Goal: Information Seeking & Learning: Find specific fact

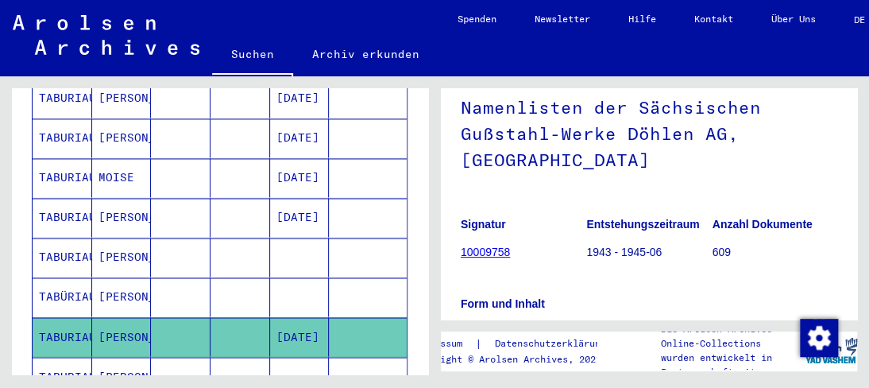
scroll to position [884, 0]
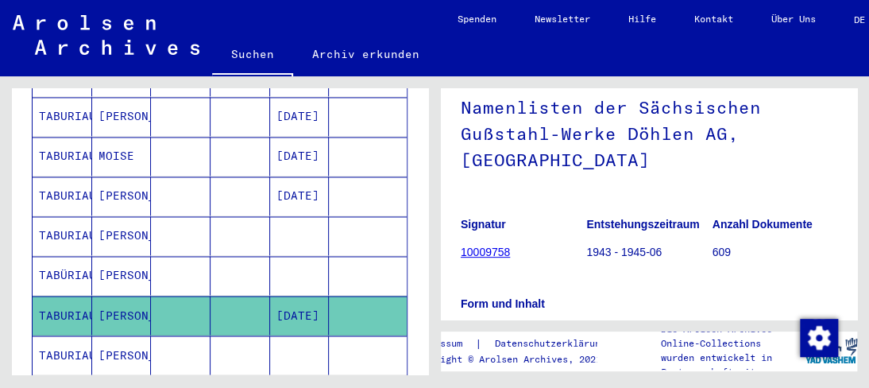
click at [141, 335] on mat-cell "[PERSON_NAME]" at bounding box center [122, 354] width 60 height 39
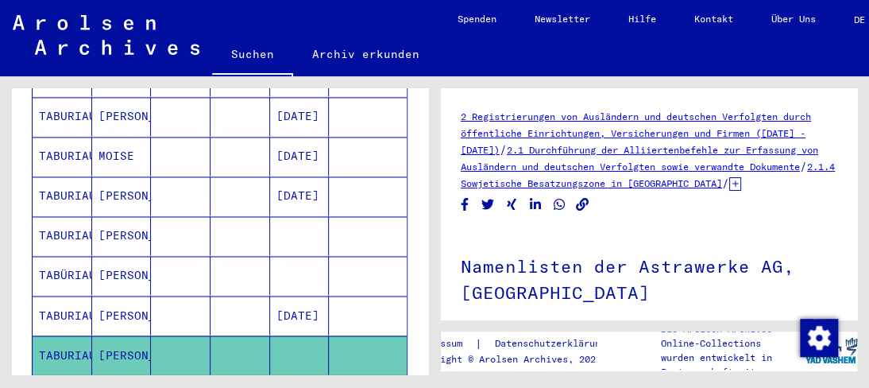
click at [123, 296] on mat-cell "[PERSON_NAME]" at bounding box center [122, 315] width 60 height 39
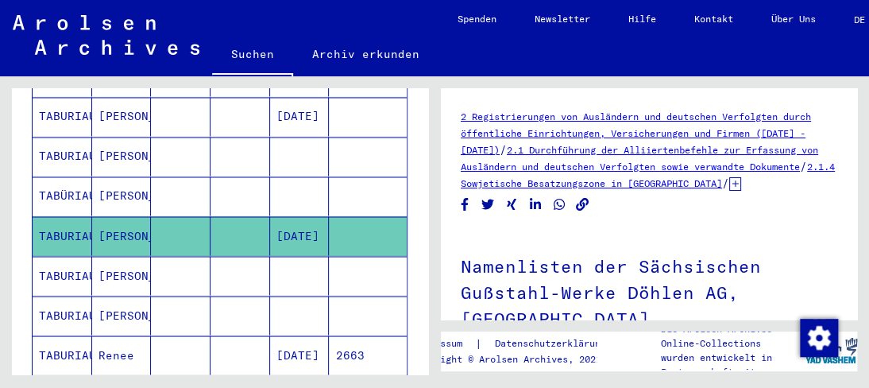
scroll to position [1043, 0]
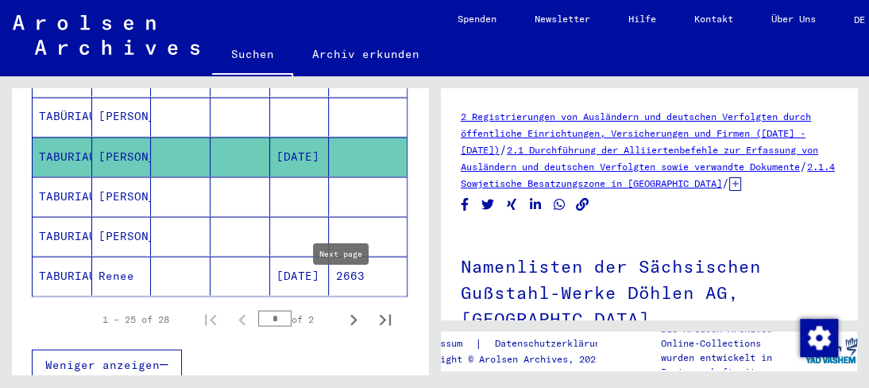
click at [343, 308] on icon "Next page" at bounding box center [354, 319] width 22 height 22
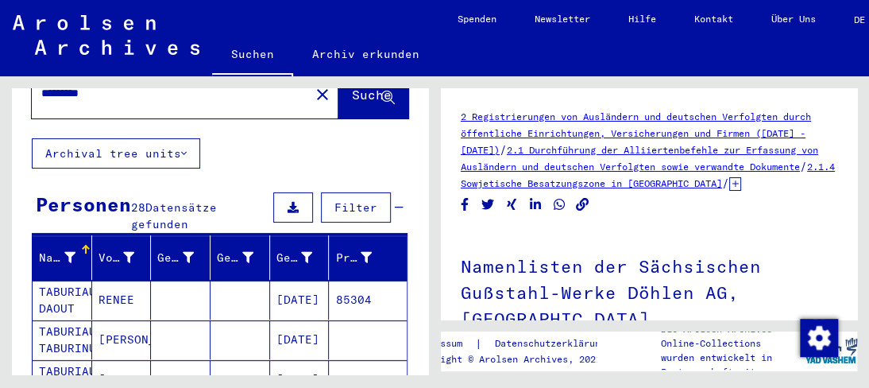
scroll to position [144, 0]
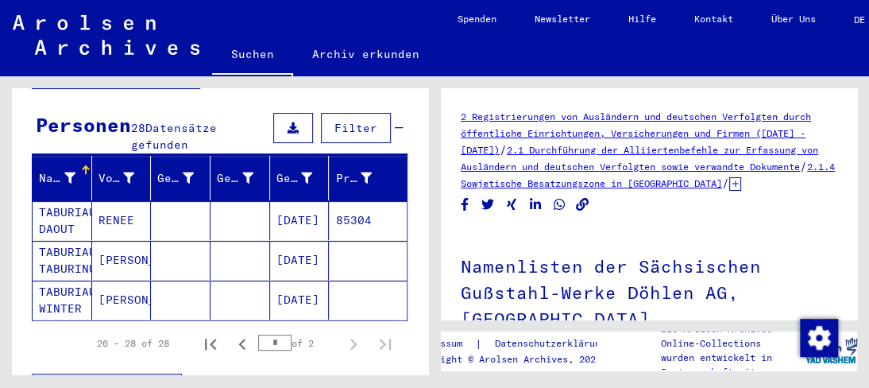
click at [62, 203] on mat-cell "TABURIAUX DAOUT" at bounding box center [63, 220] width 60 height 39
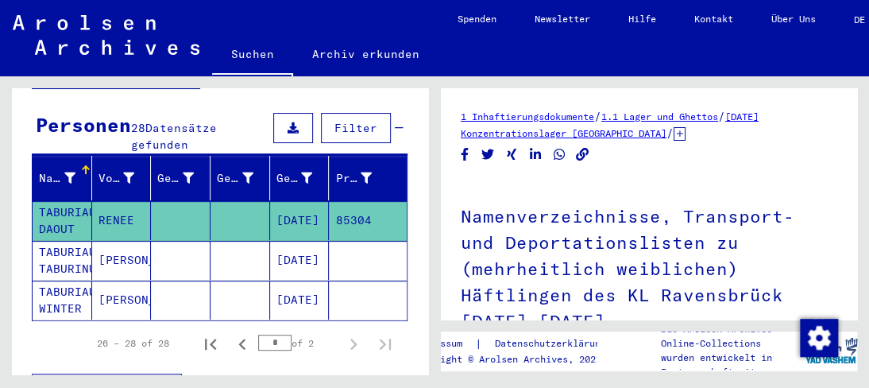
click at [61, 203] on mat-cell "TABURIAUX DAOUT" at bounding box center [63, 220] width 60 height 39
click at [61, 202] on mat-cell "TABURIAUX DAOUT" at bounding box center [63, 220] width 60 height 39
click at [291, 201] on mat-cell "[DATE]" at bounding box center [300, 220] width 60 height 39
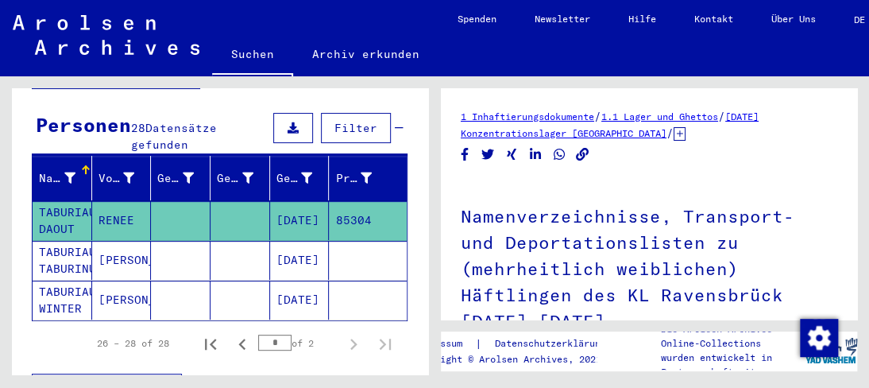
click at [291, 201] on mat-cell "[DATE]" at bounding box center [300, 220] width 60 height 39
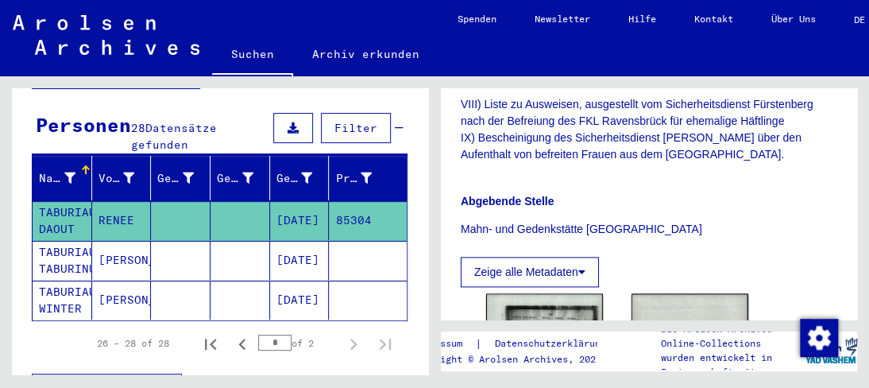
scroll to position [795, 0]
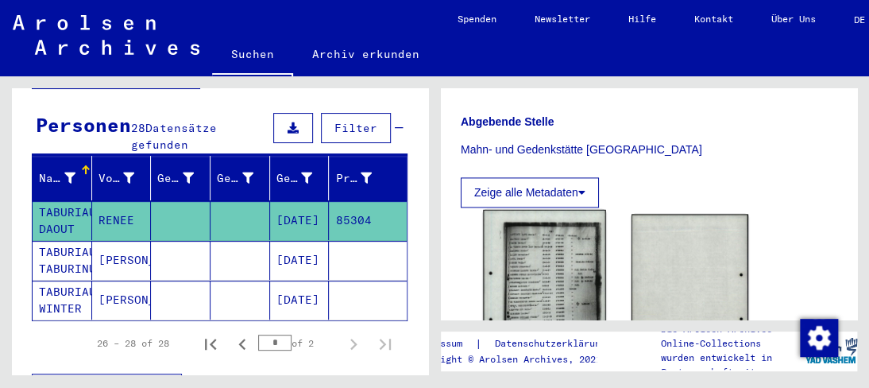
click at [571, 246] on img at bounding box center [544, 296] width 122 height 172
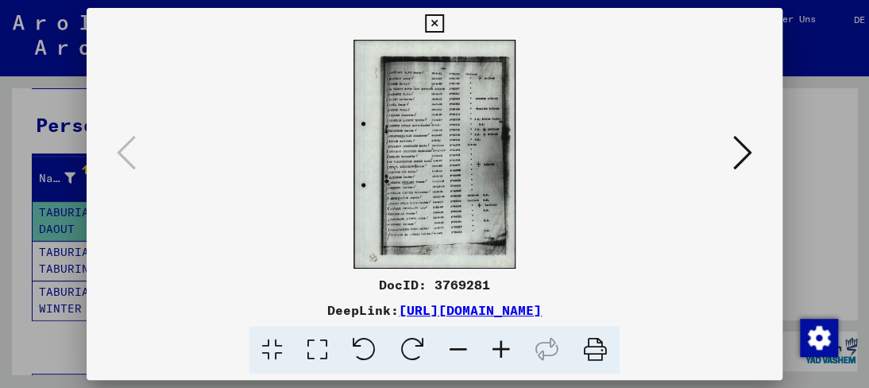
click at [493, 349] on icon at bounding box center [501, 350] width 43 height 48
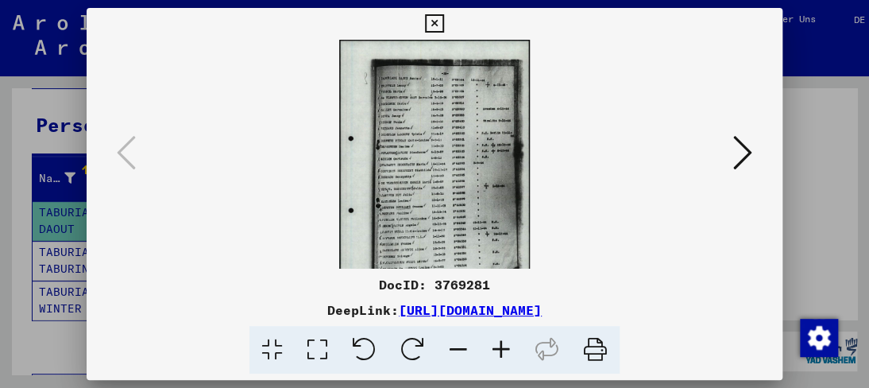
click at [493, 349] on icon at bounding box center [501, 350] width 43 height 48
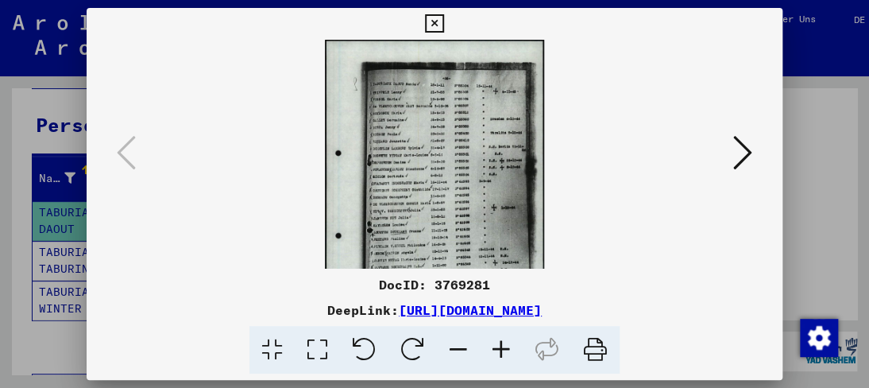
click at [493, 349] on icon at bounding box center [501, 350] width 43 height 48
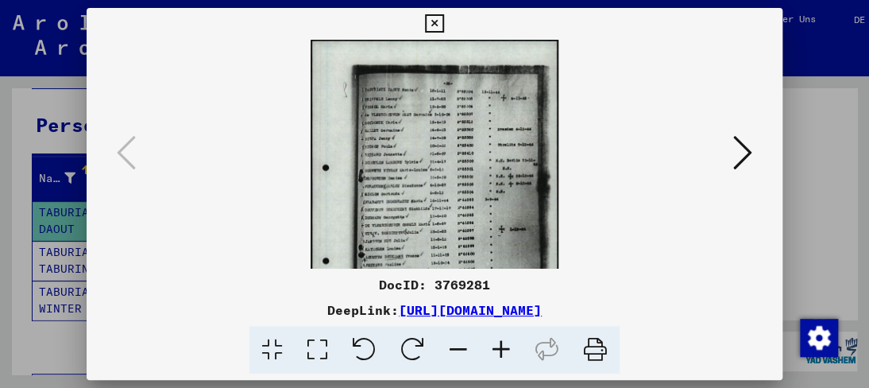
click at [493, 349] on icon at bounding box center [501, 350] width 43 height 48
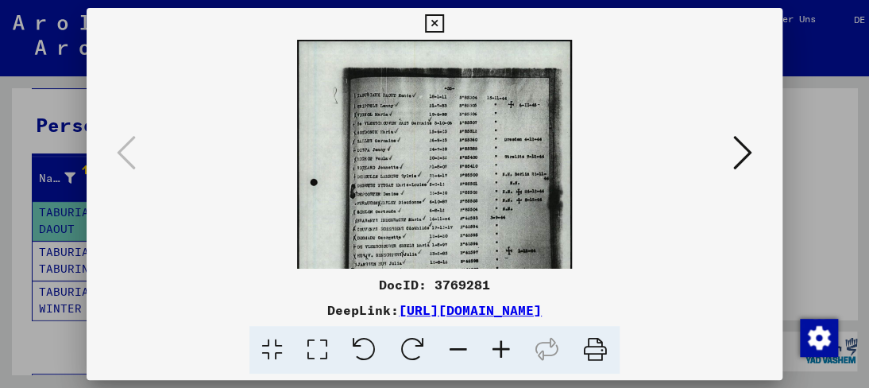
click at [493, 350] on icon at bounding box center [501, 350] width 43 height 48
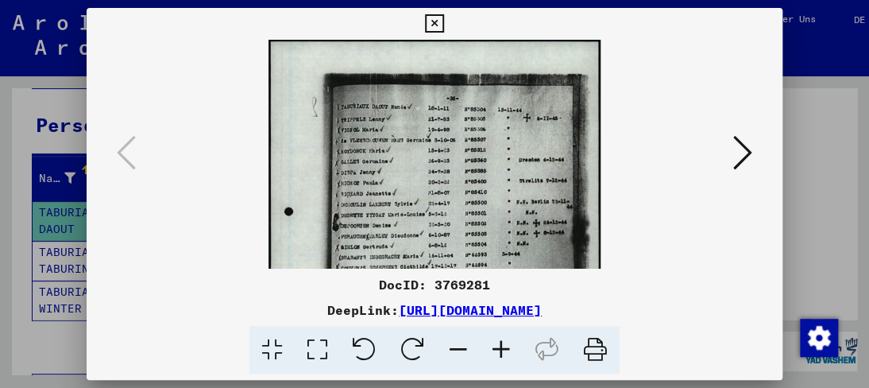
click at [493, 352] on icon at bounding box center [501, 350] width 43 height 48
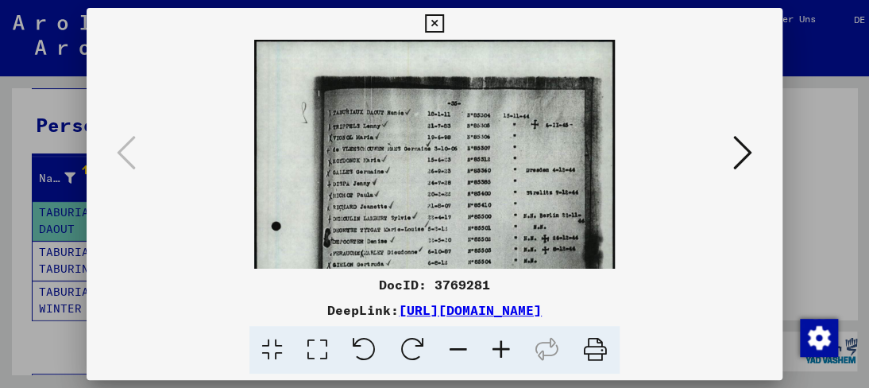
click at [493, 352] on icon at bounding box center [501, 350] width 43 height 48
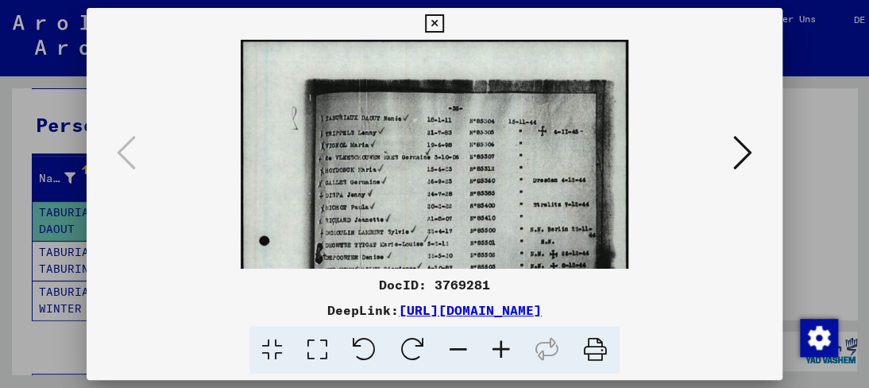
click at [493, 352] on icon at bounding box center [501, 350] width 43 height 48
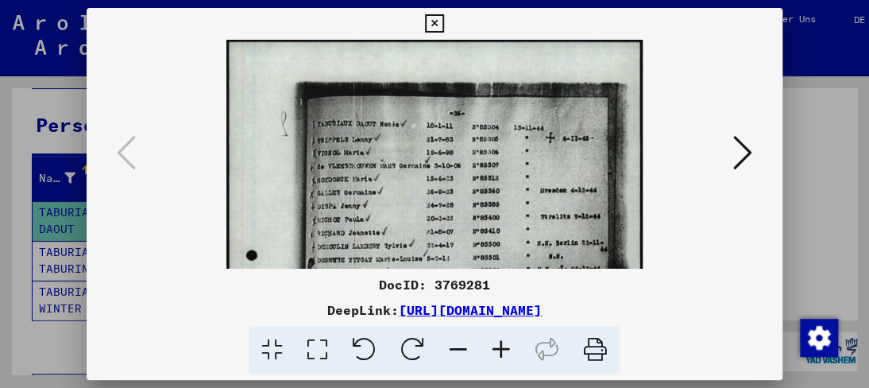
click at [493, 352] on icon at bounding box center [501, 350] width 43 height 48
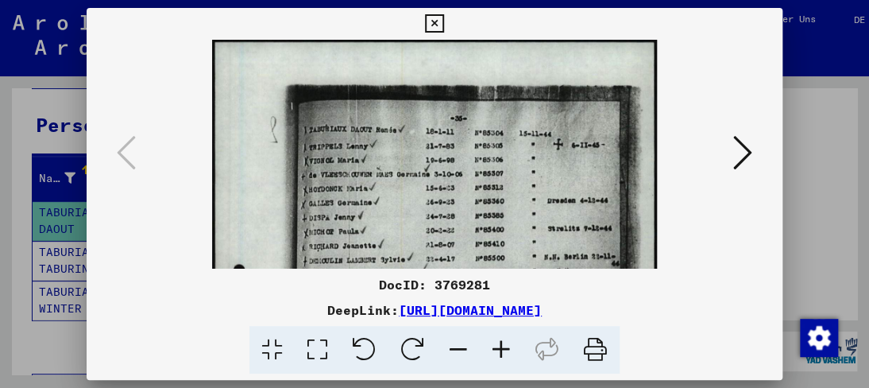
click at [493, 352] on icon at bounding box center [501, 350] width 43 height 48
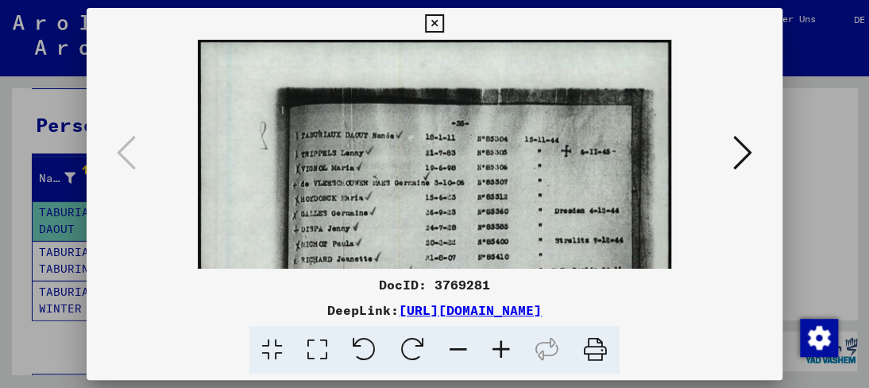
click at [493, 352] on icon at bounding box center [501, 350] width 43 height 48
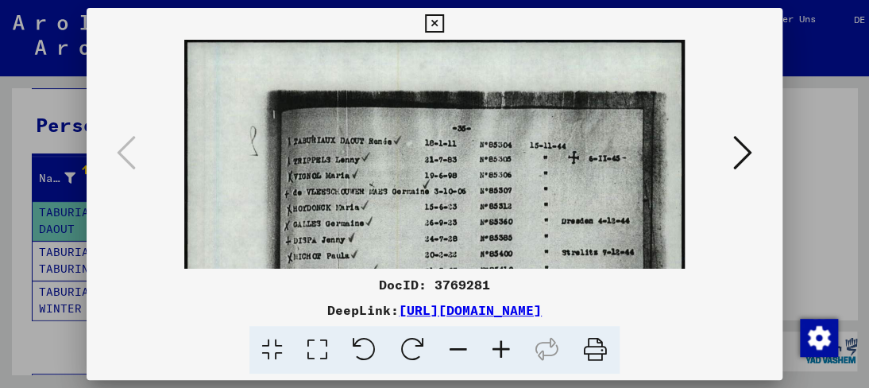
click at [493, 352] on icon at bounding box center [501, 350] width 43 height 48
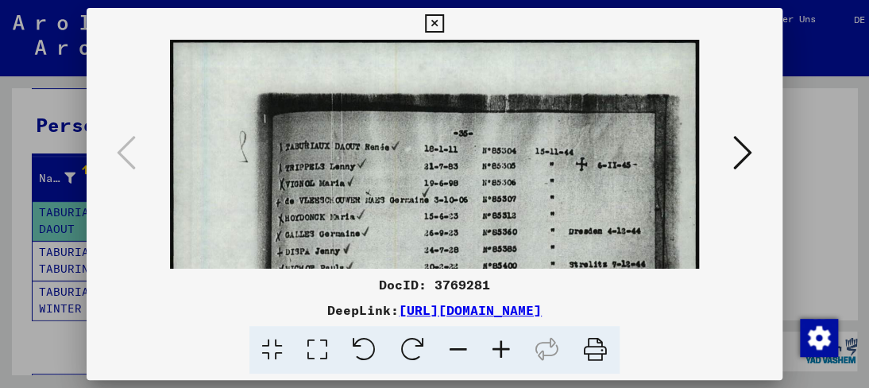
click at [493, 352] on icon at bounding box center [501, 350] width 43 height 48
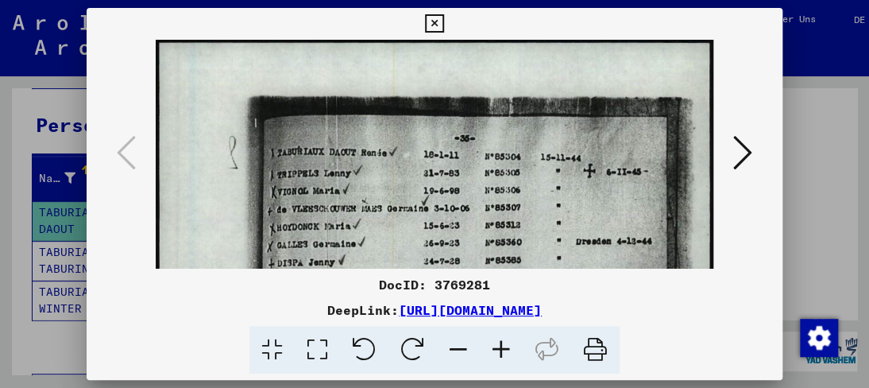
click at [493, 352] on icon at bounding box center [501, 350] width 43 height 48
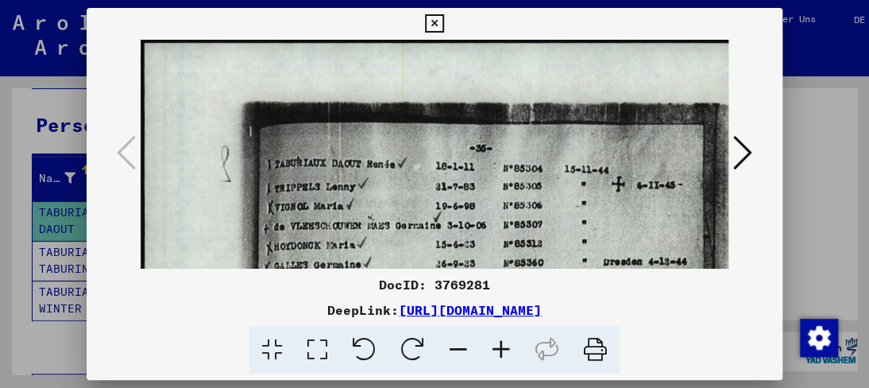
click at [493, 352] on icon at bounding box center [501, 350] width 43 height 48
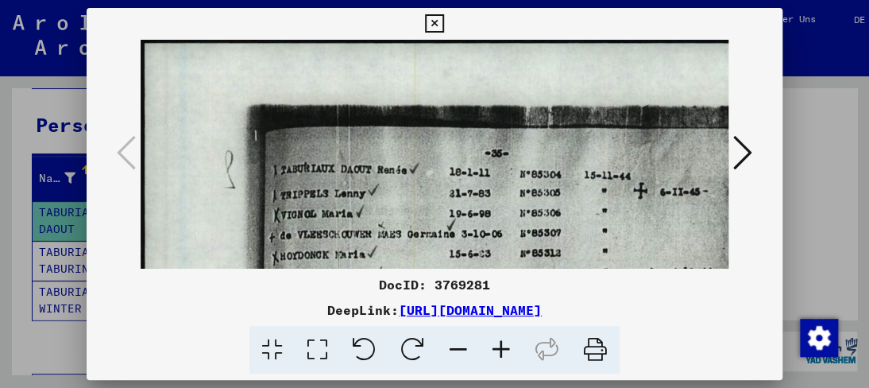
click at [493, 351] on icon at bounding box center [501, 350] width 43 height 48
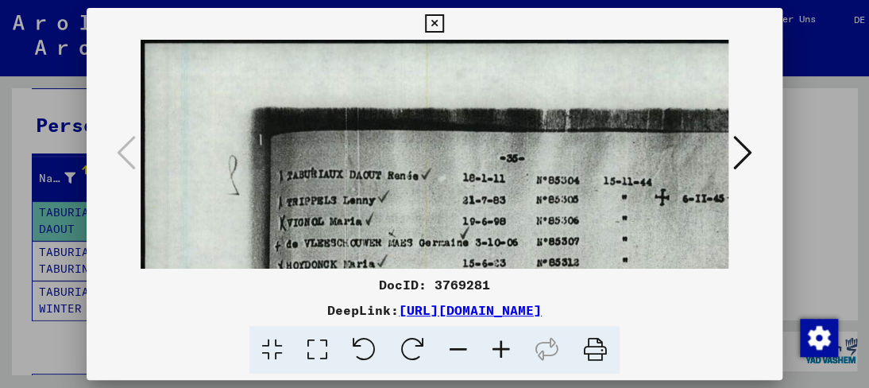
click at [493, 351] on icon at bounding box center [501, 350] width 43 height 48
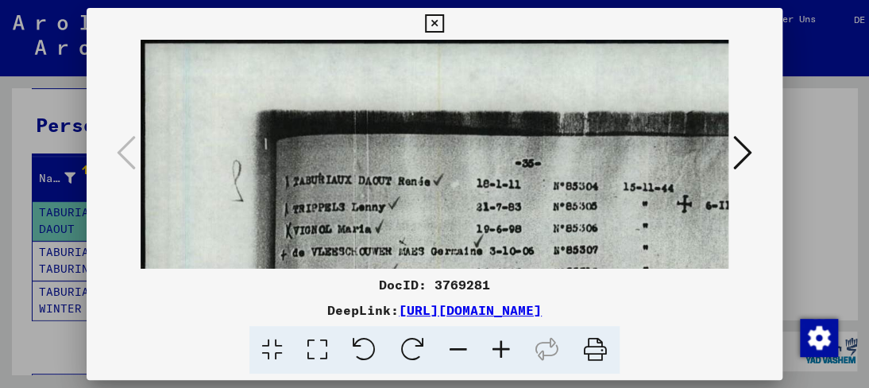
click at [493, 351] on icon at bounding box center [501, 350] width 43 height 48
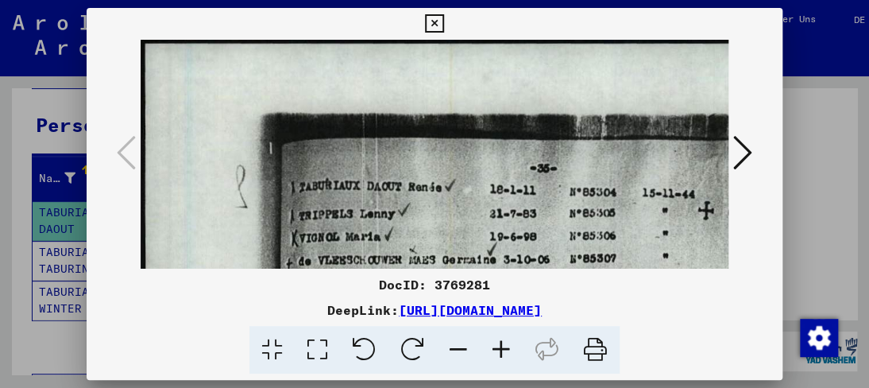
click at [493, 351] on icon at bounding box center [501, 350] width 43 height 48
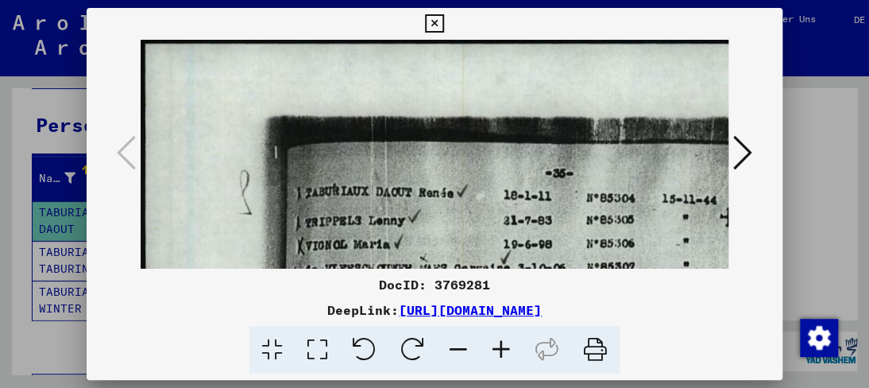
click at [493, 351] on icon at bounding box center [501, 350] width 43 height 48
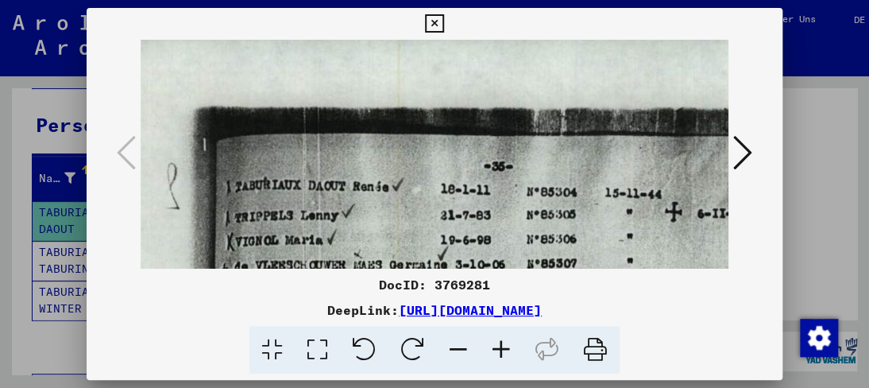
scroll to position [21, 149]
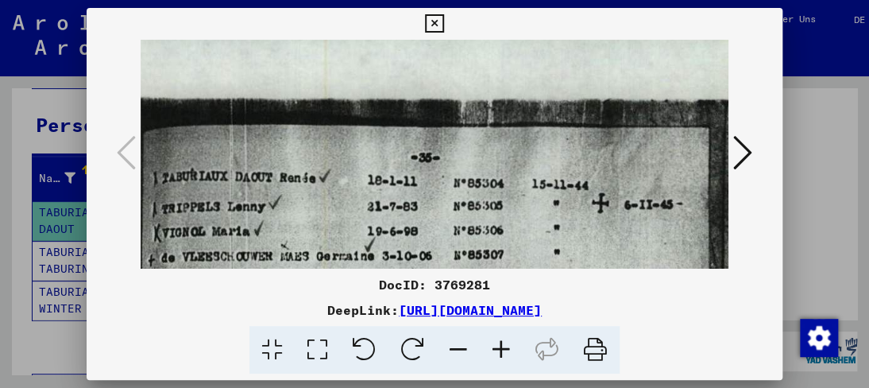
drag, startPoint x: 391, startPoint y: 208, endPoint x: 242, endPoint y: 188, distance: 150.7
click at [503, 343] on icon at bounding box center [501, 350] width 43 height 48
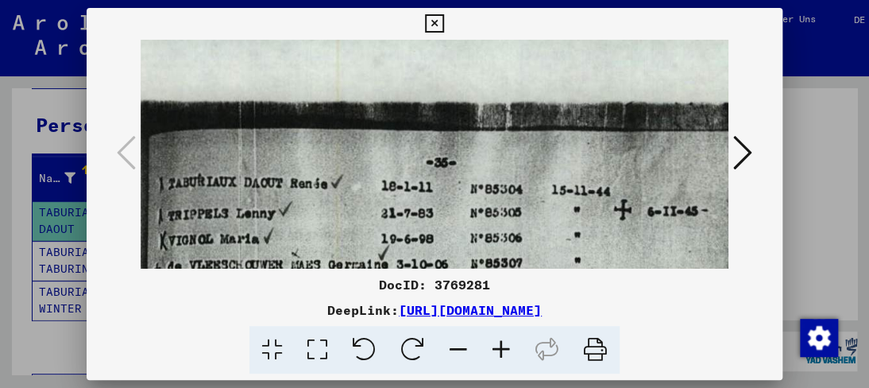
click at [503, 343] on icon at bounding box center [501, 350] width 43 height 48
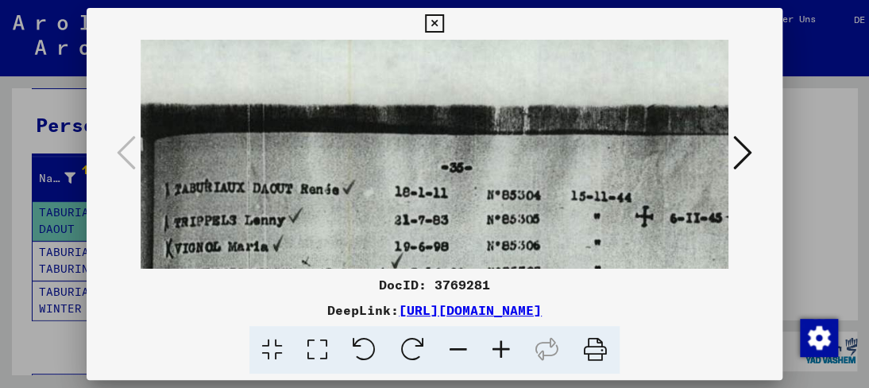
click at [503, 343] on icon at bounding box center [501, 350] width 43 height 48
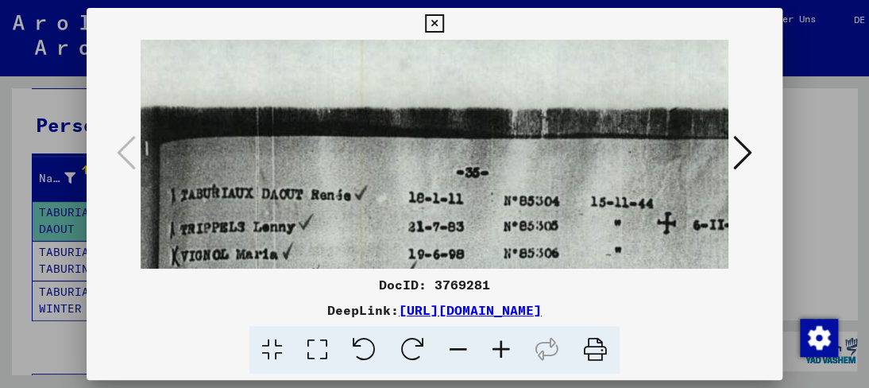
click at [503, 343] on icon at bounding box center [501, 350] width 43 height 48
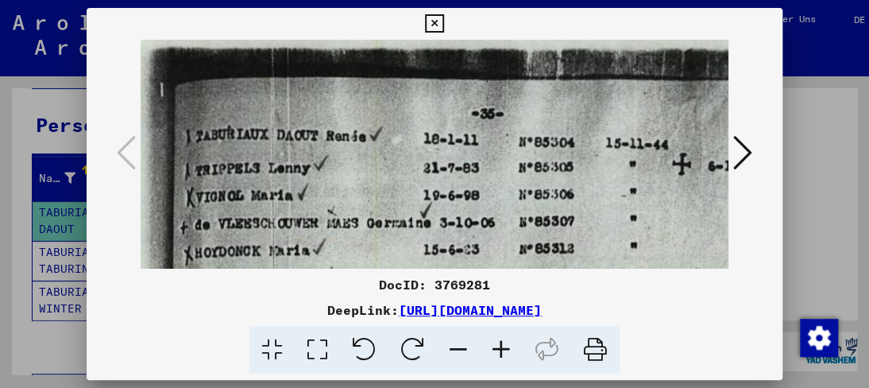
scroll to position [70, 194]
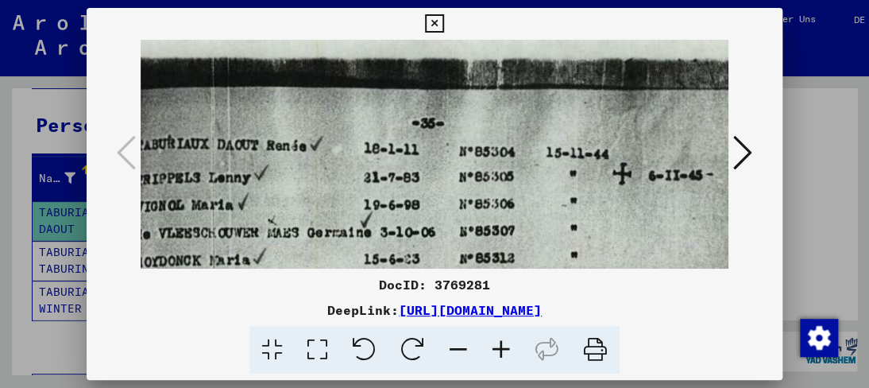
drag, startPoint x: 536, startPoint y: 239, endPoint x: 494, endPoint y: 195, distance: 61.3
click at [501, 343] on icon at bounding box center [501, 350] width 43 height 48
click at [499, 344] on icon at bounding box center [501, 350] width 43 height 48
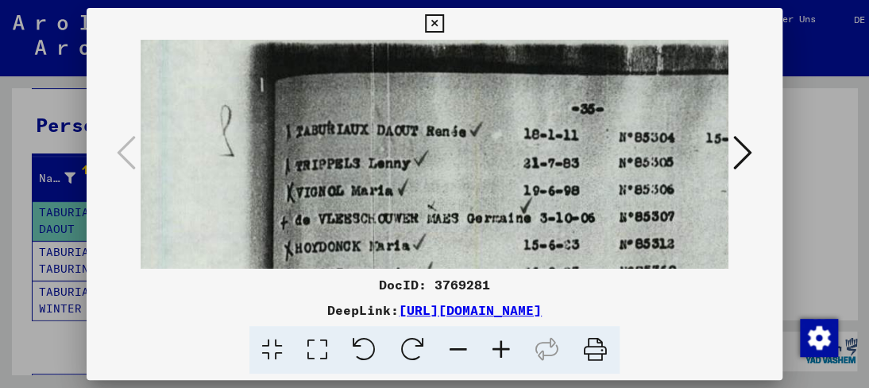
scroll to position [83, 70]
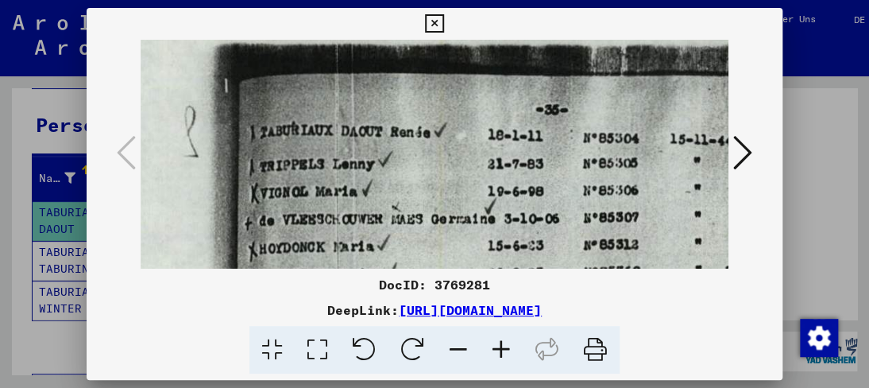
drag, startPoint x: 376, startPoint y: 239, endPoint x: 502, endPoint y: 226, distance: 127.0
drag, startPoint x: 457, startPoint y: 284, endPoint x: 442, endPoint y: 225, distance: 60.7
click at [442, 230] on div "DocID: 3769281 DeepLink: [URL][DOMAIN_NAME]" at bounding box center [434, 191] width 695 height 366
click at [254, 284] on div "DocID: 3769281" at bounding box center [434, 284] width 695 height 19
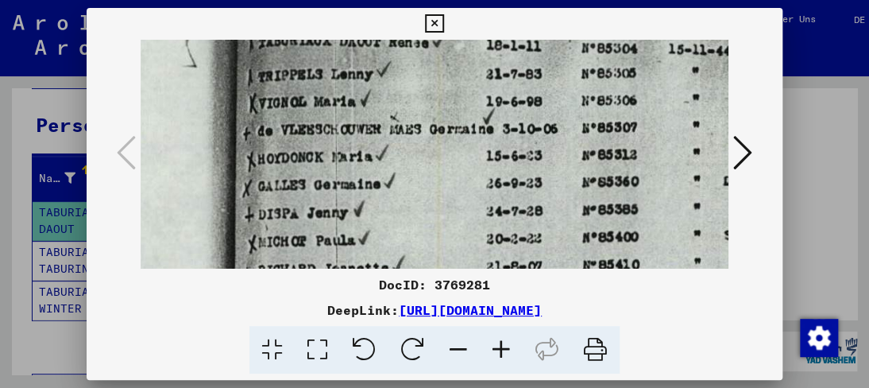
drag, startPoint x: 358, startPoint y: 248, endPoint x: 358, endPoint y: 162, distance: 85.8
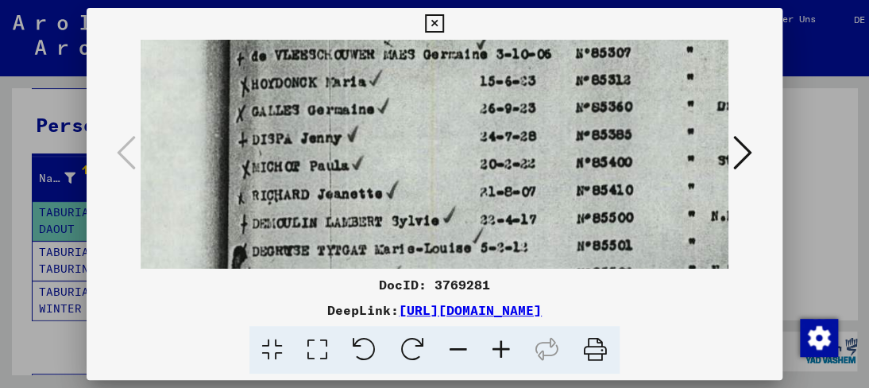
drag, startPoint x: 339, startPoint y: 118, endPoint x: 334, endPoint y: 125, distance: 8.4
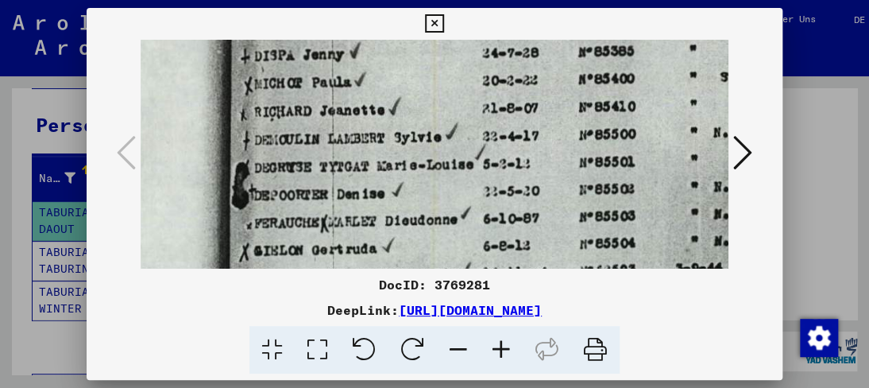
drag, startPoint x: 325, startPoint y: 199, endPoint x: 328, endPoint y: 115, distance: 84.3
click at [328, 115] on img at bounding box center [499, 319] width 869 height 1222
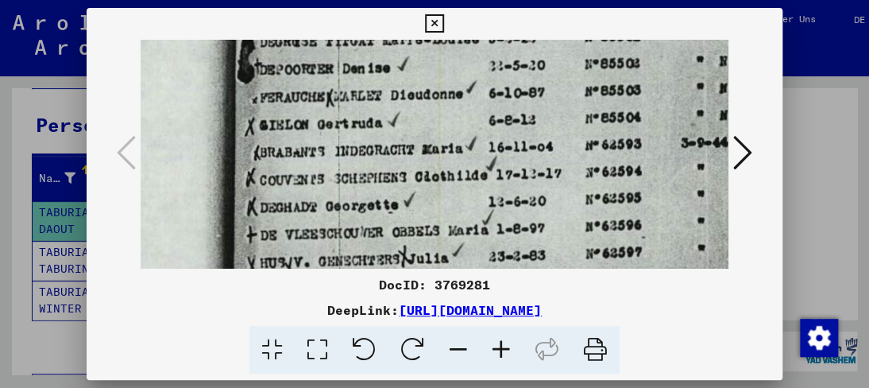
drag, startPoint x: 321, startPoint y: 193, endPoint x: 327, endPoint y: 68, distance: 124.9
click at [327, 68] on img at bounding box center [505, 194] width 869 height 1222
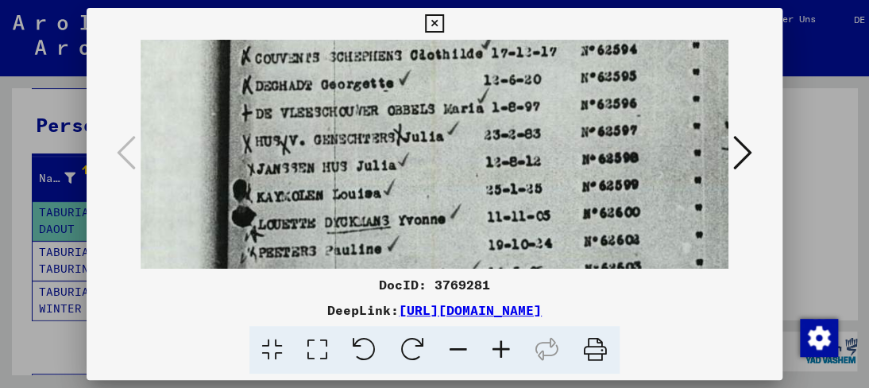
drag, startPoint x: 308, startPoint y: 202, endPoint x: 303, endPoint y: 80, distance: 121.7
click at [303, 80] on img at bounding box center [500, 72] width 869 height 1222
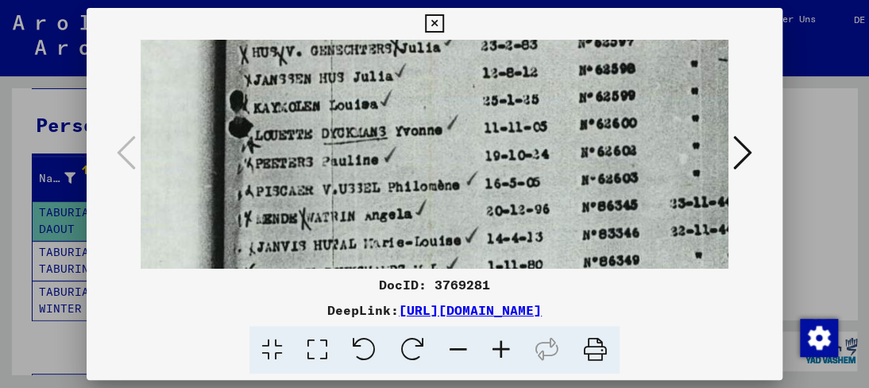
drag, startPoint x: 296, startPoint y: 110, endPoint x: 293, endPoint y: 99, distance: 11.4
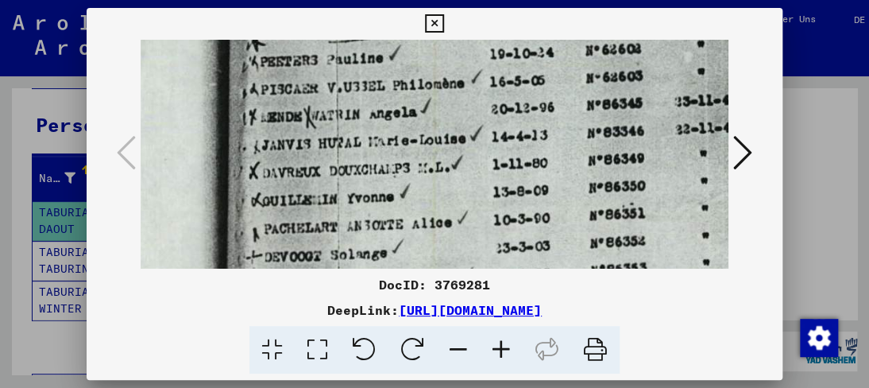
drag, startPoint x: 303, startPoint y: 135, endPoint x: 300, endPoint y: 96, distance: 39.0
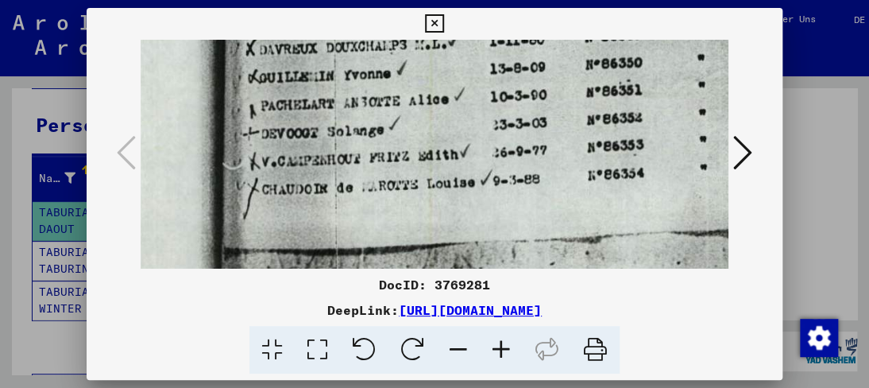
drag, startPoint x: 295, startPoint y: 236, endPoint x: 292, endPoint y: 112, distance: 124.0
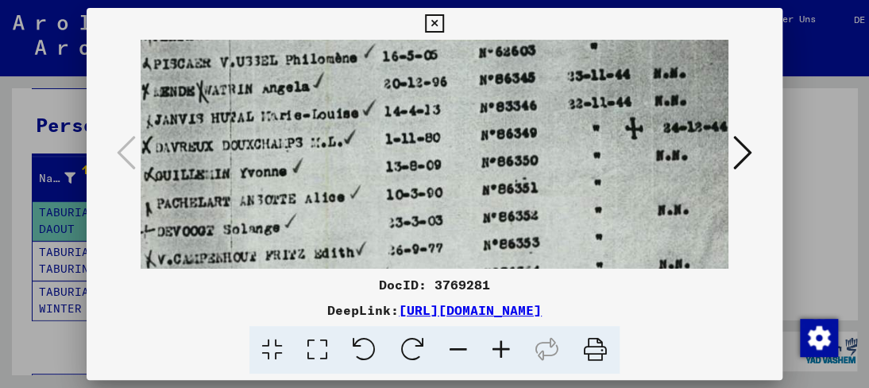
drag, startPoint x: 313, startPoint y: 227, endPoint x: 210, endPoint y: 328, distance: 144.4
click at [210, 328] on div "DocID: 3769281 DeepLink: [URL][DOMAIN_NAME]" at bounding box center [434, 191] width 695 height 366
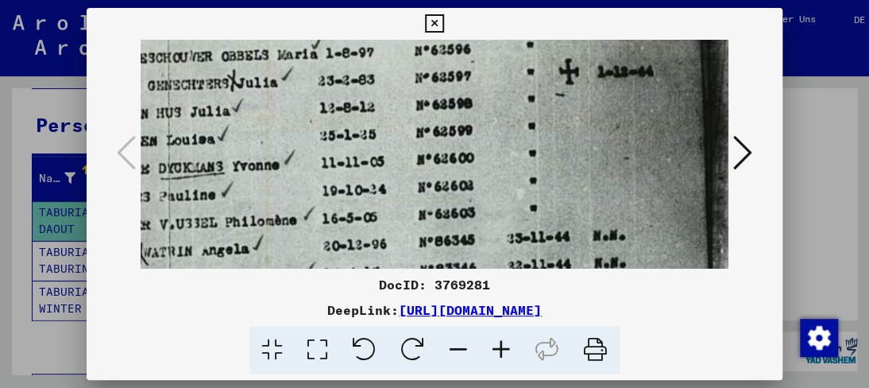
drag, startPoint x: 492, startPoint y: 165, endPoint x: 432, endPoint y: 327, distance: 172.7
click at [432, 327] on div "DocID: 3769281 DeepLink: [URL][DOMAIN_NAME]" at bounding box center [434, 191] width 695 height 366
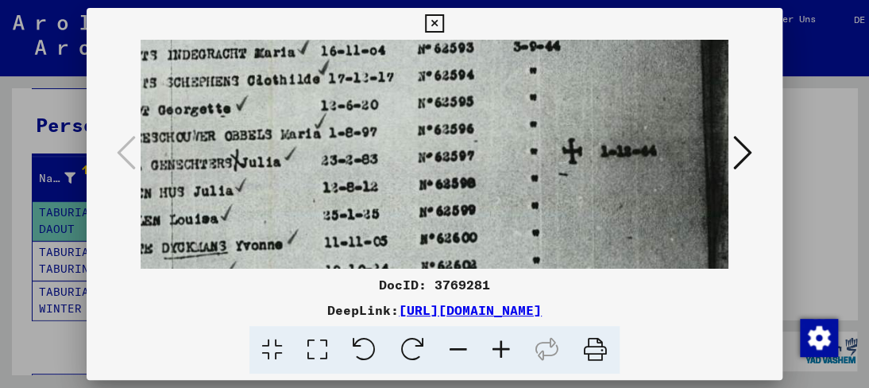
drag, startPoint x: 464, startPoint y: 139, endPoint x: 467, endPoint y: 219, distance: 79.5
click at [467, 219] on img at bounding box center [337, 98] width 869 height 1222
click at [743, 155] on icon at bounding box center [743, 153] width 19 height 38
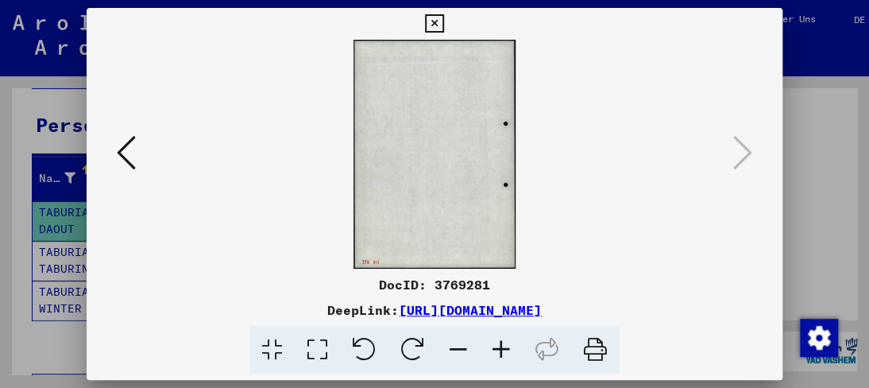
click at [110, 150] on div at bounding box center [434, 154] width 695 height 229
click at [6, 217] on div at bounding box center [434, 194] width 869 height 388
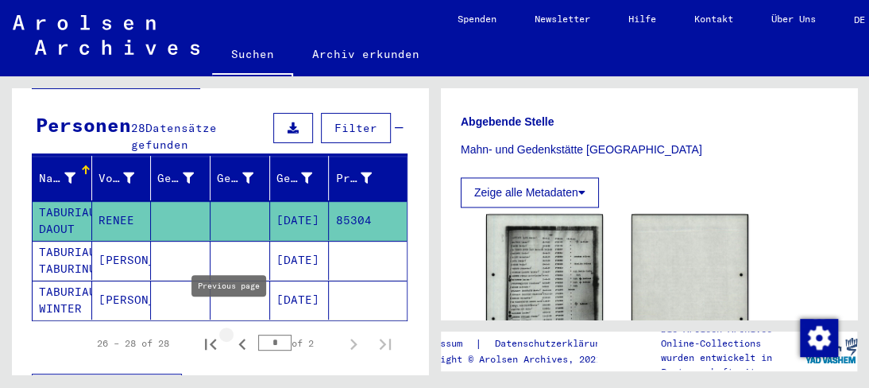
click at [231, 333] on icon "Previous page" at bounding box center [242, 344] width 22 height 22
type input "*"
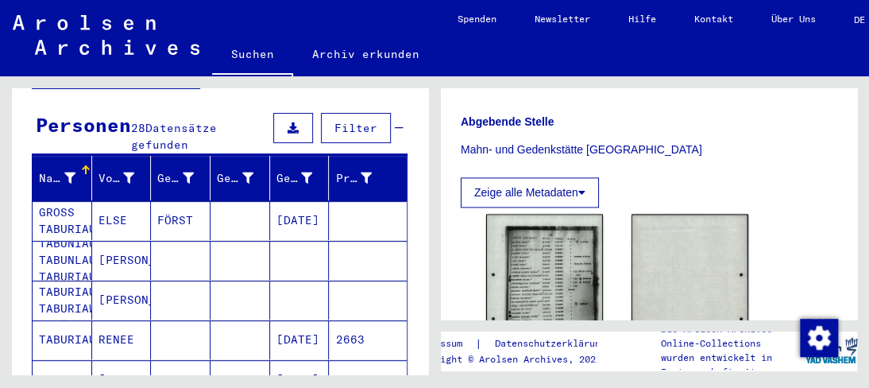
click at [127, 320] on mat-cell "RENEE" at bounding box center [122, 339] width 60 height 39
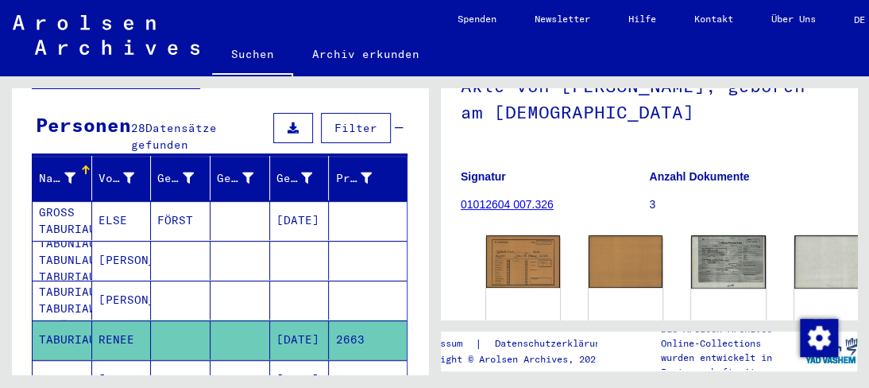
scroll to position [159, 0]
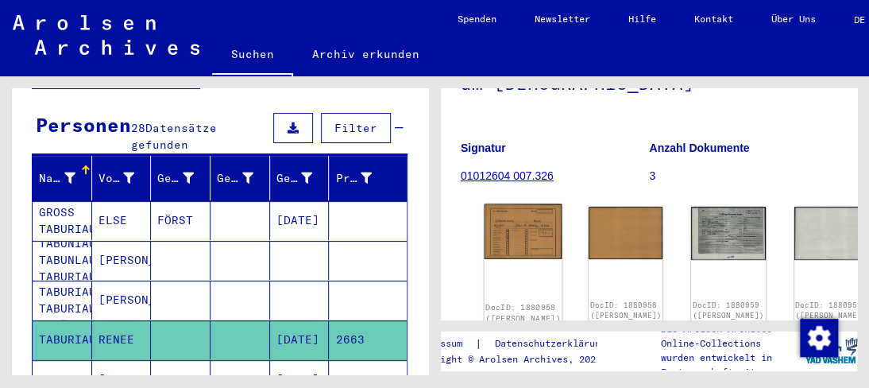
click at [521, 227] on img at bounding box center [524, 231] width 78 height 55
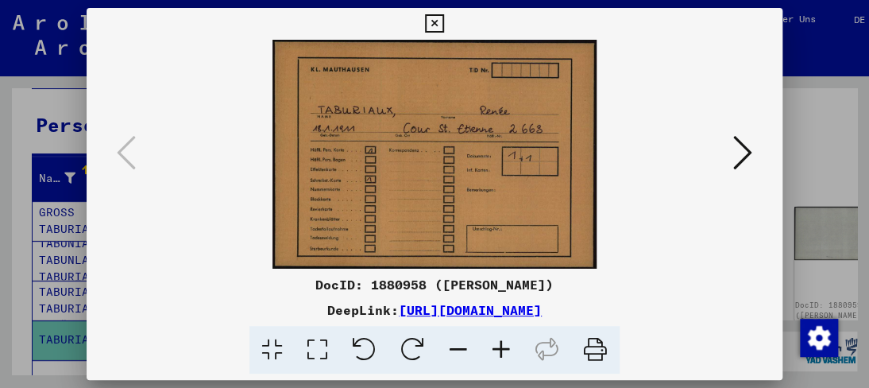
click at [505, 345] on icon at bounding box center [501, 350] width 43 height 48
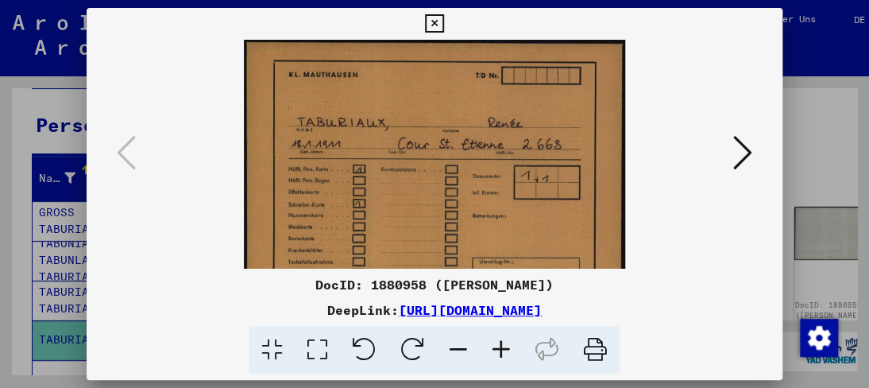
click at [505, 345] on icon at bounding box center [501, 350] width 43 height 48
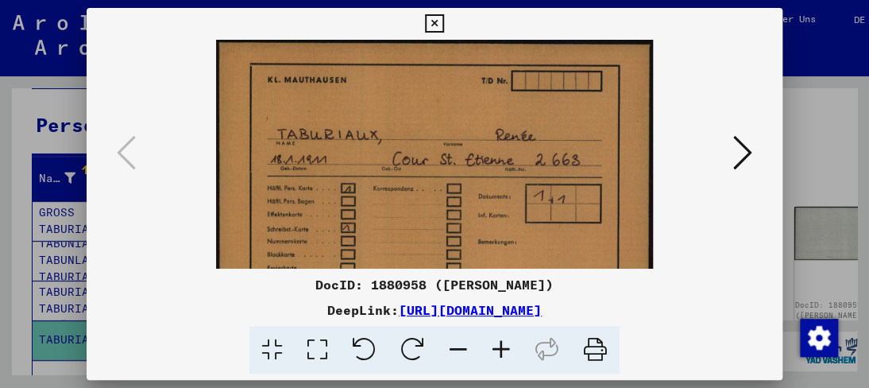
click at [505, 346] on icon at bounding box center [501, 350] width 43 height 48
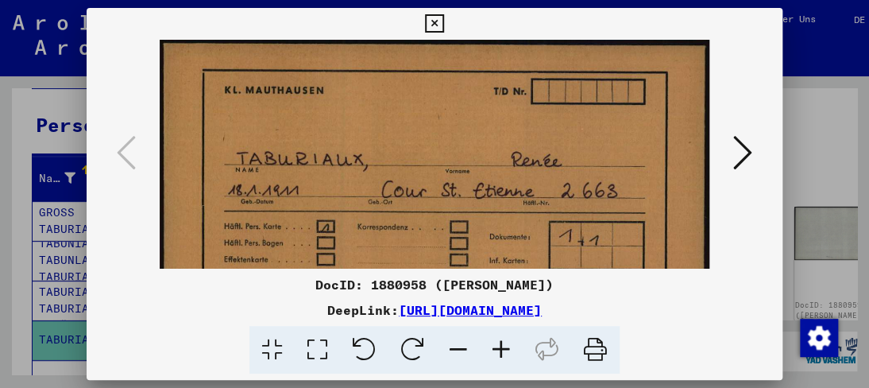
click at [505, 346] on icon at bounding box center [501, 350] width 43 height 48
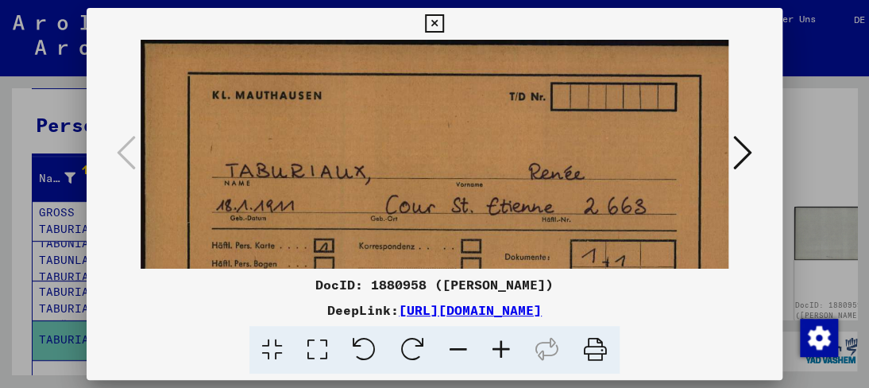
click at [505, 346] on icon at bounding box center [501, 350] width 43 height 48
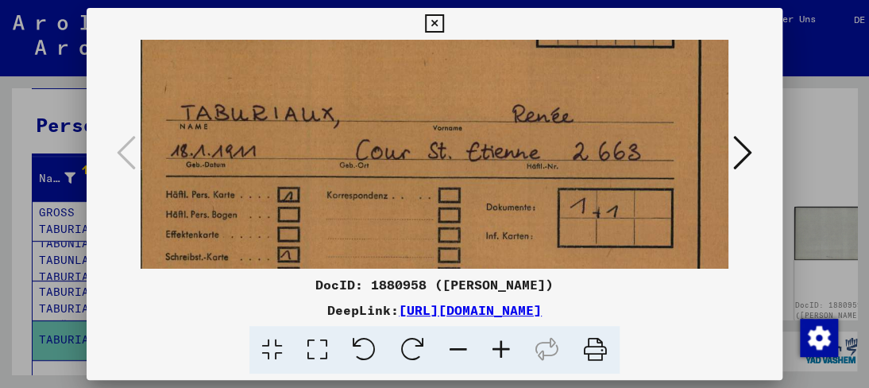
scroll to position [73, 52]
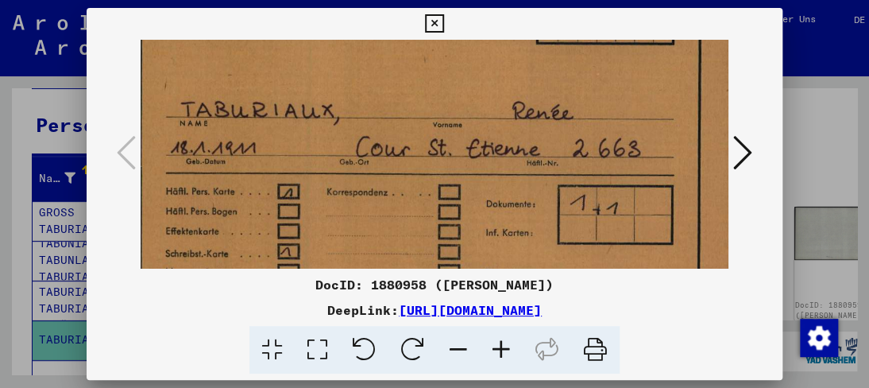
drag, startPoint x: 411, startPoint y: 237, endPoint x: 362, endPoint y: 165, distance: 87.5
click at [362, 165] on img at bounding box center [419, 200] width 663 height 467
click at [736, 149] on icon at bounding box center [743, 153] width 19 height 38
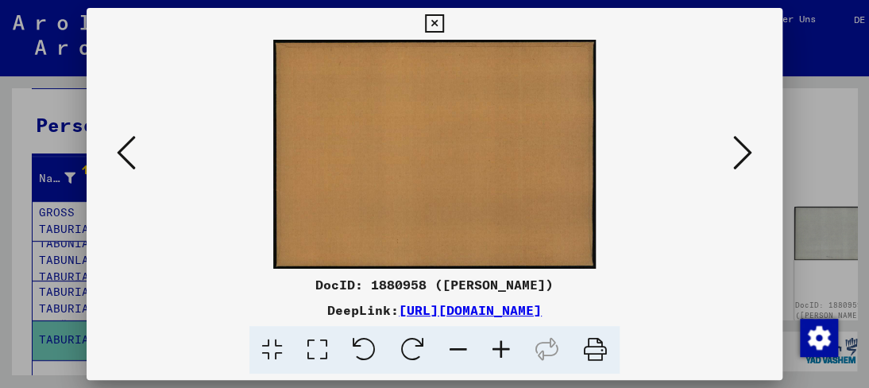
click at [736, 149] on icon at bounding box center [743, 153] width 19 height 38
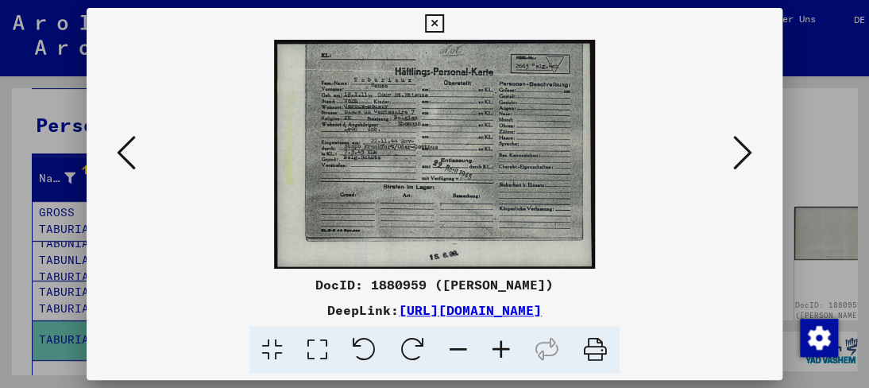
click at [500, 345] on icon at bounding box center [501, 350] width 43 height 48
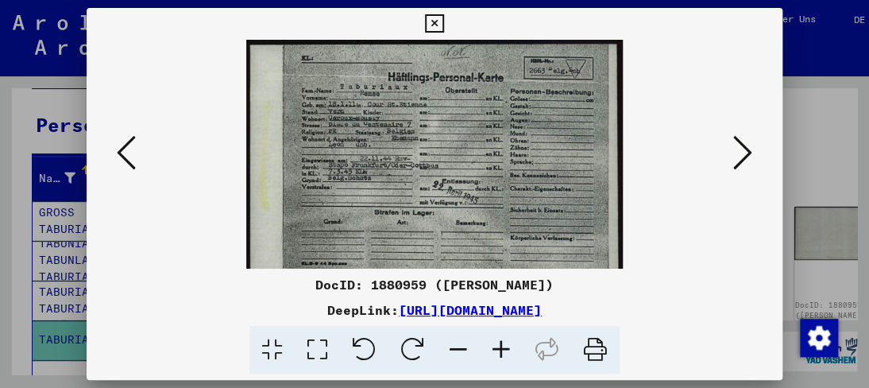
click at [500, 345] on icon at bounding box center [501, 350] width 43 height 48
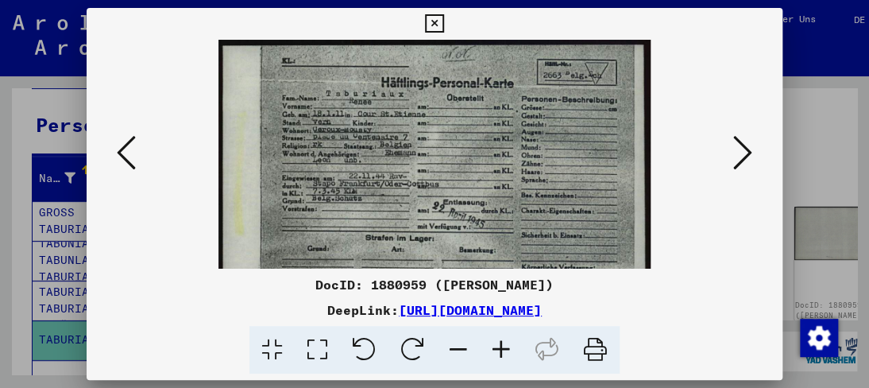
click at [500, 345] on icon at bounding box center [501, 350] width 43 height 48
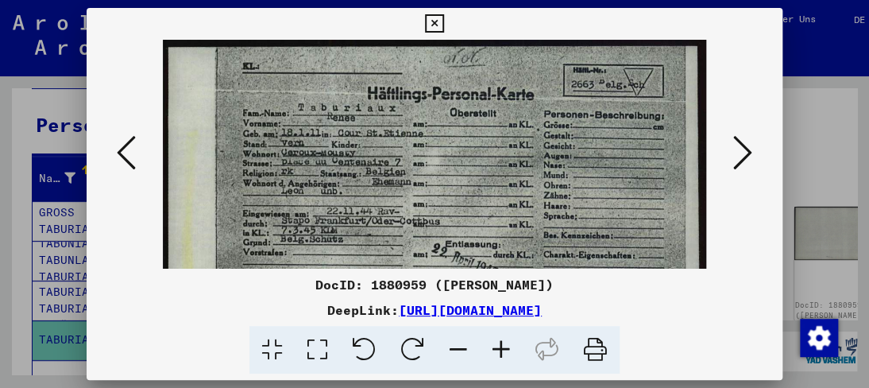
click at [500, 345] on icon at bounding box center [501, 350] width 43 height 48
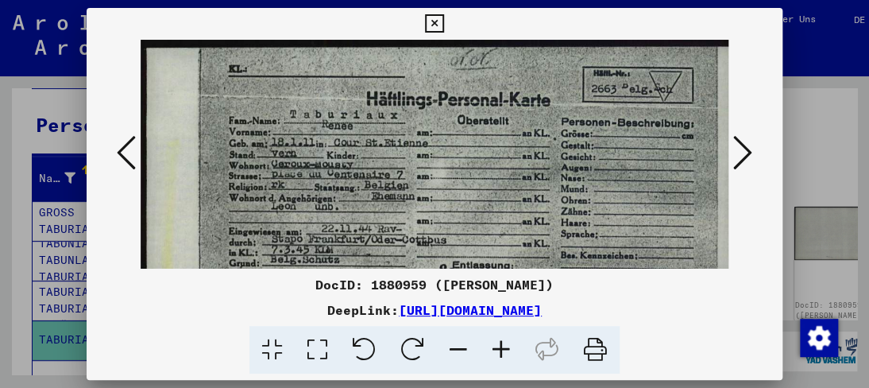
click at [500, 345] on icon at bounding box center [501, 350] width 43 height 48
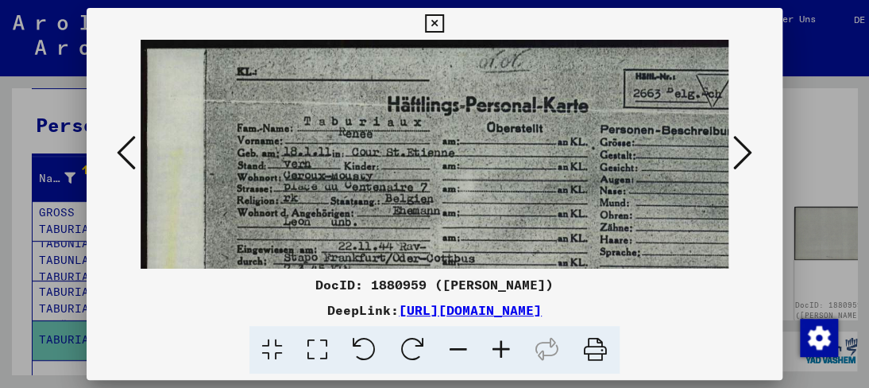
click at [500, 345] on icon at bounding box center [501, 350] width 43 height 48
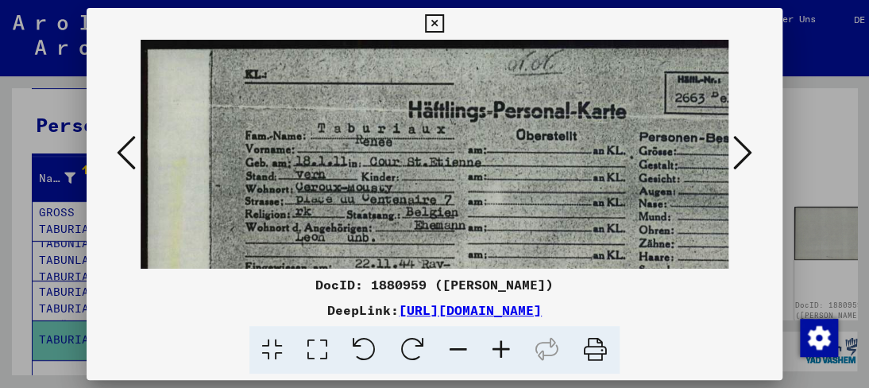
click at [500, 345] on icon at bounding box center [501, 350] width 43 height 48
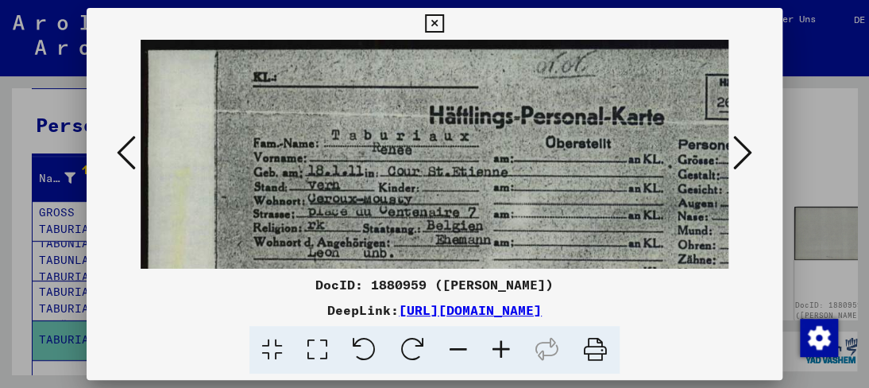
click at [500, 345] on icon at bounding box center [501, 350] width 43 height 48
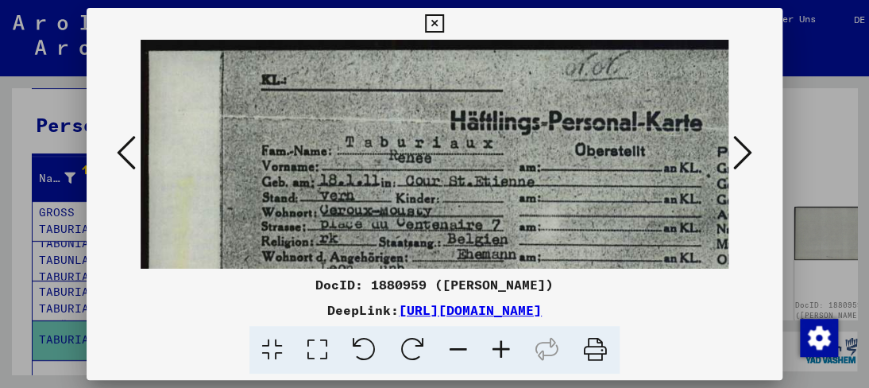
click at [500, 345] on icon at bounding box center [501, 350] width 43 height 48
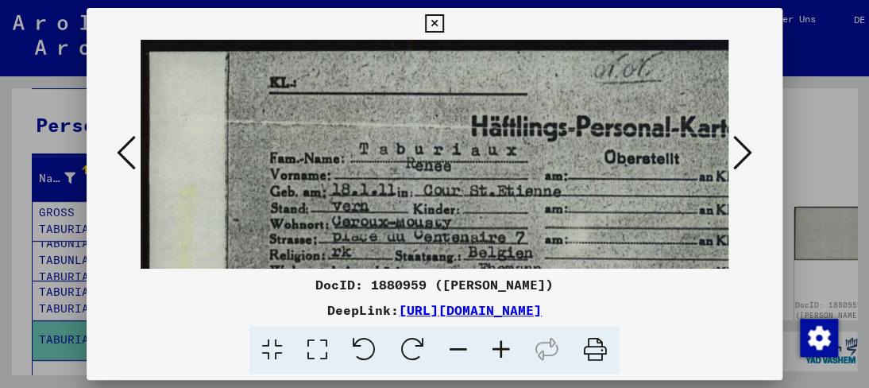
click at [500, 345] on icon at bounding box center [501, 350] width 43 height 48
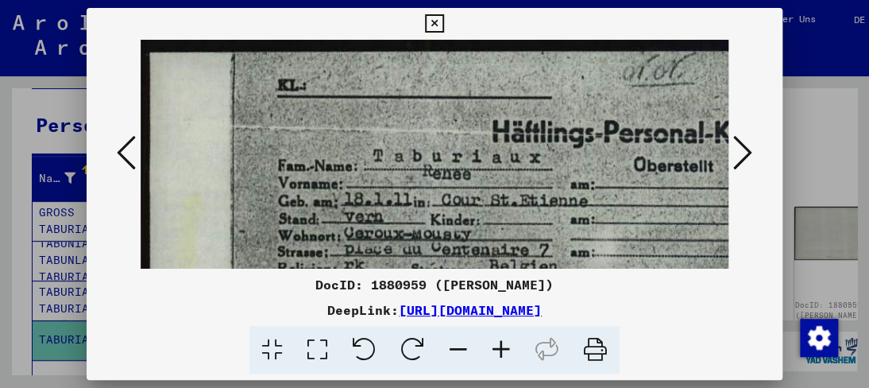
click at [500, 345] on icon at bounding box center [501, 350] width 43 height 48
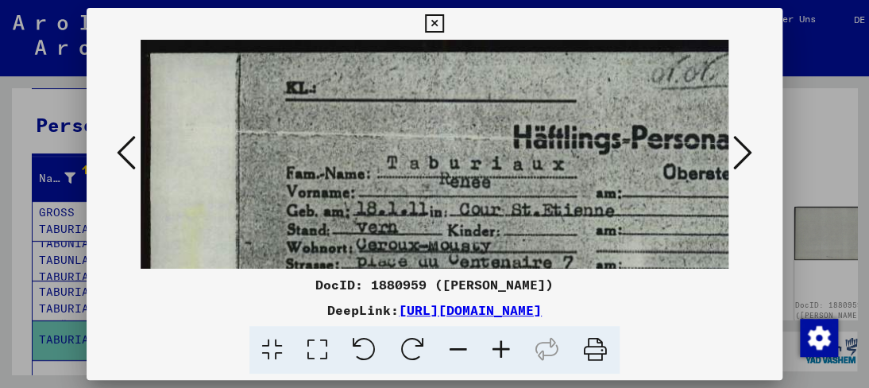
click at [500, 345] on icon at bounding box center [501, 350] width 43 height 48
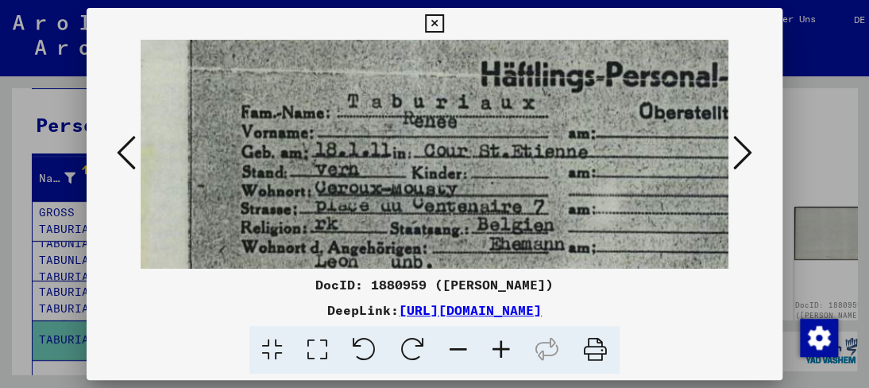
drag, startPoint x: 432, startPoint y: 215, endPoint x: 381, endPoint y: 150, distance: 82.5
click at [381, 150] on img at bounding box center [609, 343] width 1045 height 745
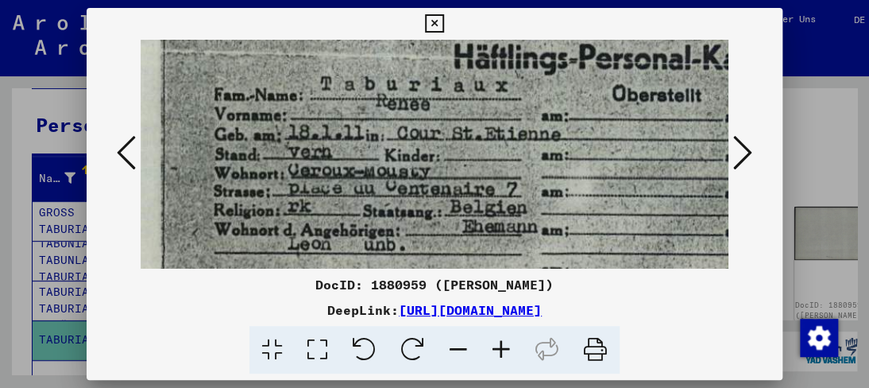
drag, startPoint x: 370, startPoint y: 170, endPoint x: 343, endPoint y: 153, distance: 31.1
click at [343, 153] on img at bounding box center [582, 326] width 1045 height 745
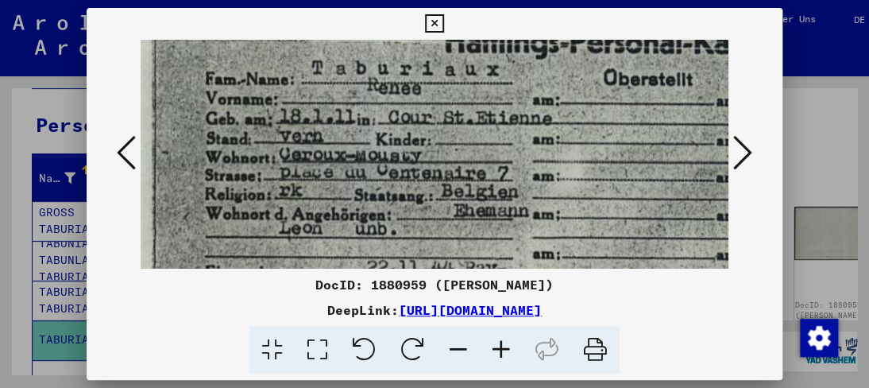
drag, startPoint x: 334, startPoint y: 172, endPoint x: 325, endPoint y: 157, distance: 17.4
click at [325, 157] on img at bounding box center [574, 310] width 1045 height 745
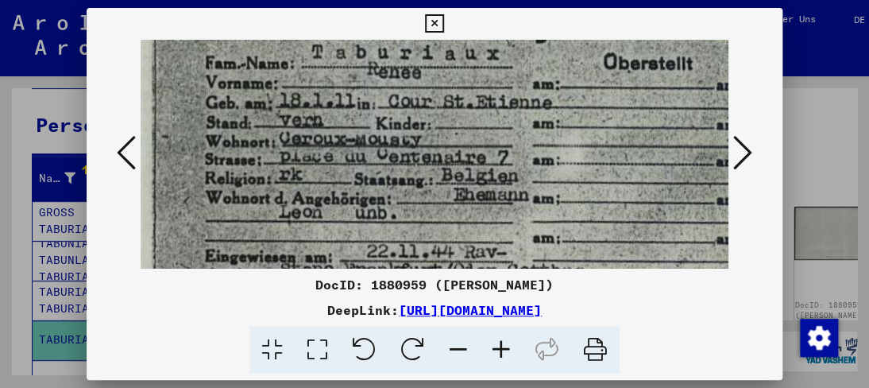
scroll to position [109, 90]
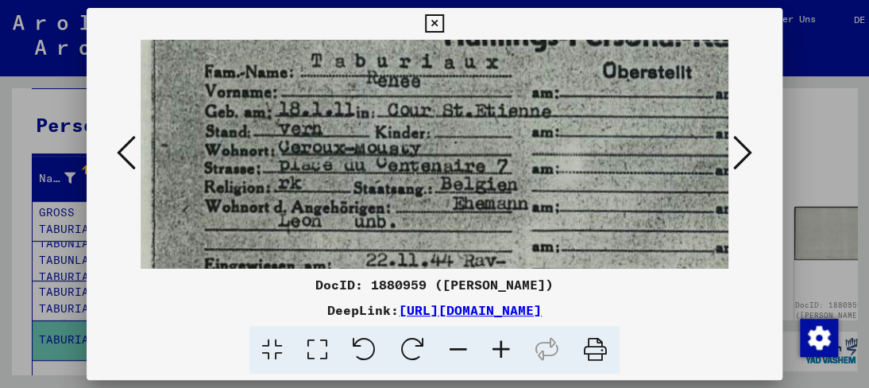
click at [339, 190] on img at bounding box center [573, 303] width 1045 height 745
click at [352, 201] on img at bounding box center [572, 303] width 1045 height 745
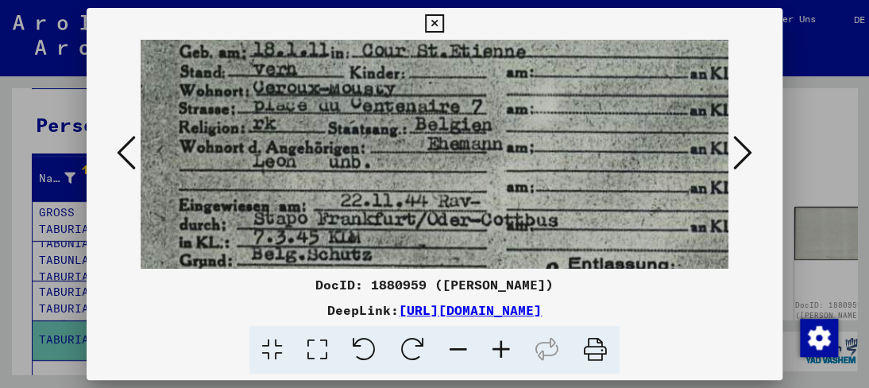
drag, startPoint x: 374, startPoint y: 210, endPoint x: 350, endPoint y: 152, distance: 62.7
click at [350, 152] on img at bounding box center [547, 243] width 1045 height 745
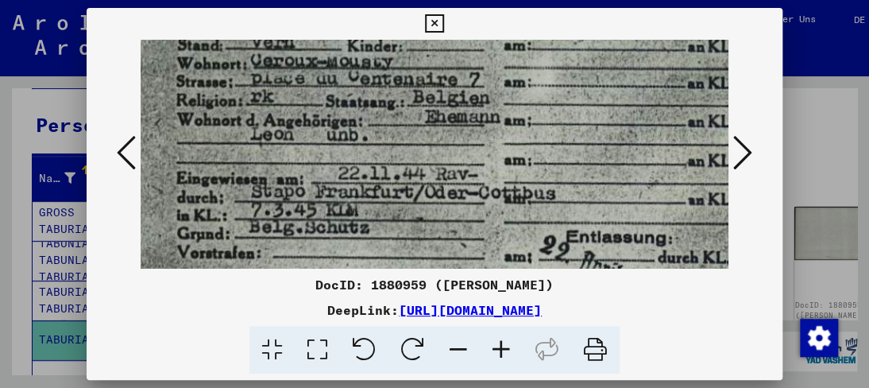
scroll to position [203, 118]
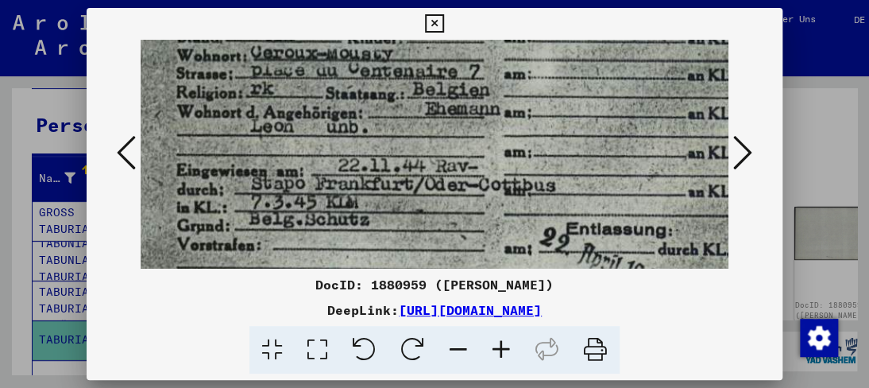
drag, startPoint x: 348, startPoint y: 183, endPoint x: 346, endPoint y: 149, distance: 33.5
click at [346, 149] on img at bounding box center [545, 208] width 1045 height 745
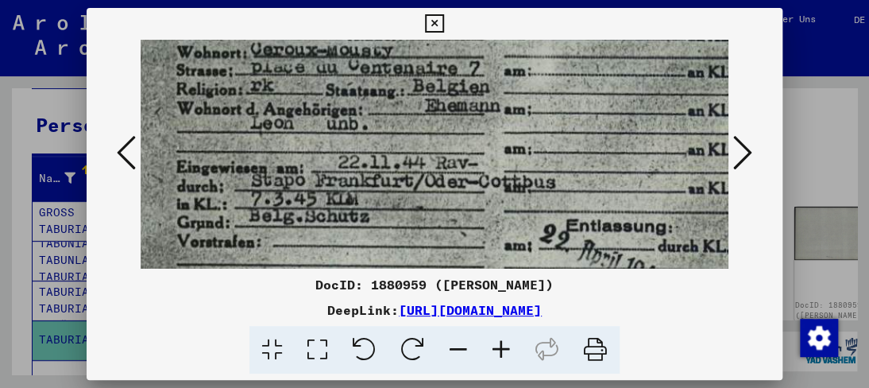
click at [346, 168] on img at bounding box center [545, 205] width 1045 height 745
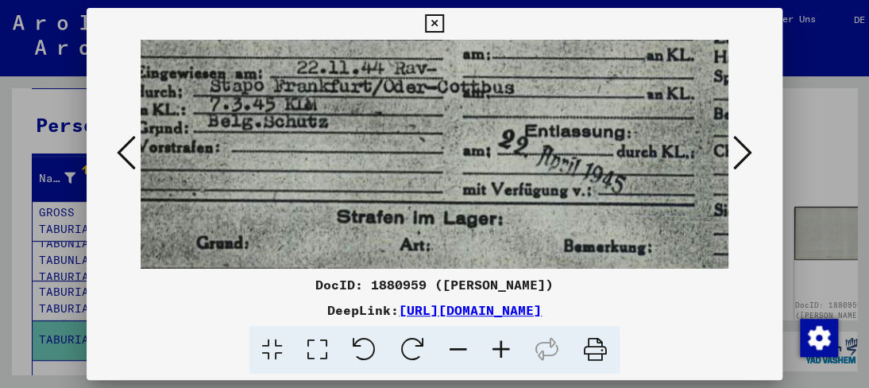
drag, startPoint x: 403, startPoint y: 229, endPoint x: 363, endPoint y: 136, distance: 101.1
click at [363, 136] on img at bounding box center [504, 111] width 1045 height 745
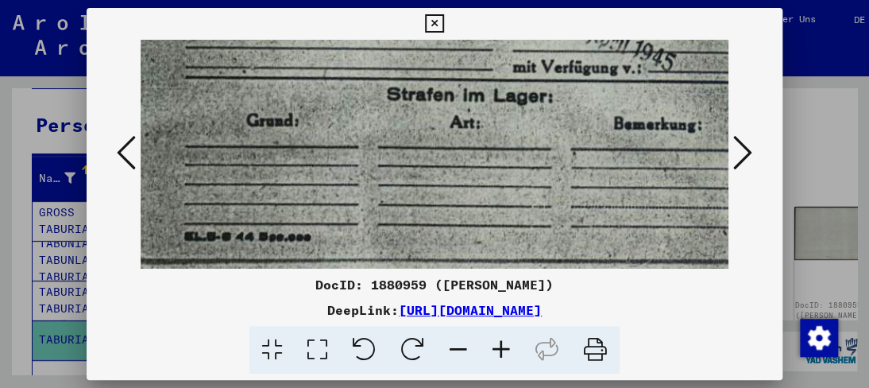
scroll to position [322, 135]
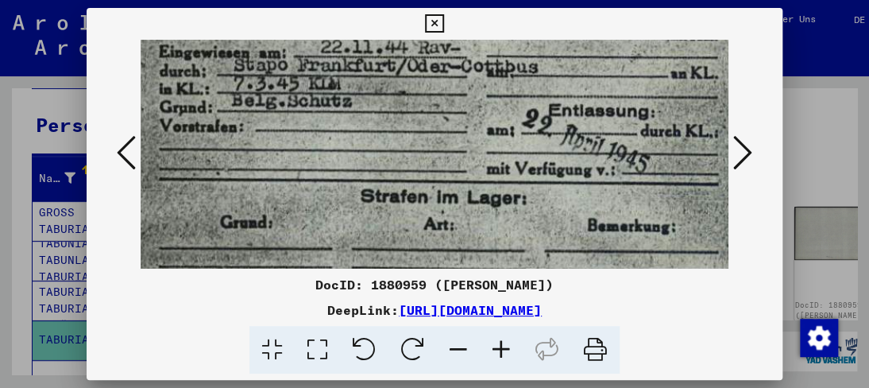
drag, startPoint x: 360, startPoint y: 199, endPoint x: 386, endPoint y: 183, distance: 31.1
click at [386, 183] on img at bounding box center [528, 90] width 1045 height 745
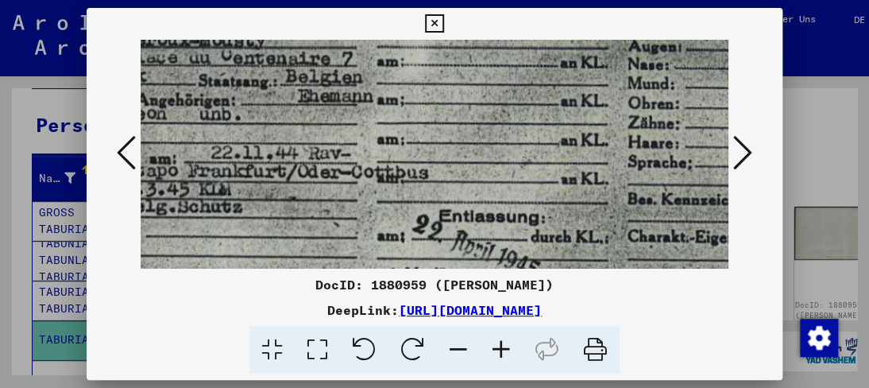
drag, startPoint x: 532, startPoint y: 150, endPoint x: 424, endPoint y: 257, distance: 151.2
click at [424, 257] on img at bounding box center [418, 196] width 1045 height 745
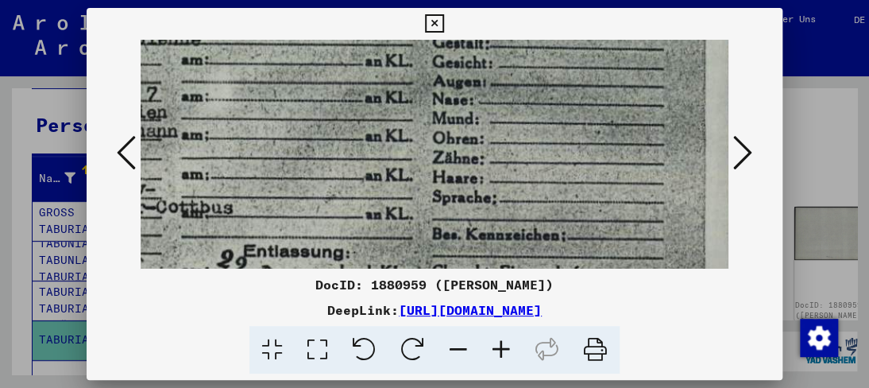
drag, startPoint x: 537, startPoint y: 192, endPoint x: 455, endPoint y: 267, distance: 111.9
click at [451, 272] on div "DocID: 1880959 ([PERSON_NAME]) DeepLink: [URL][DOMAIN_NAME]" at bounding box center [434, 191] width 695 height 366
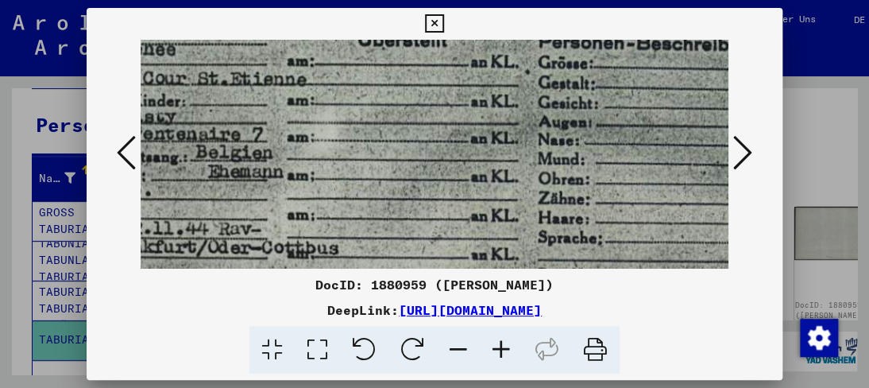
scroll to position [75, 309]
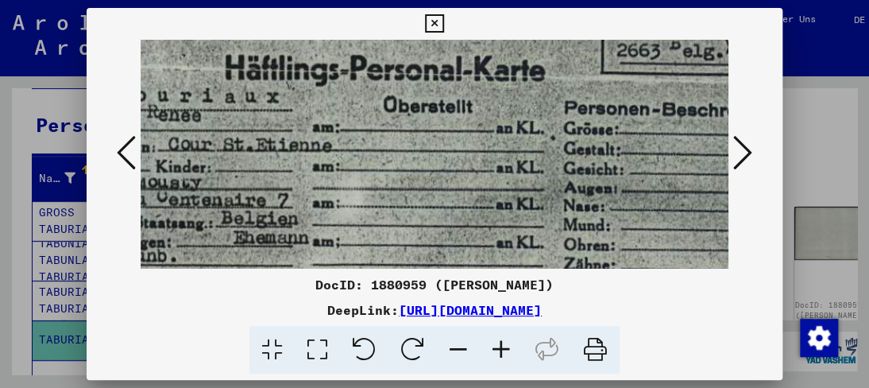
drag, startPoint x: 428, startPoint y: 171, endPoint x: 455, endPoint y: 238, distance: 72.0
click at [455, 238] on img at bounding box center [354, 337] width 1045 height 745
click at [748, 166] on icon at bounding box center [743, 153] width 19 height 38
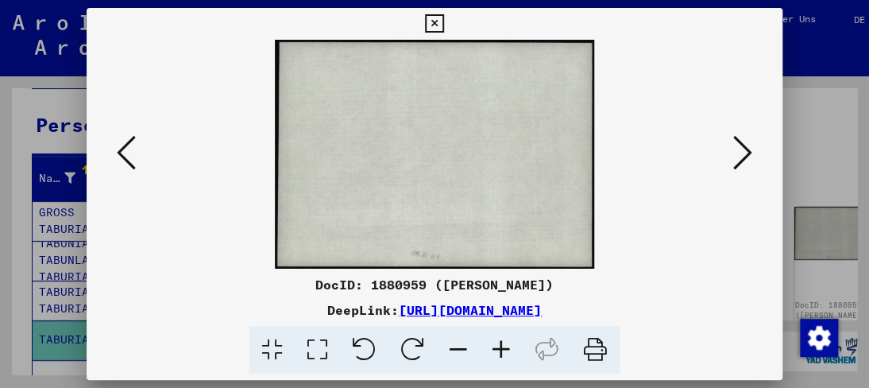
click at [747, 166] on icon at bounding box center [743, 153] width 19 height 38
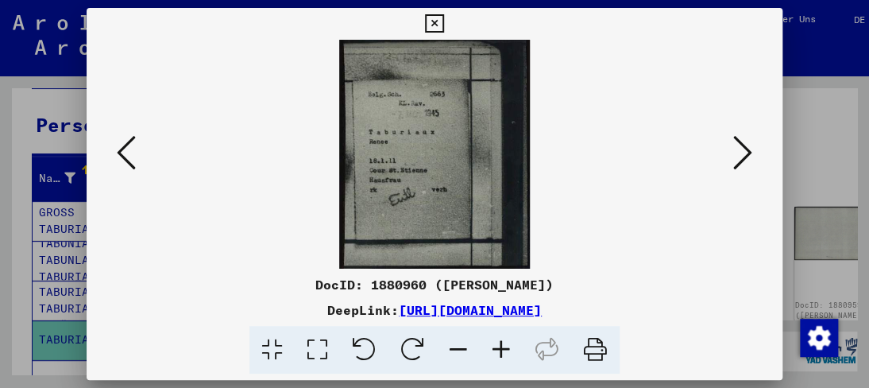
click at [748, 157] on icon at bounding box center [743, 153] width 19 height 38
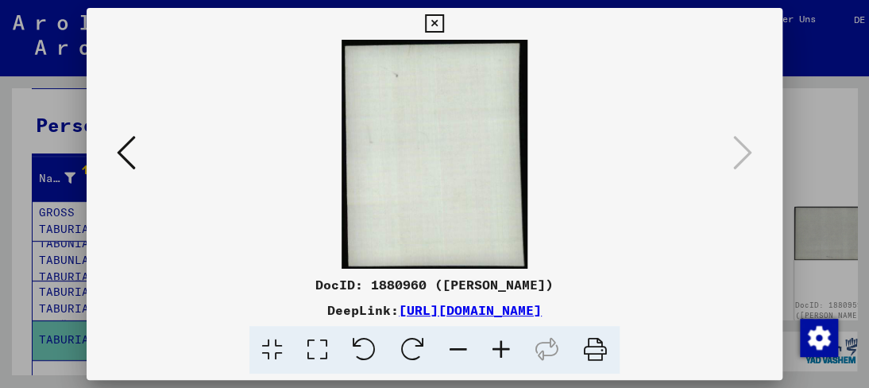
click at [429, 23] on icon at bounding box center [434, 23] width 18 height 19
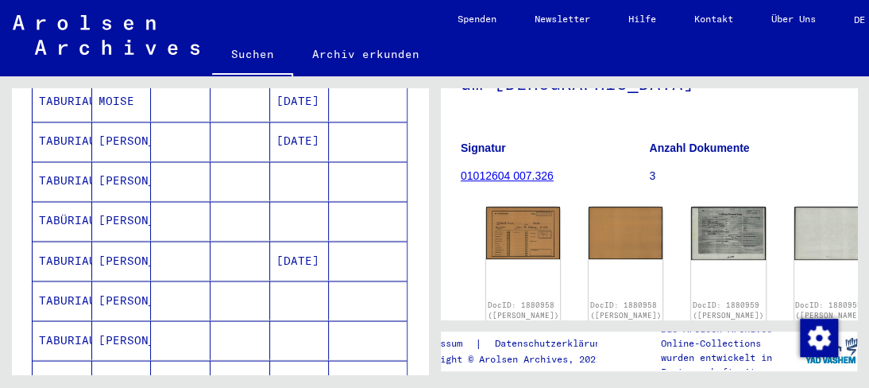
scroll to position [1018, 0]
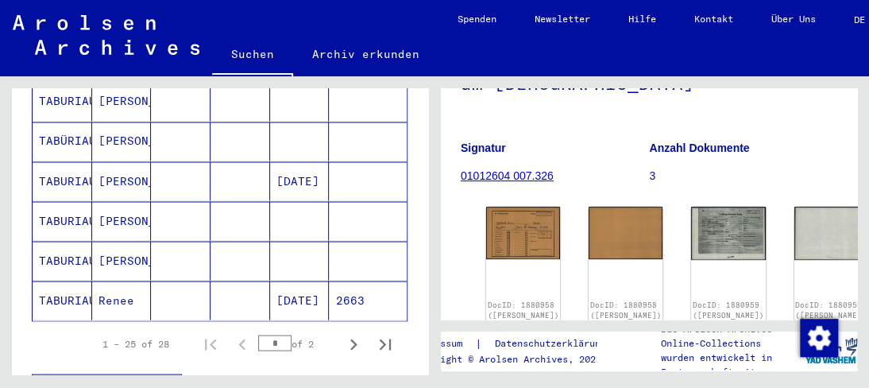
click at [111, 161] on mat-cell "[PERSON_NAME]" at bounding box center [122, 180] width 60 height 39
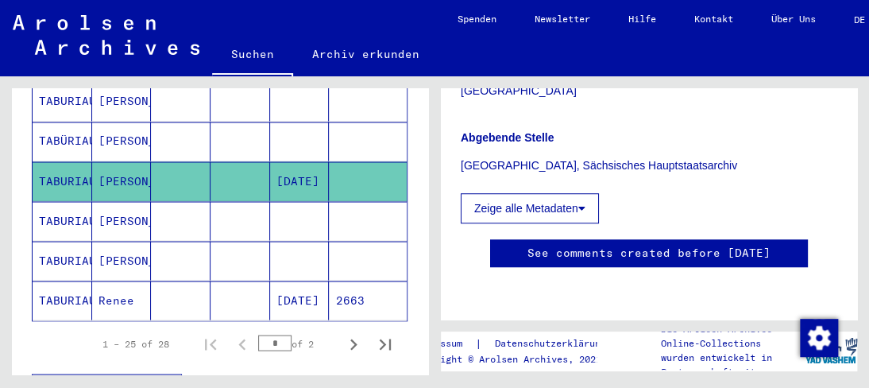
scroll to position [983, 0]
click at [107, 202] on mat-cell "[PERSON_NAME]" at bounding box center [122, 220] width 60 height 39
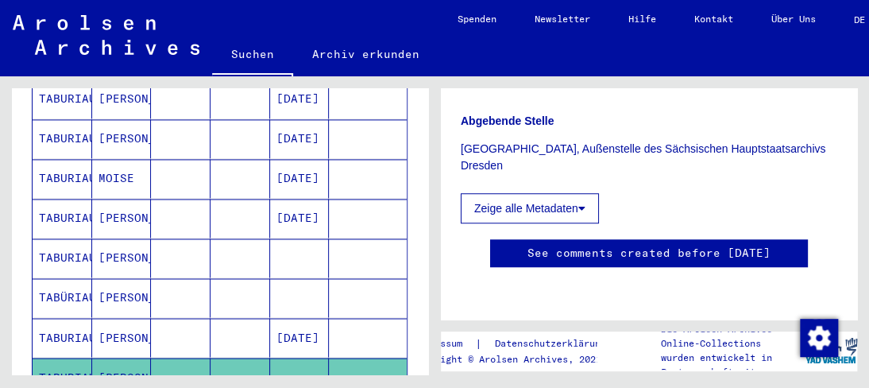
scroll to position [780, 0]
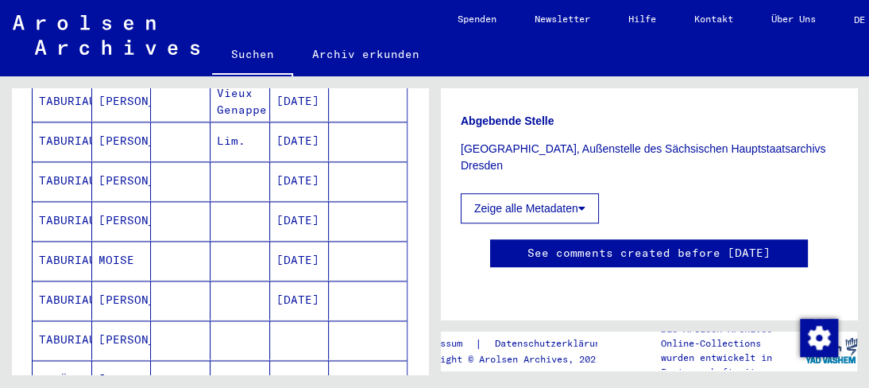
click at [111, 320] on mat-cell "[PERSON_NAME]" at bounding box center [122, 339] width 60 height 39
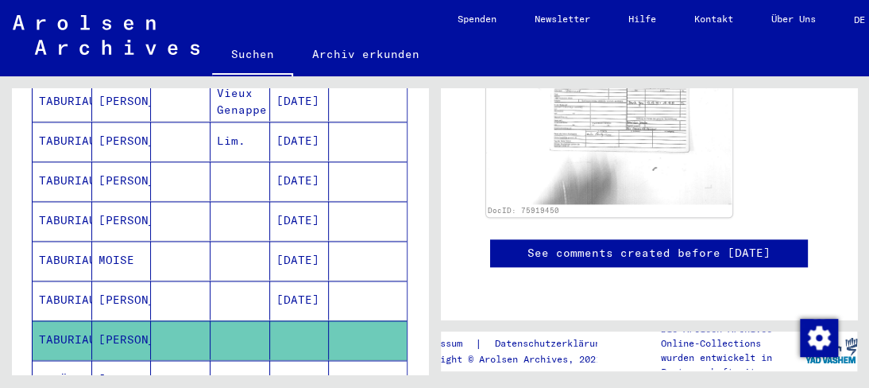
scroll to position [556, 0]
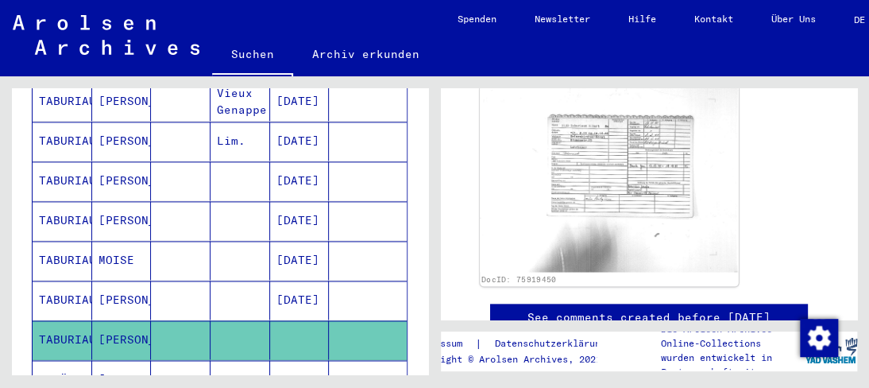
click at [625, 179] on img at bounding box center [609, 179] width 259 height 188
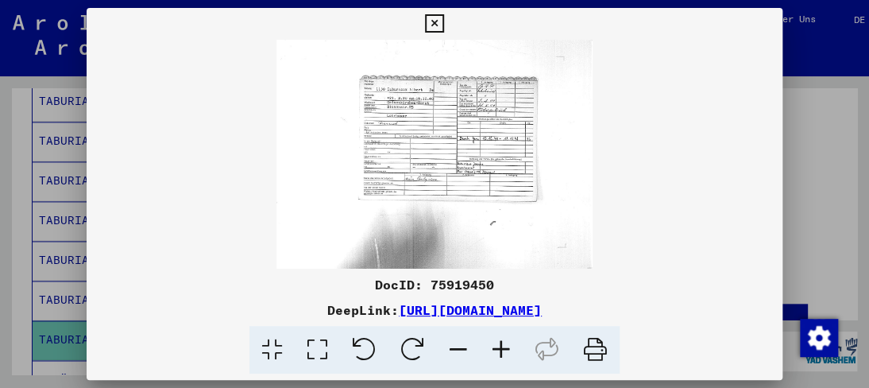
click at [460, 176] on img at bounding box center [434, 154] width 695 height 229
click at [496, 352] on icon at bounding box center [501, 350] width 43 height 48
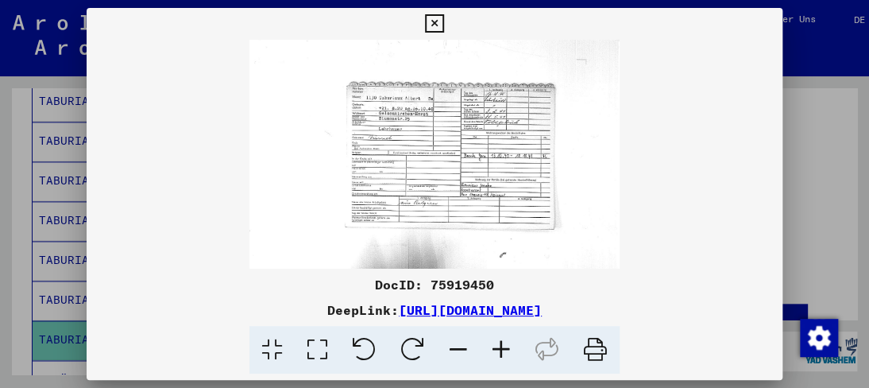
click at [496, 351] on icon at bounding box center [501, 350] width 43 height 48
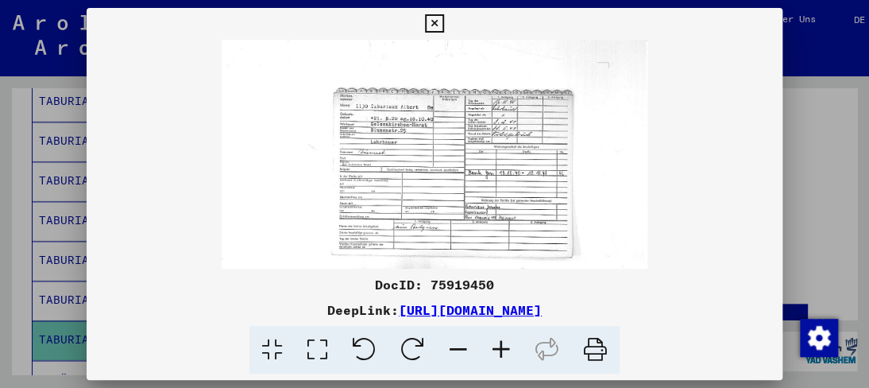
click at [493, 352] on icon at bounding box center [501, 350] width 43 height 48
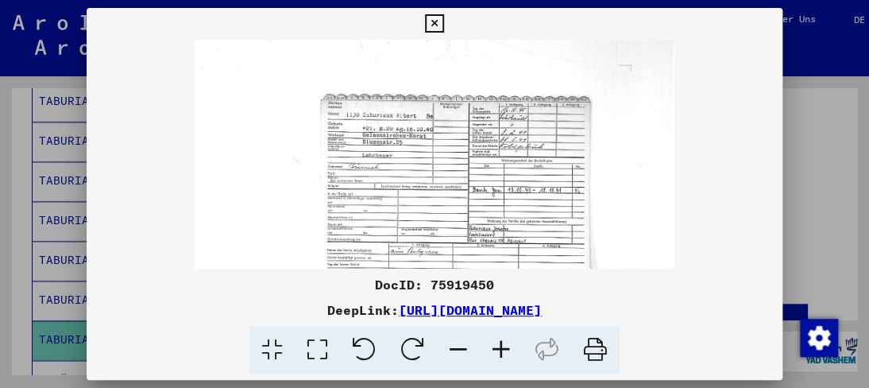
click at [493, 352] on icon at bounding box center [501, 350] width 43 height 48
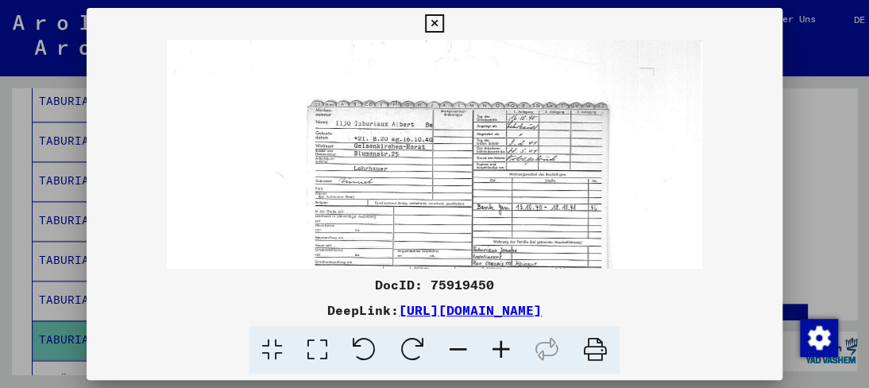
click at [490, 351] on icon at bounding box center [501, 350] width 43 height 48
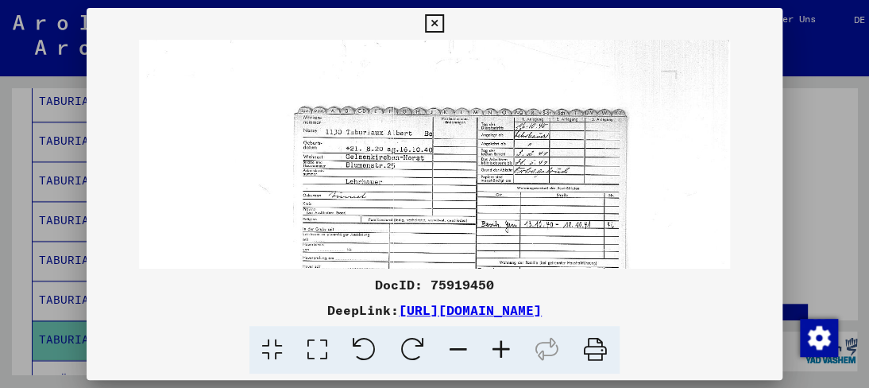
click at [490, 351] on icon at bounding box center [501, 350] width 43 height 48
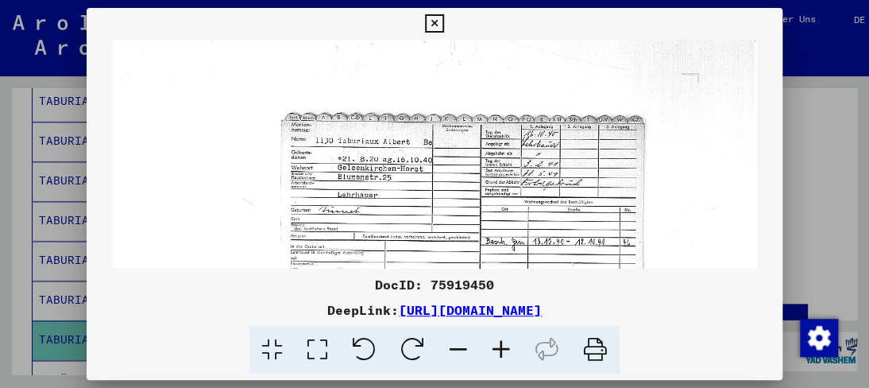
click at [490, 351] on icon at bounding box center [501, 350] width 43 height 48
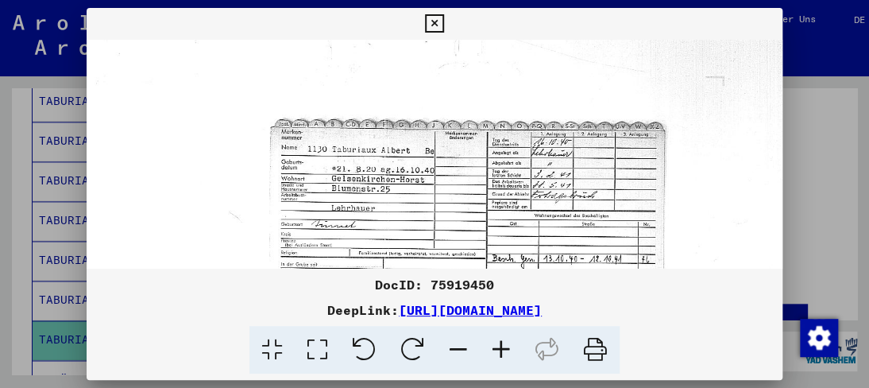
click at [490, 351] on icon at bounding box center [501, 350] width 43 height 48
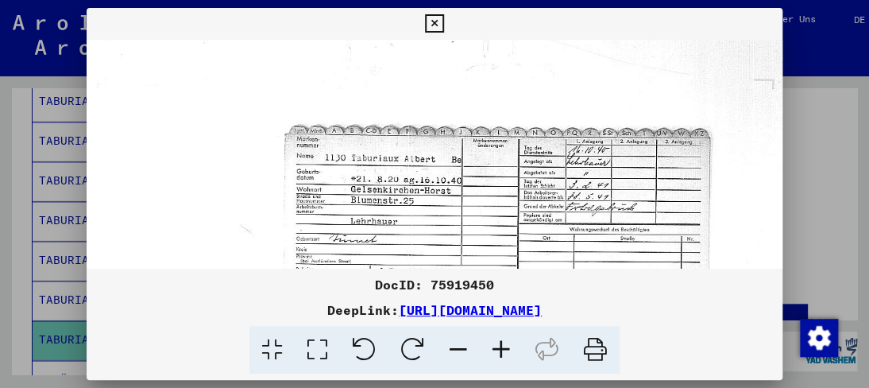
click at [490, 351] on icon at bounding box center [501, 350] width 43 height 48
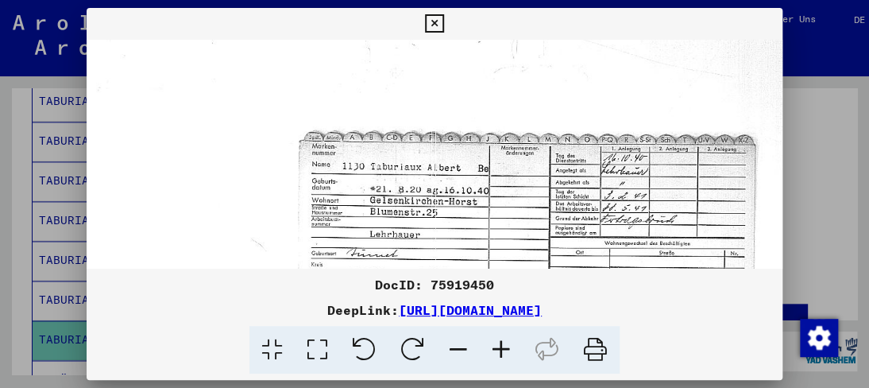
click at [490, 351] on icon at bounding box center [501, 350] width 43 height 48
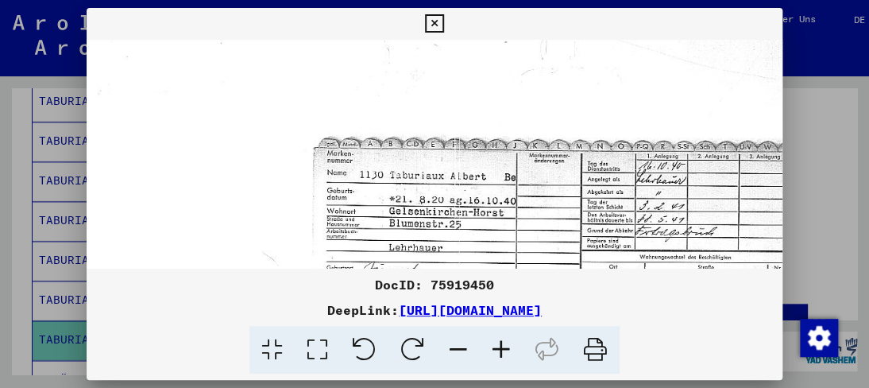
click at [490, 351] on icon at bounding box center [501, 350] width 43 height 48
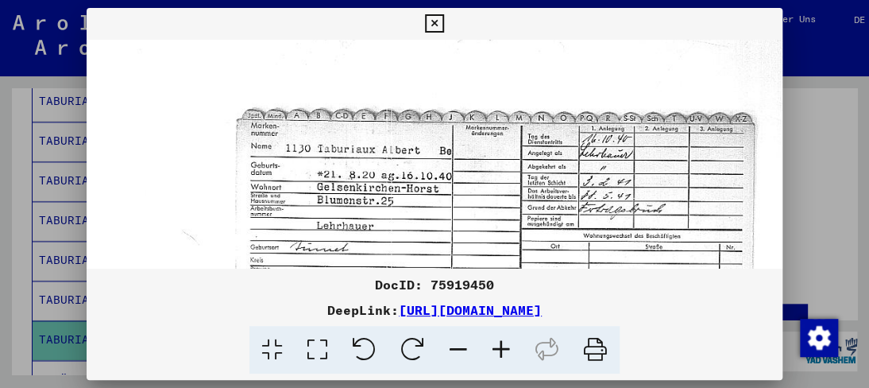
scroll to position [36, 95]
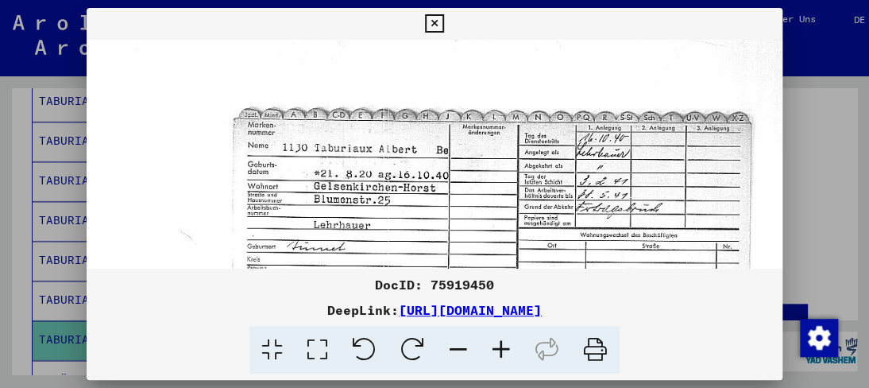
drag, startPoint x: 512, startPoint y: 267, endPoint x: 419, endPoint y: 232, distance: 99.3
click at [419, 232] on img at bounding box center [451, 337] width 919 height 666
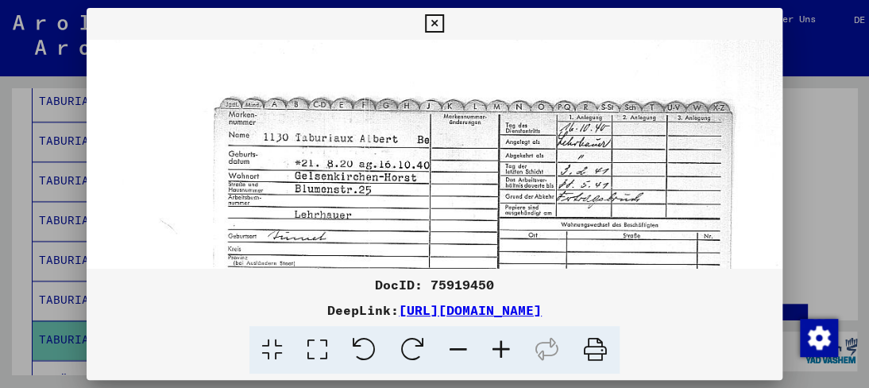
scroll to position [63, 129]
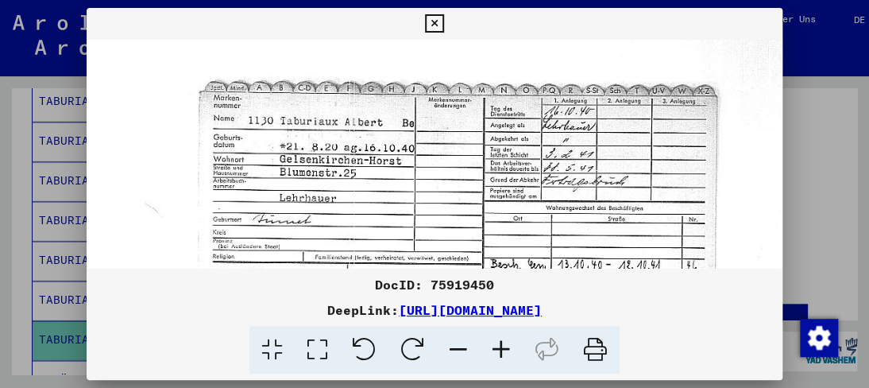
drag, startPoint x: 410, startPoint y: 242, endPoint x: 376, endPoint y: 217, distance: 42.6
click at [376, 217] on img at bounding box center [417, 310] width 919 height 666
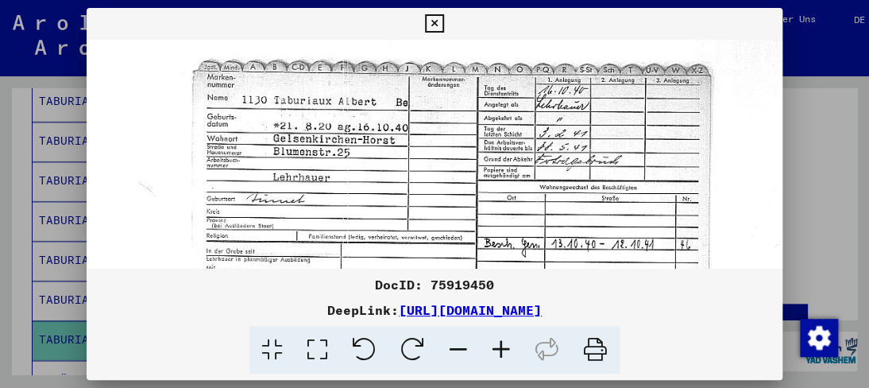
drag, startPoint x: 373, startPoint y: 223, endPoint x: 366, endPoint y: 203, distance: 21.1
click at [366, 203] on img at bounding box center [411, 289] width 919 height 666
click at [366, 206] on img at bounding box center [411, 289] width 919 height 666
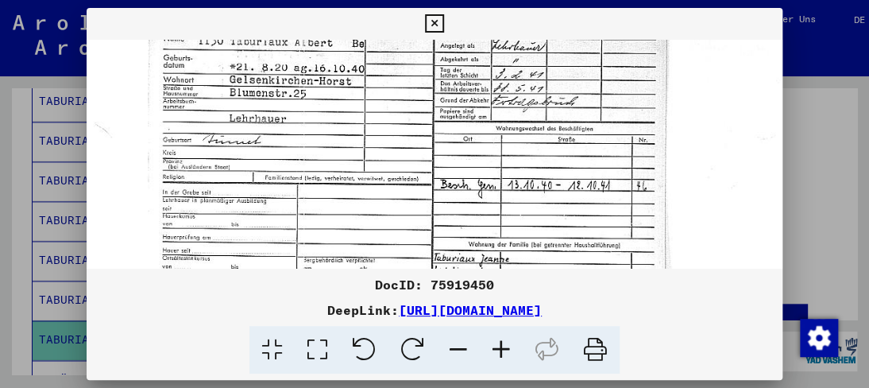
scroll to position [140, 179]
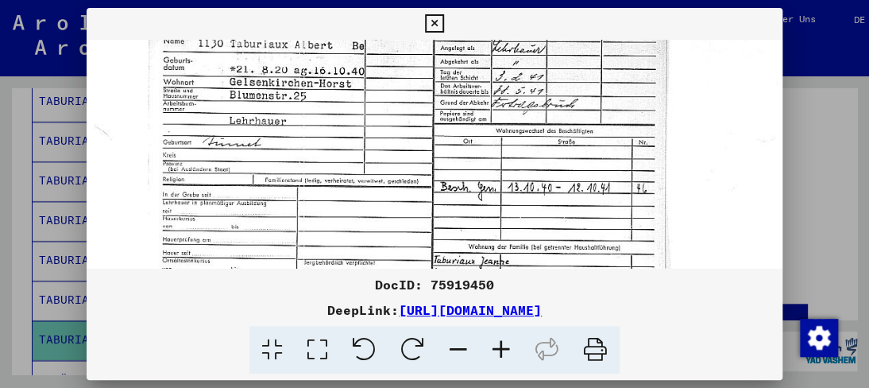
drag, startPoint x: 458, startPoint y: 201, endPoint x: 416, endPoint y: 150, distance: 65.5
click at [416, 150] on img at bounding box center [367, 233] width 919 height 666
click at [432, 23] on icon at bounding box center [434, 23] width 18 height 19
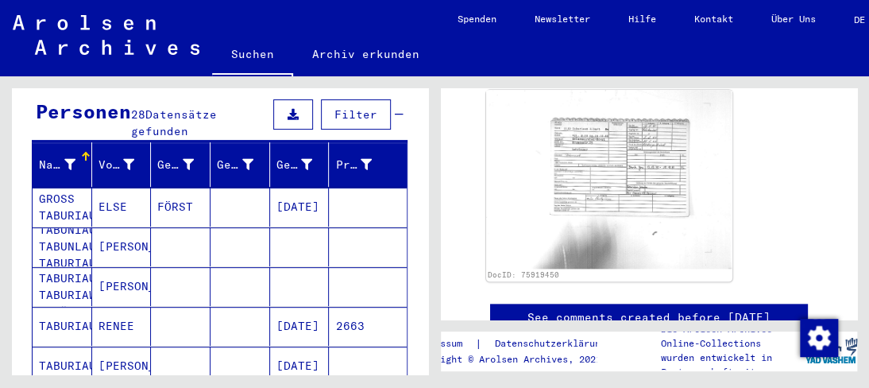
scroll to position [144, 0]
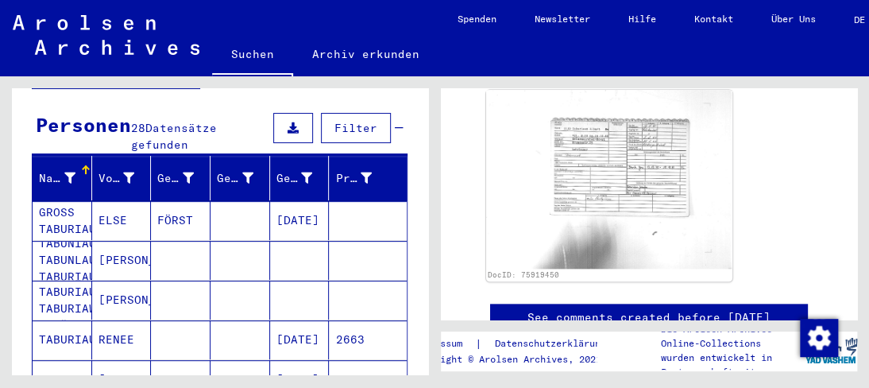
click at [125, 201] on mat-cell "ELSE" at bounding box center [122, 220] width 60 height 39
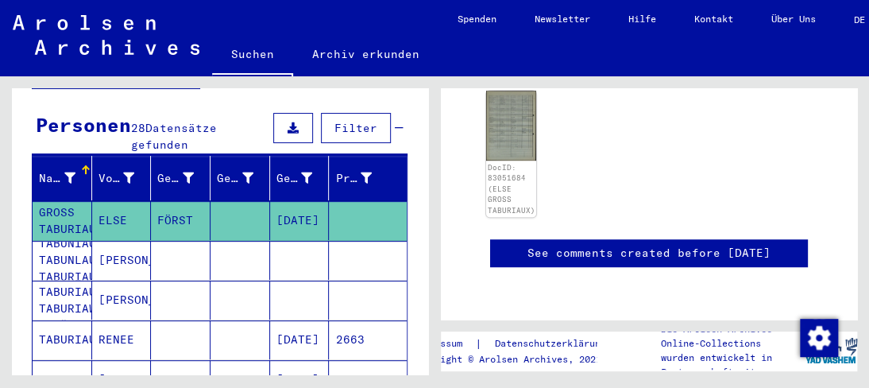
scroll to position [940, 0]
click at [125, 249] on mat-cell "[PERSON_NAME]" at bounding box center [122, 260] width 60 height 39
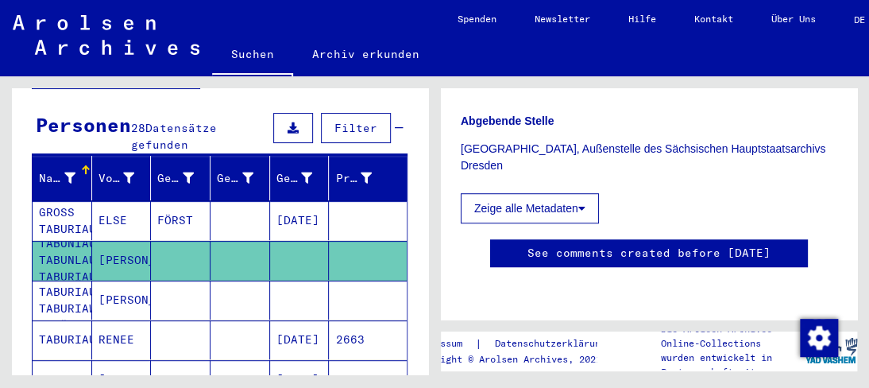
scroll to position [983, 0]
click at [116, 281] on mat-cell "[PERSON_NAME]" at bounding box center [122, 300] width 60 height 39
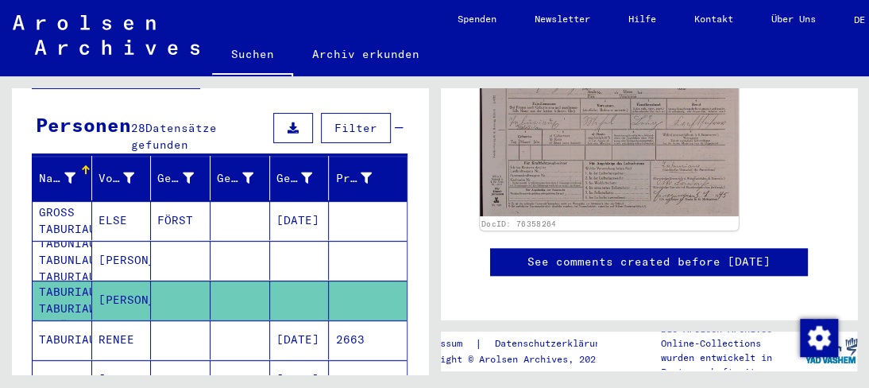
click at [582, 194] on img at bounding box center [609, 130] width 259 height 174
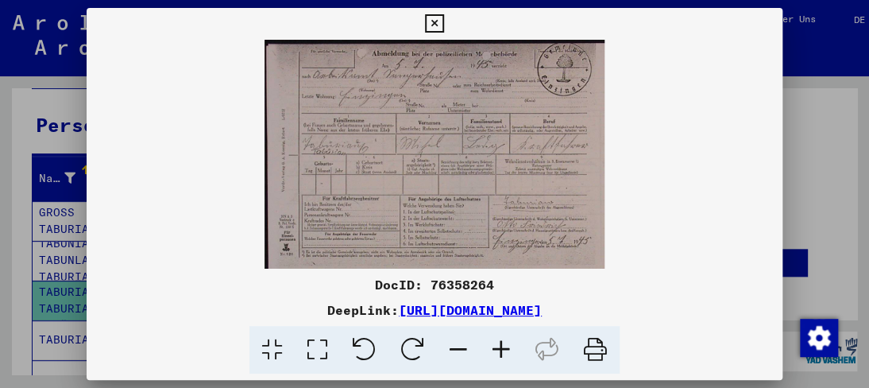
click at [492, 345] on icon at bounding box center [501, 350] width 43 height 48
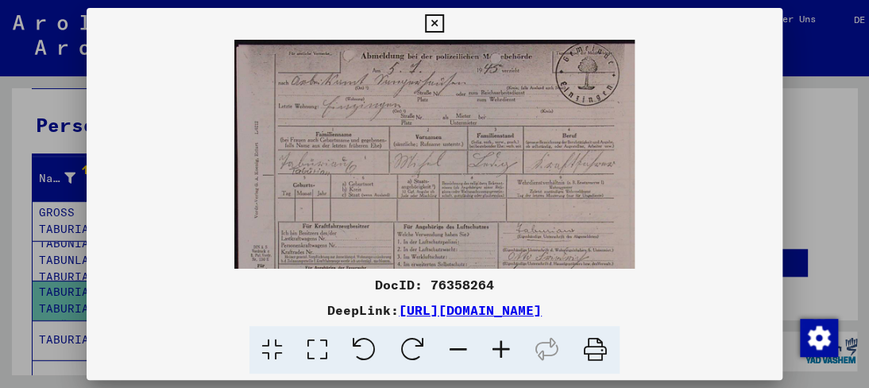
click at [503, 343] on icon at bounding box center [501, 350] width 43 height 48
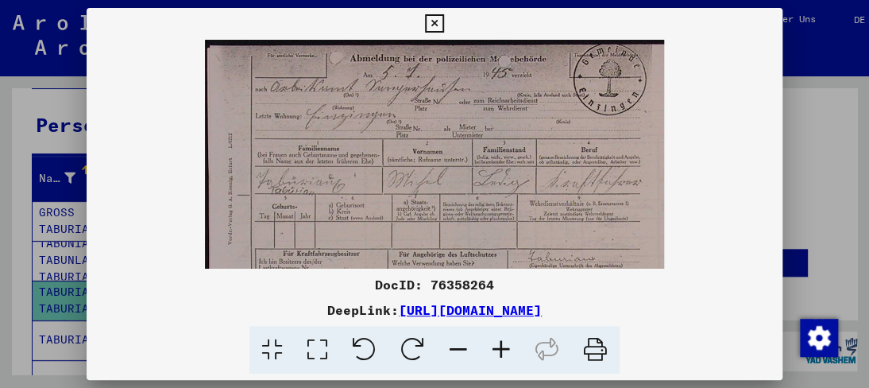
click at [503, 343] on icon at bounding box center [501, 350] width 43 height 48
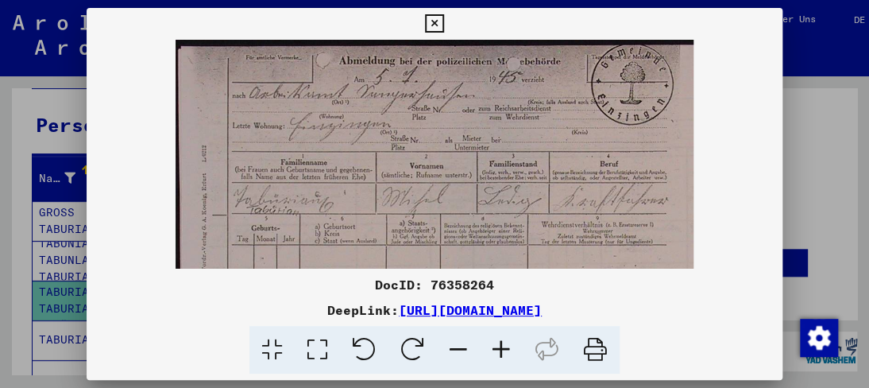
click at [503, 343] on icon at bounding box center [501, 350] width 43 height 48
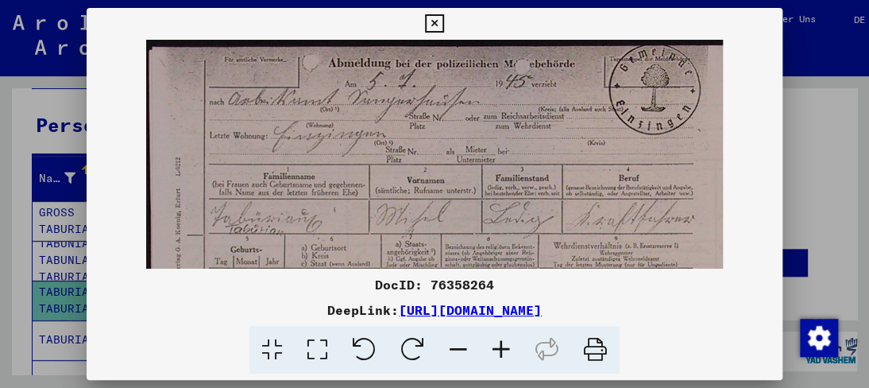
click at [503, 343] on icon at bounding box center [501, 350] width 43 height 48
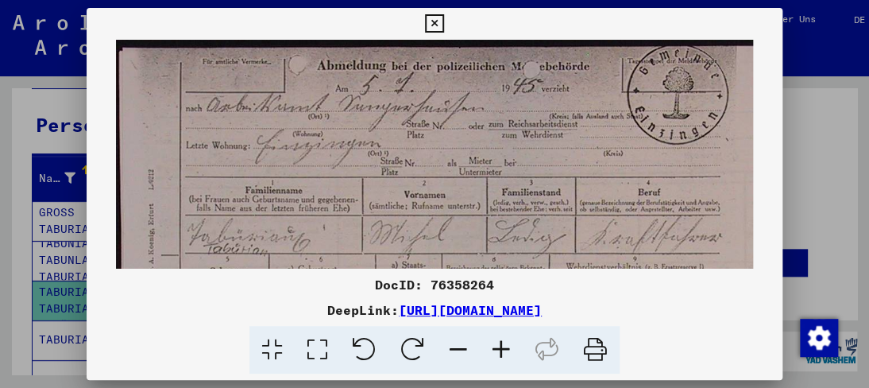
click at [503, 343] on icon at bounding box center [501, 350] width 43 height 48
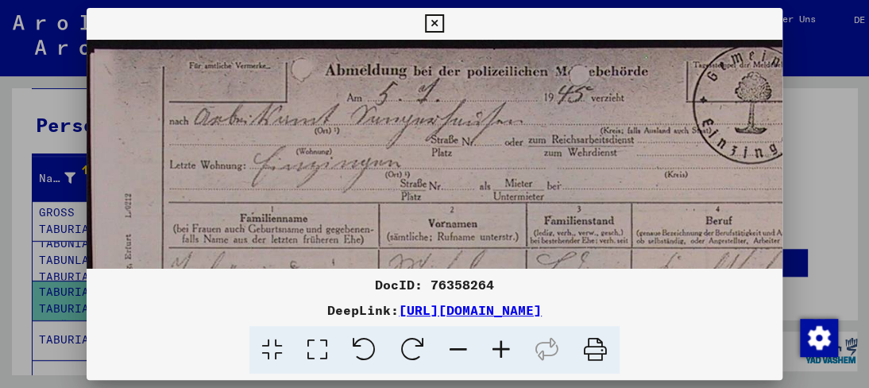
click at [503, 343] on icon at bounding box center [501, 350] width 43 height 48
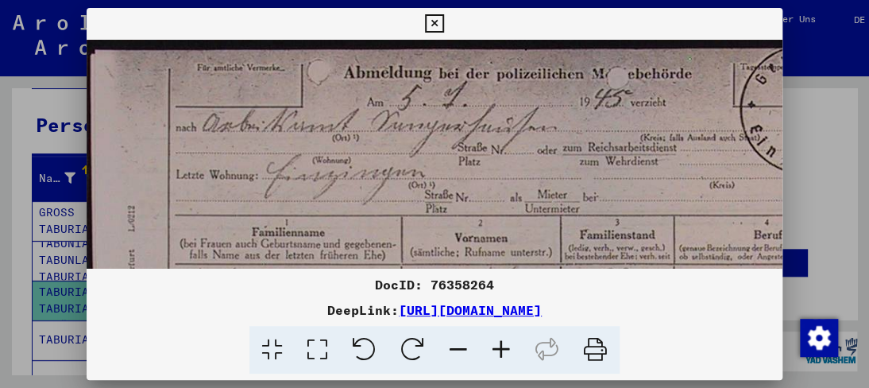
click at [503, 343] on icon at bounding box center [501, 350] width 43 height 48
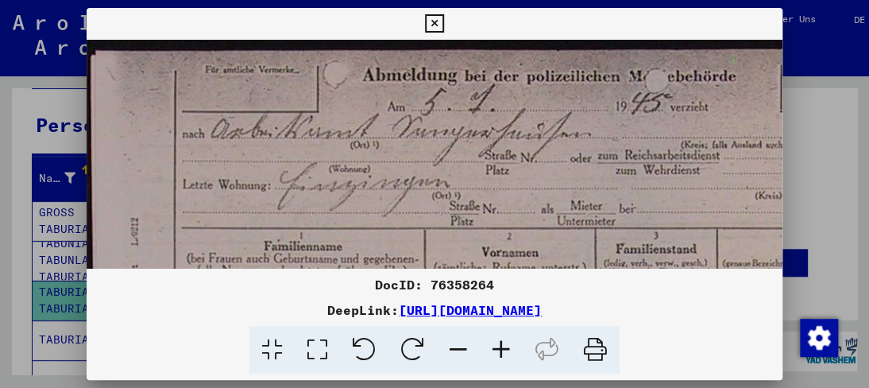
click at [503, 343] on icon at bounding box center [501, 350] width 43 height 48
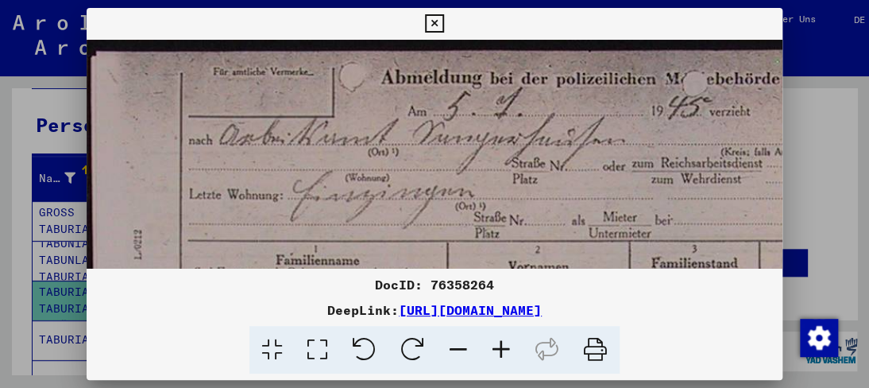
click at [503, 343] on icon at bounding box center [501, 350] width 43 height 48
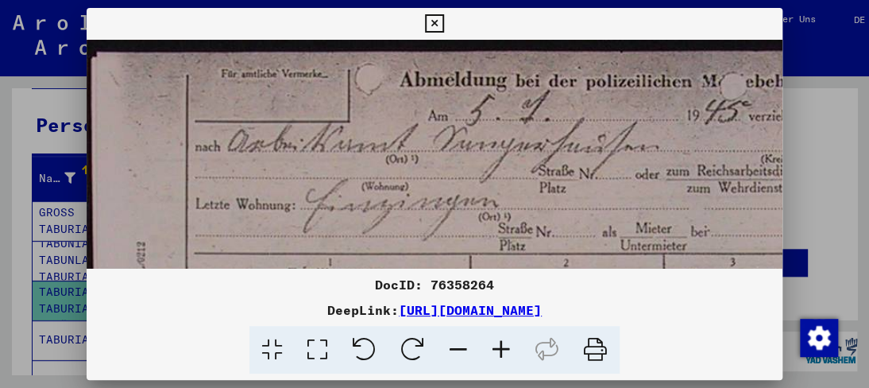
click at [503, 343] on icon at bounding box center [501, 350] width 43 height 48
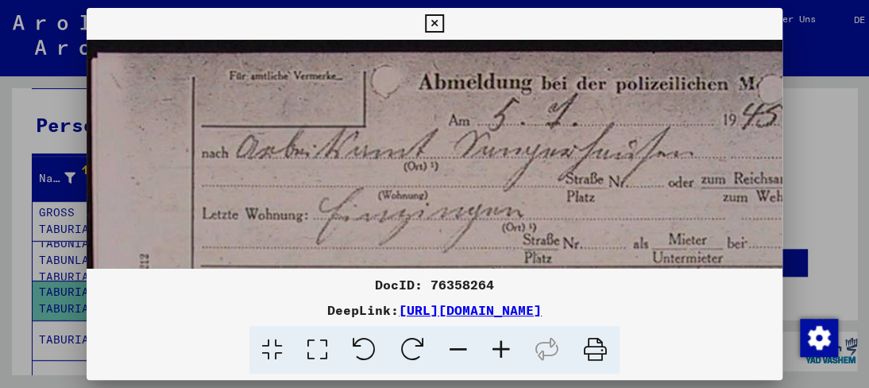
click at [503, 343] on icon at bounding box center [501, 350] width 43 height 48
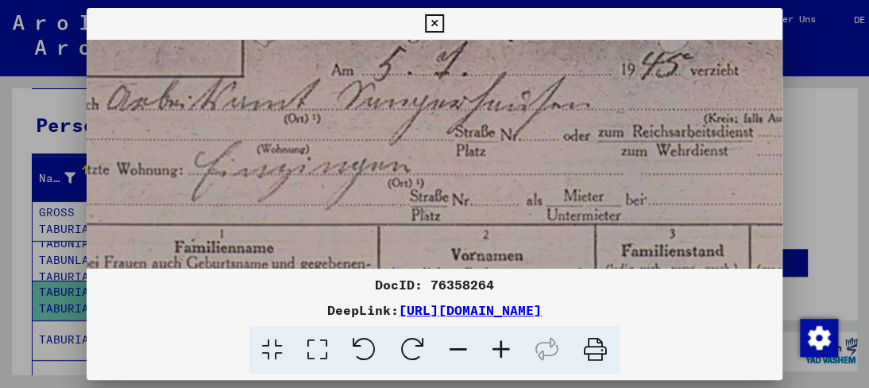
drag, startPoint x: 573, startPoint y: 221, endPoint x: 435, endPoint y: 168, distance: 147.9
click at [435, 168] on img at bounding box center [504, 357] width 1110 height 745
drag, startPoint x: 416, startPoint y: 211, endPoint x: 408, endPoint y: 137, distance: 74.3
click at [412, 137] on img at bounding box center [504, 357] width 1110 height 745
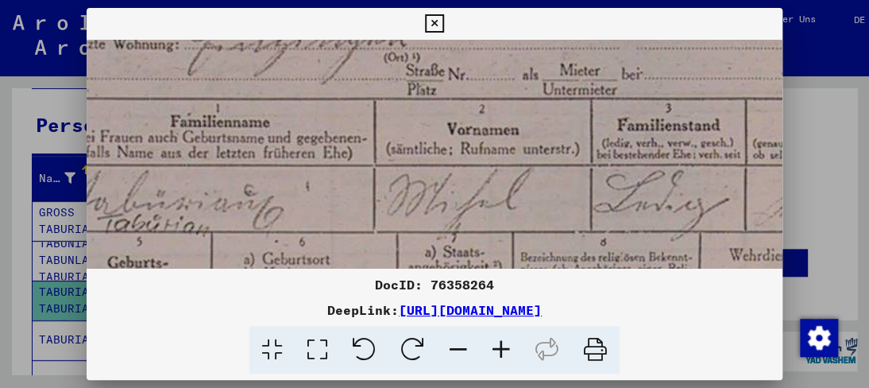
click at [399, 156] on img at bounding box center [500, 231] width 1110 height 745
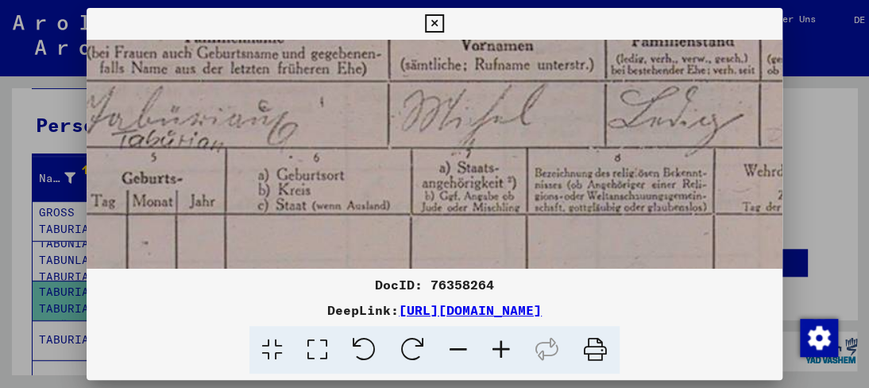
drag, startPoint x: 413, startPoint y: 220, endPoint x: 430, endPoint y: 136, distance: 85.9
click at [430, 136] on img at bounding box center [514, 147] width 1110 height 745
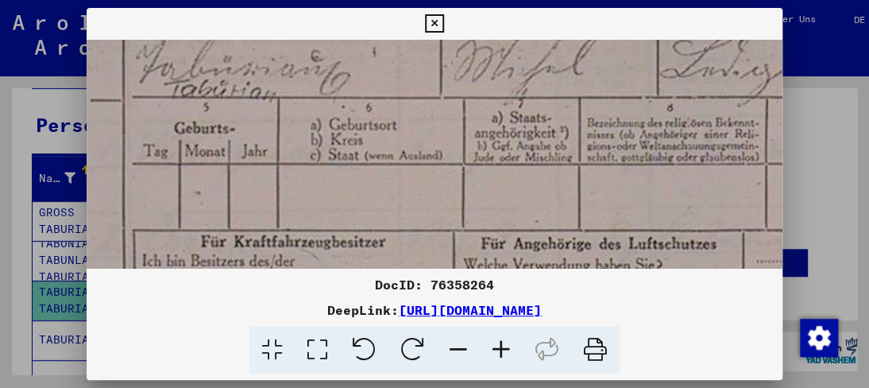
scroll to position [316, 73]
drag, startPoint x: 405, startPoint y: 223, endPoint x: 459, endPoint y: 172, distance: 74.8
click at [459, 172] on img at bounding box center [569, 96] width 1110 height 745
click at [433, 28] on icon at bounding box center [434, 23] width 18 height 19
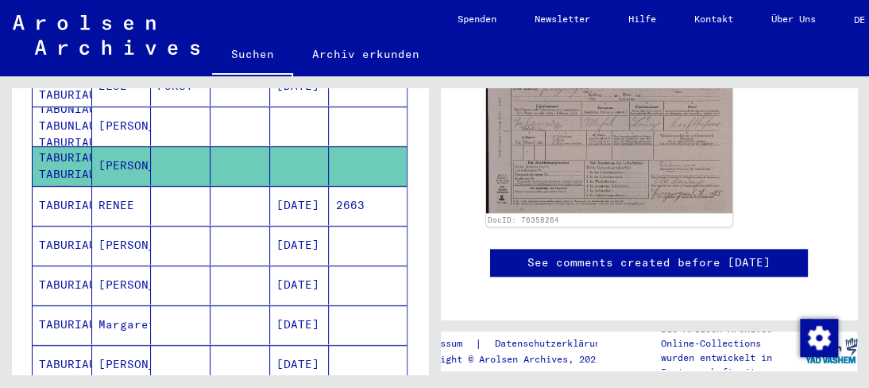
scroll to position [303, 0]
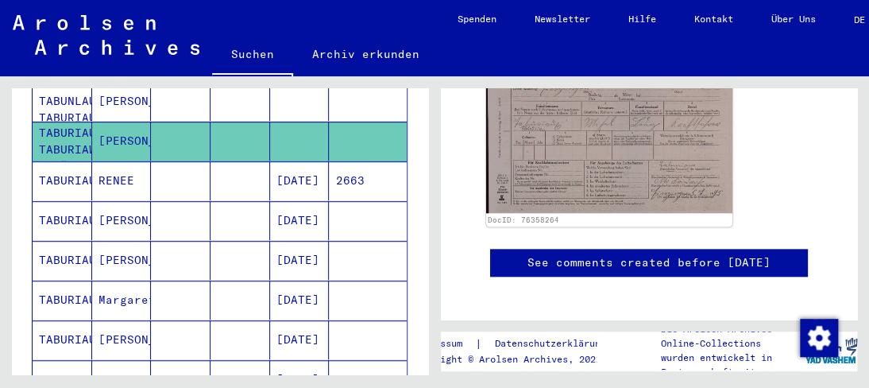
click at [121, 205] on mat-cell "[PERSON_NAME]" at bounding box center [122, 220] width 60 height 39
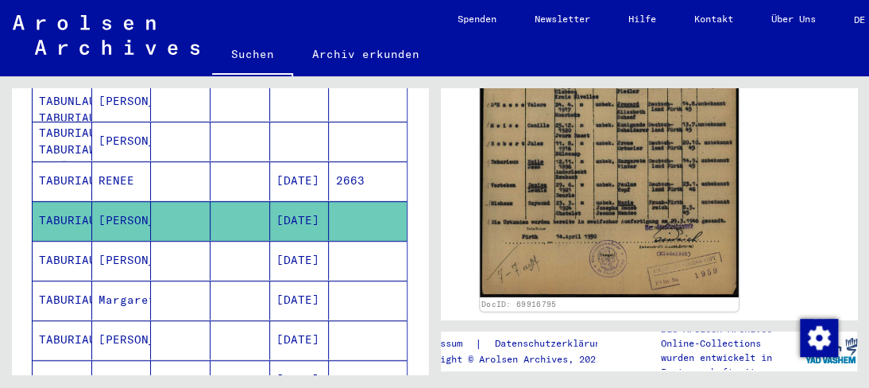
scroll to position [397, 0]
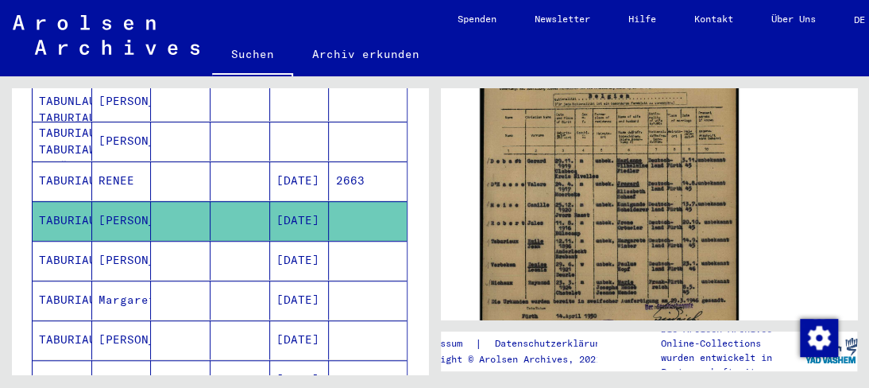
click at [625, 209] on img at bounding box center [609, 193] width 259 height 367
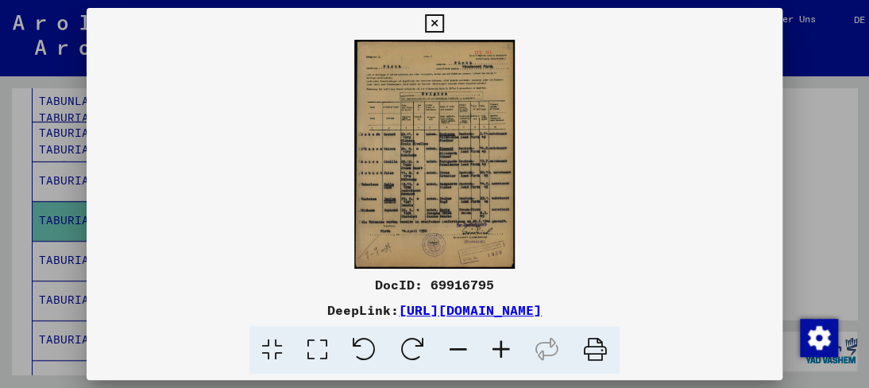
click at [506, 344] on icon at bounding box center [501, 350] width 43 height 48
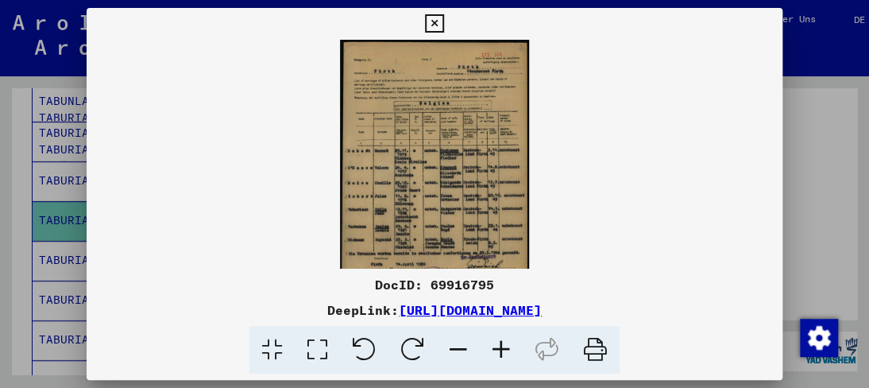
click at [506, 344] on icon at bounding box center [501, 350] width 43 height 48
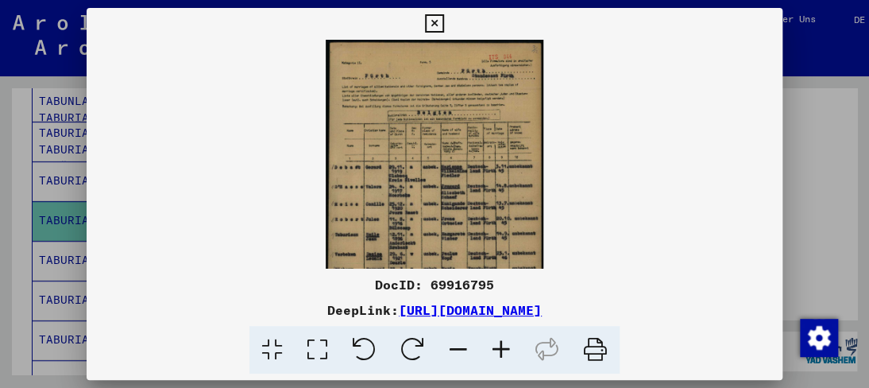
click at [506, 344] on icon at bounding box center [501, 350] width 43 height 48
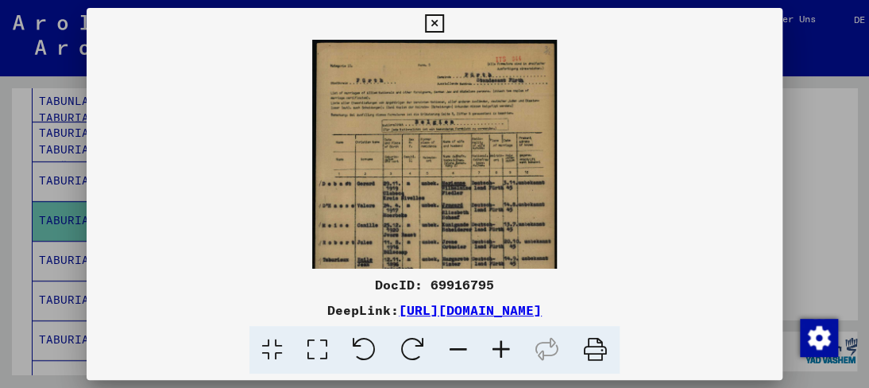
click at [506, 344] on icon at bounding box center [501, 350] width 43 height 48
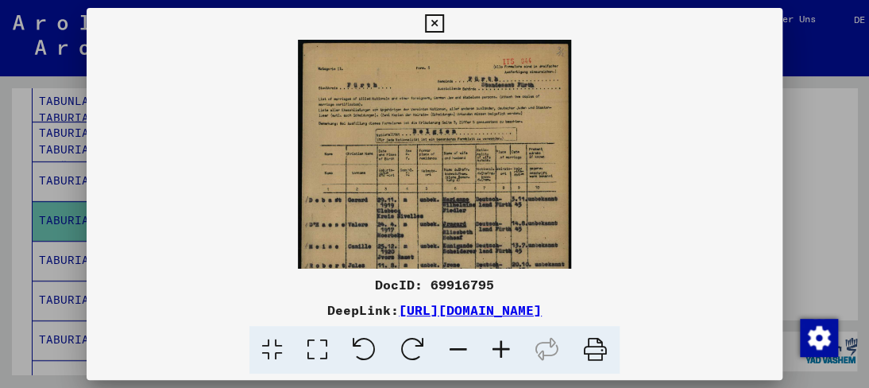
click at [506, 344] on icon at bounding box center [501, 350] width 43 height 48
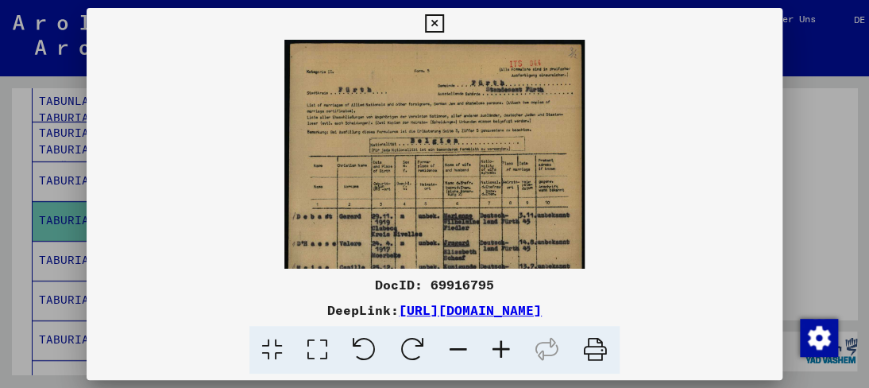
click at [505, 347] on icon at bounding box center [501, 350] width 43 height 48
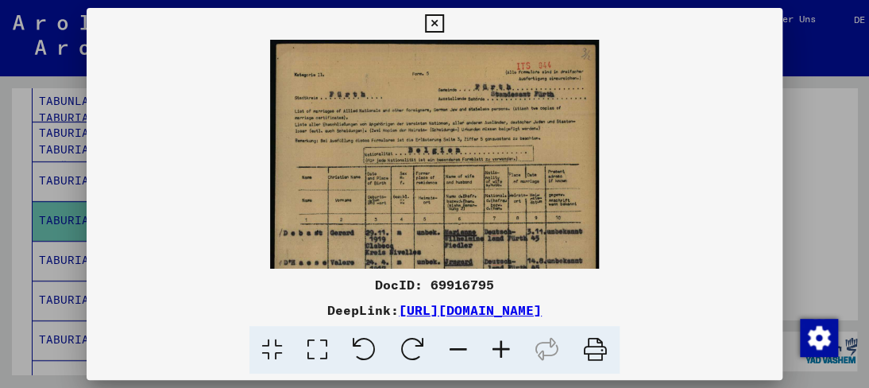
click at [504, 349] on icon at bounding box center [501, 350] width 43 height 48
click at [503, 350] on icon at bounding box center [501, 350] width 43 height 48
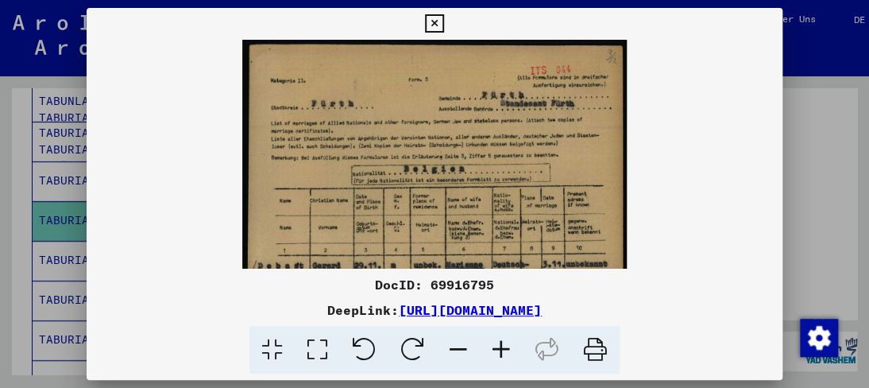
click at [503, 350] on icon at bounding box center [501, 350] width 43 height 48
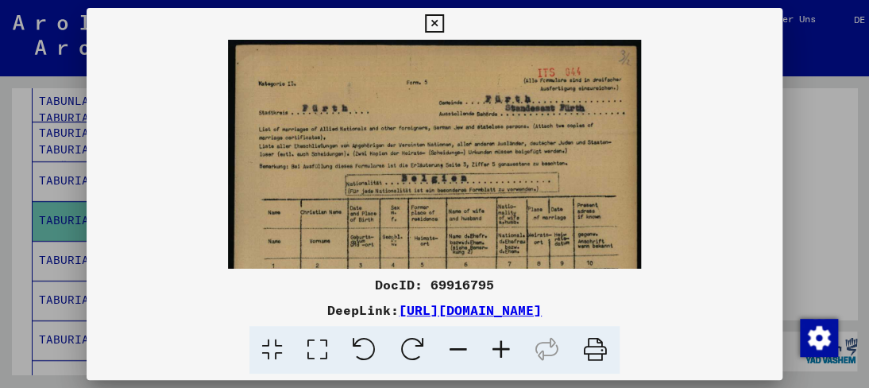
click at [502, 350] on icon at bounding box center [501, 350] width 43 height 48
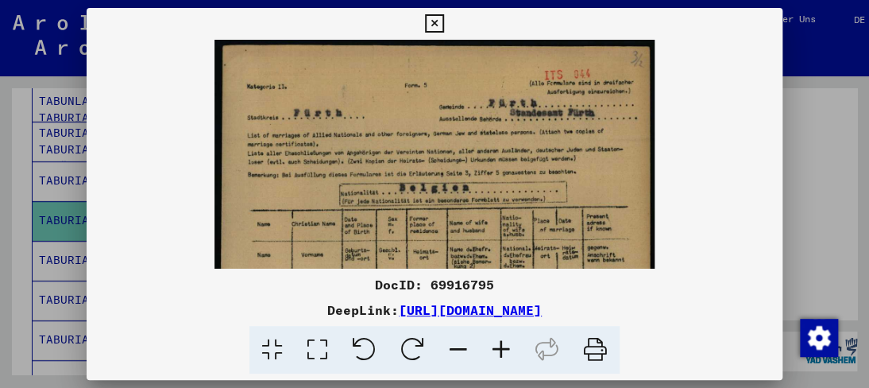
click at [500, 350] on icon at bounding box center [501, 350] width 43 height 48
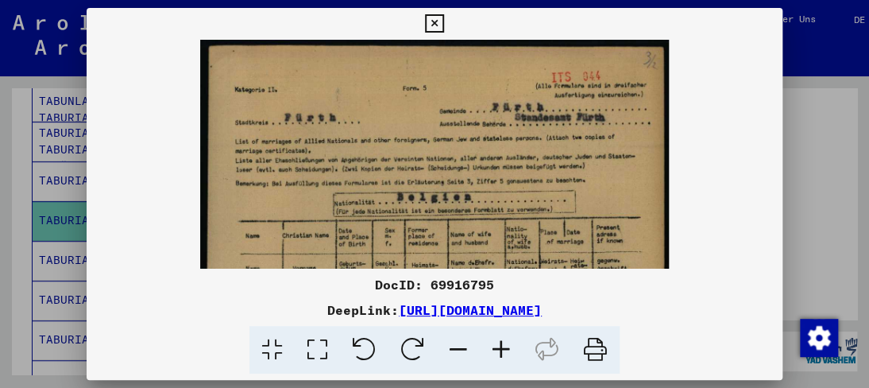
click at [500, 350] on icon at bounding box center [501, 350] width 43 height 48
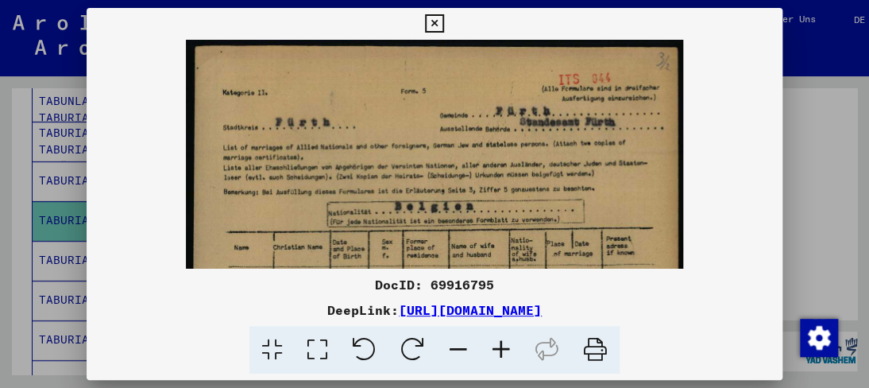
click at [499, 350] on icon at bounding box center [501, 350] width 43 height 48
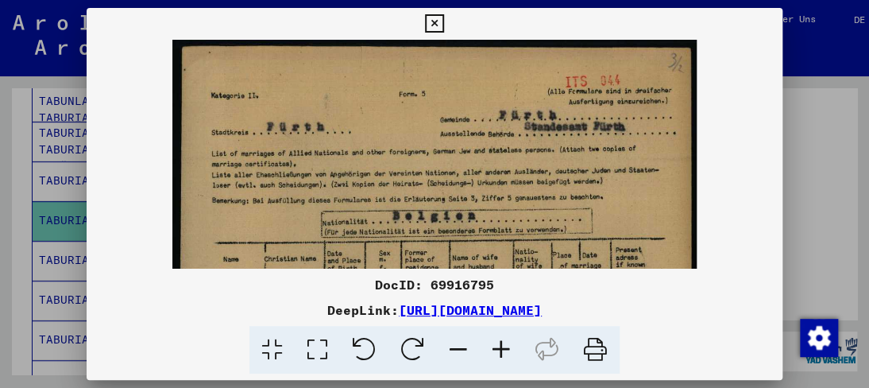
click at [499, 350] on icon at bounding box center [501, 350] width 43 height 48
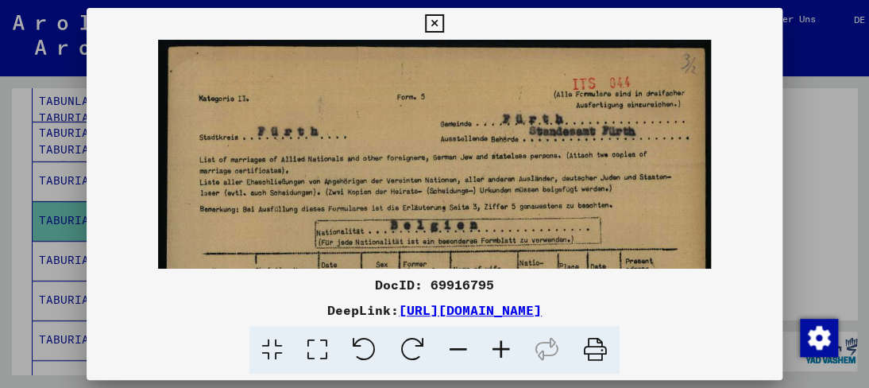
click at [499, 350] on icon at bounding box center [501, 350] width 43 height 48
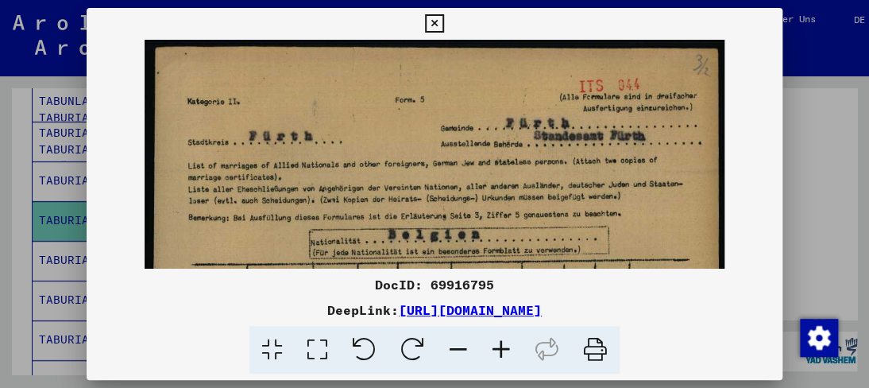
click at [499, 350] on icon at bounding box center [501, 350] width 43 height 48
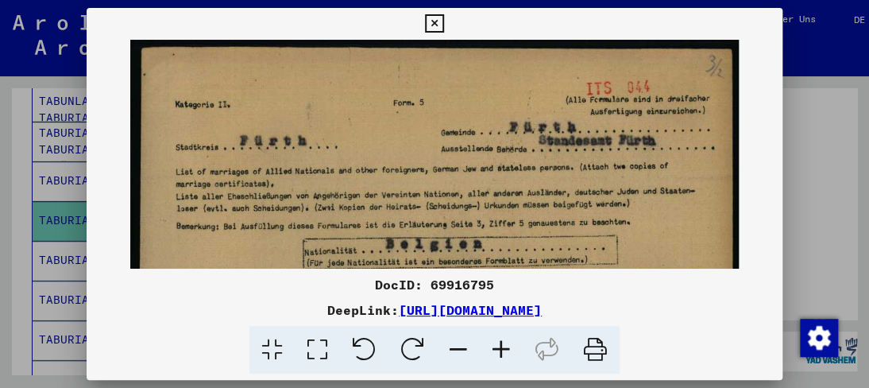
click at [499, 350] on icon at bounding box center [501, 350] width 43 height 48
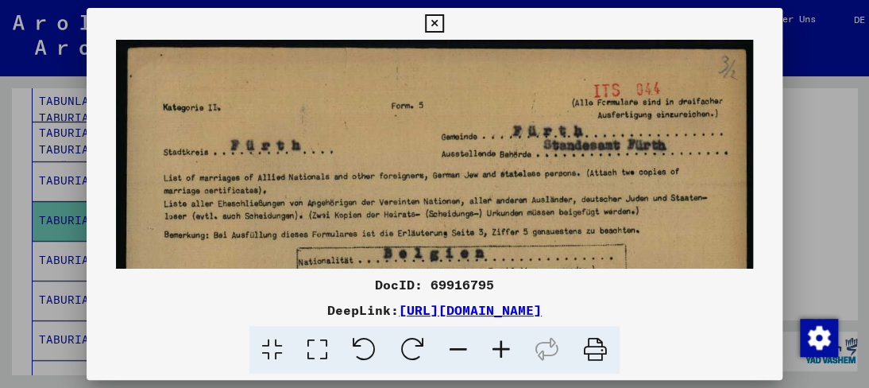
click at [499, 350] on icon at bounding box center [501, 350] width 43 height 48
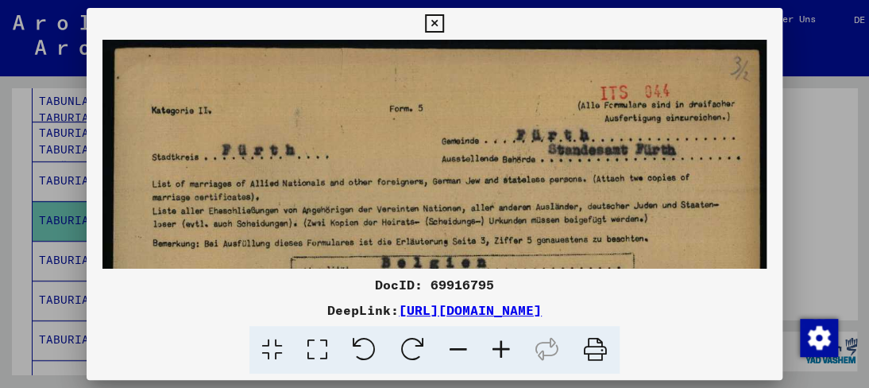
click at [499, 350] on icon at bounding box center [501, 350] width 43 height 48
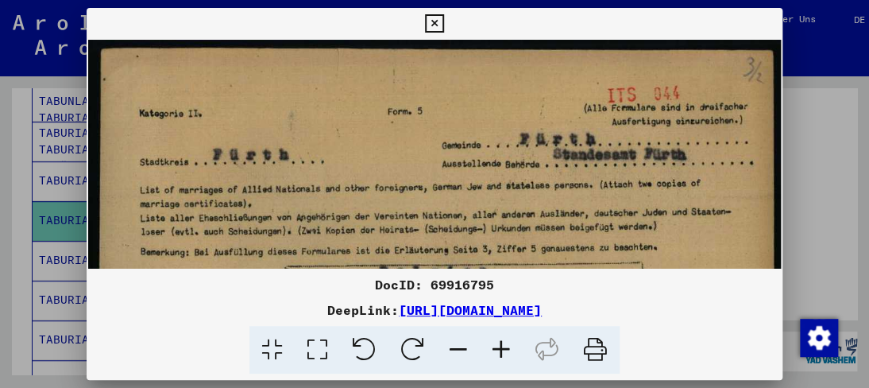
click at [499, 350] on icon at bounding box center [501, 350] width 43 height 48
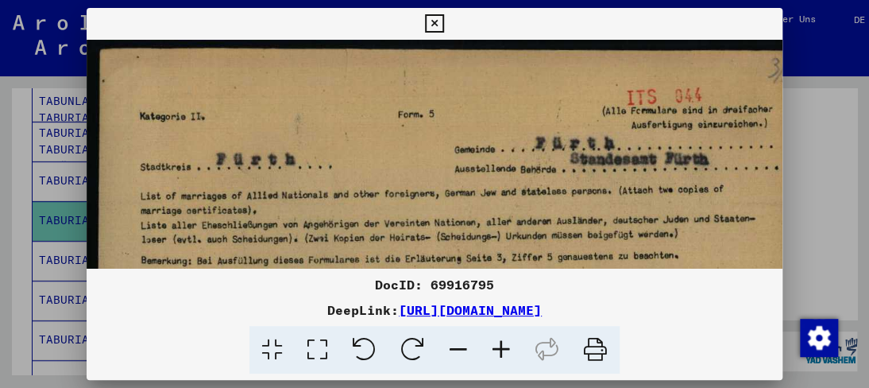
click at [499, 350] on icon at bounding box center [501, 350] width 43 height 48
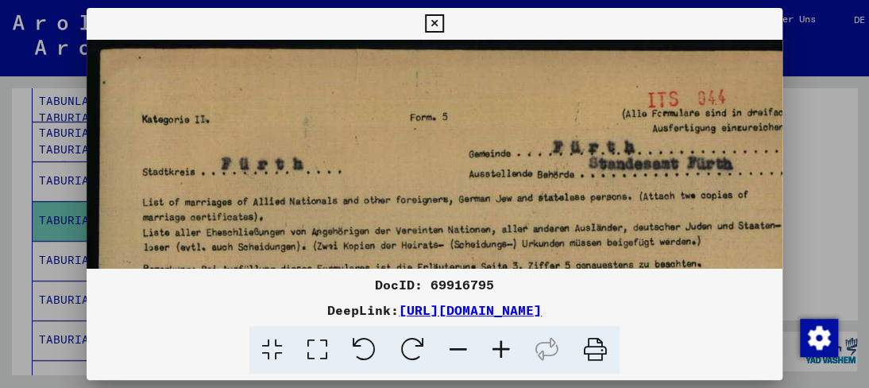
drag, startPoint x: 373, startPoint y: 204, endPoint x: 360, endPoint y: 110, distance: 94.6
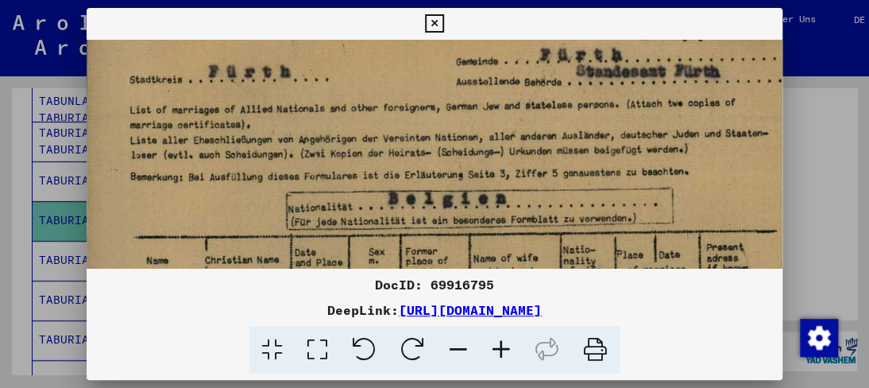
drag, startPoint x: 351, startPoint y: 233, endPoint x: 335, endPoint y: 116, distance: 117.9
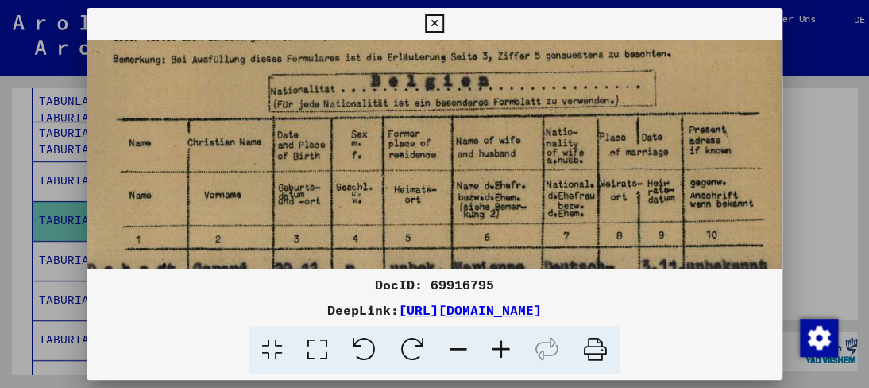
drag, startPoint x: 337, startPoint y: 207, endPoint x: 359, endPoint y: 110, distance: 100.3
click at [358, 113] on img at bounding box center [430, 361] width 749 height 1063
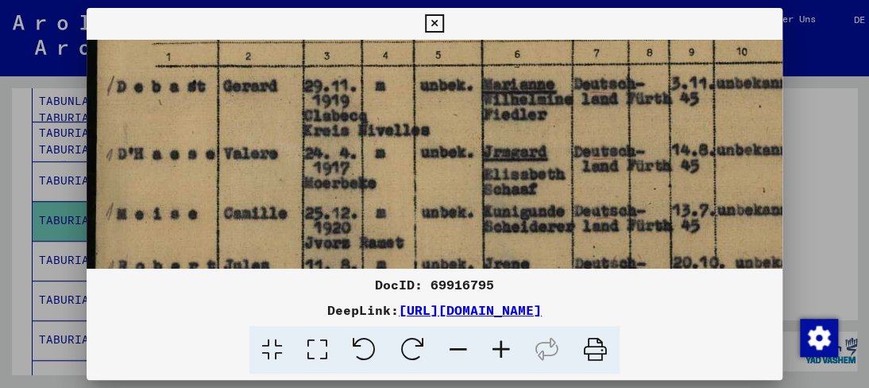
drag, startPoint x: 346, startPoint y: 182, endPoint x: 358, endPoint y: 95, distance: 87.4
click at [358, 95] on img at bounding box center [461, 178] width 749 height 1063
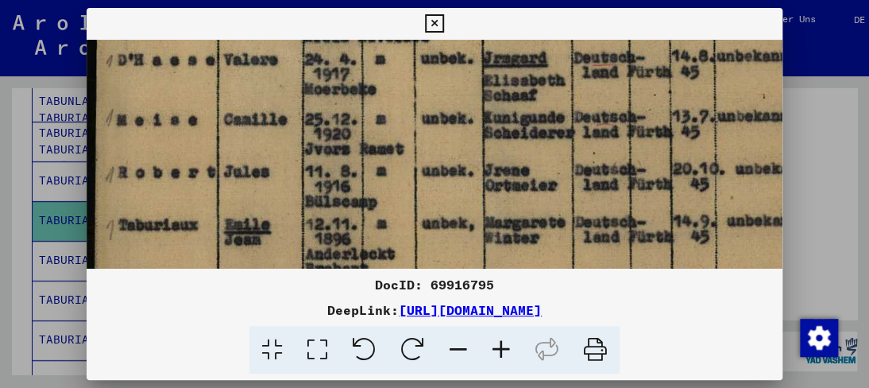
drag, startPoint x: 329, startPoint y: 189, endPoint x: 391, endPoint y: 96, distance: 111.8
click at [391, 96] on img at bounding box center [461, 84] width 749 height 1063
drag, startPoint x: 367, startPoint y: 222, endPoint x: 375, endPoint y: 75, distance: 146.4
click at [375, 76] on img at bounding box center [461, 84] width 749 height 1063
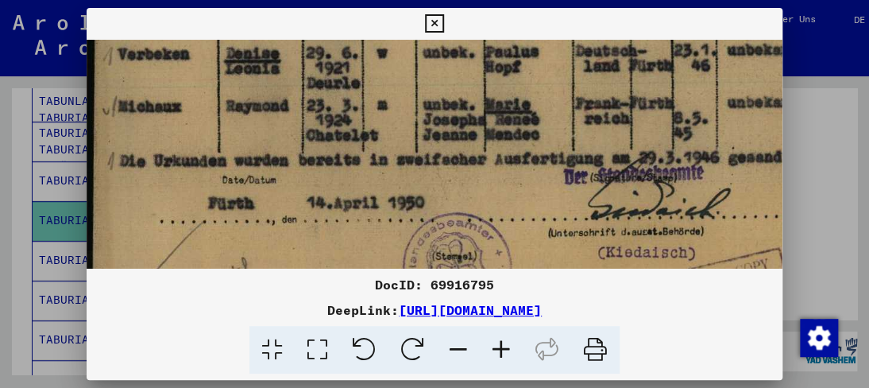
drag, startPoint x: 350, startPoint y: 220, endPoint x: 358, endPoint y: 130, distance: 91.0
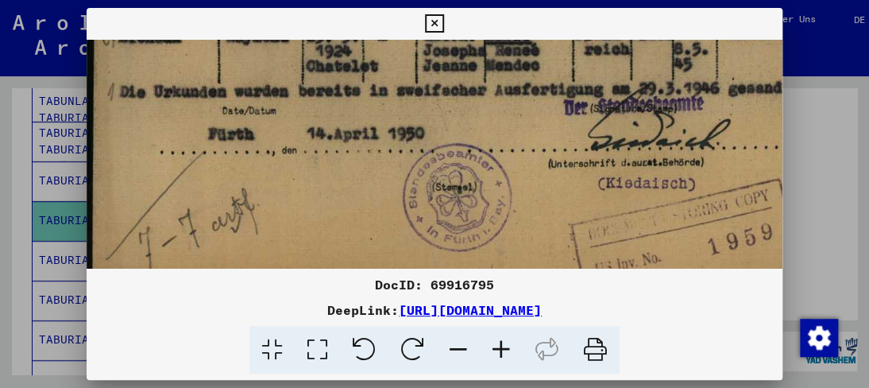
scroll to position [829, 0]
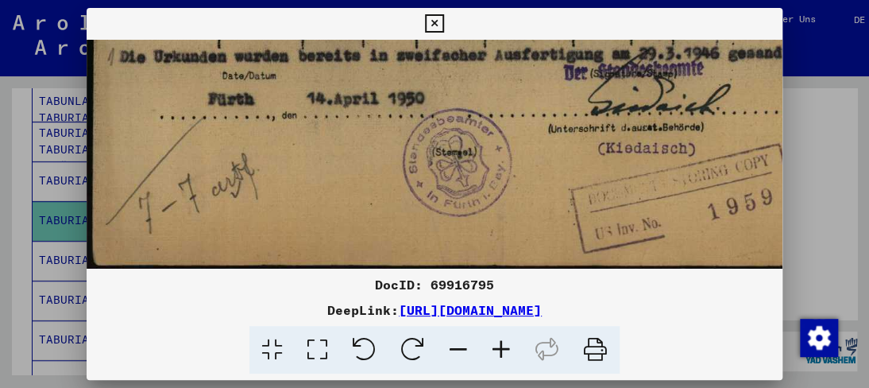
drag, startPoint x: 343, startPoint y: 199, endPoint x: 407, endPoint y: 96, distance: 121.3
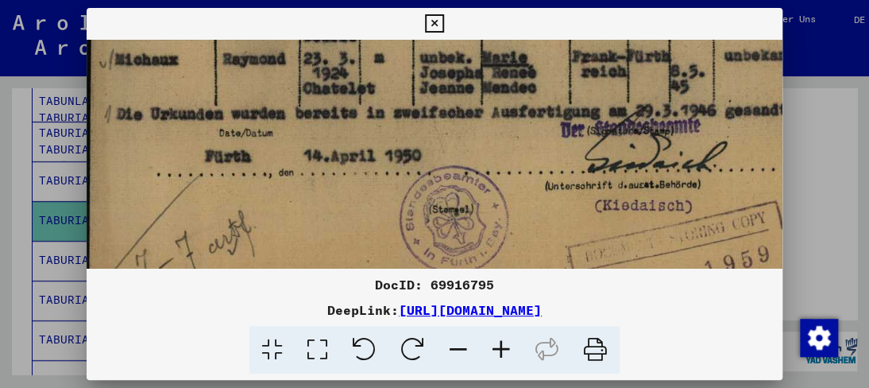
drag, startPoint x: 407, startPoint y: 179, endPoint x: 404, endPoint y: 237, distance: 58.1
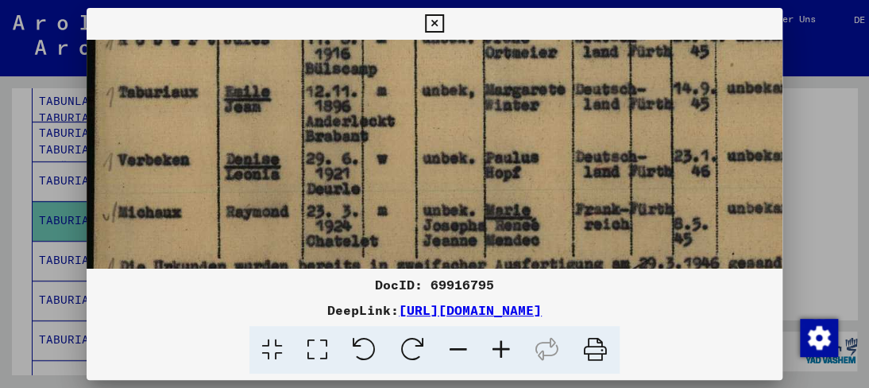
scroll to position [618, 0]
drag, startPoint x: 296, startPoint y: 157, endPoint x: 304, endPoint y: 217, distance: 60.0
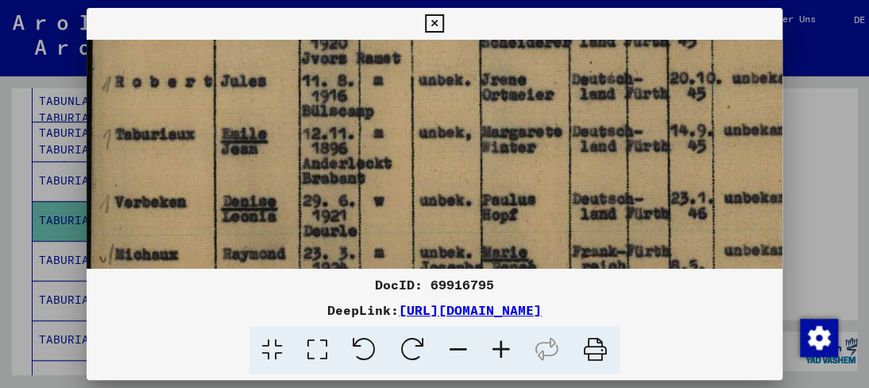
scroll to position [580, 21]
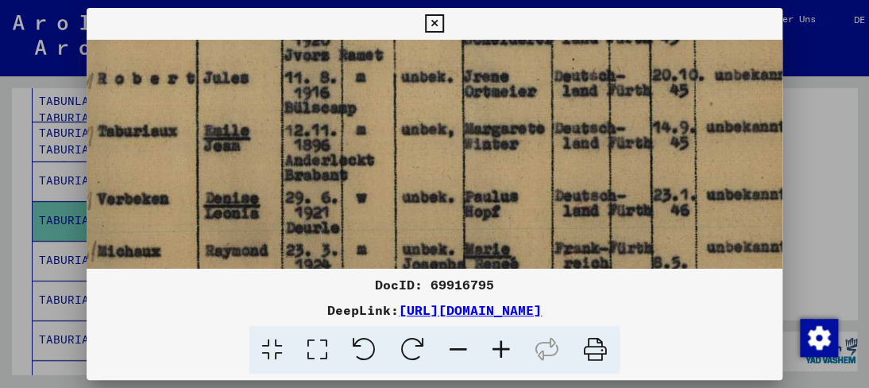
drag, startPoint x: 302, startPoint y: 188, endPoint x: 283, endPoint y: 192, distance: 19.3
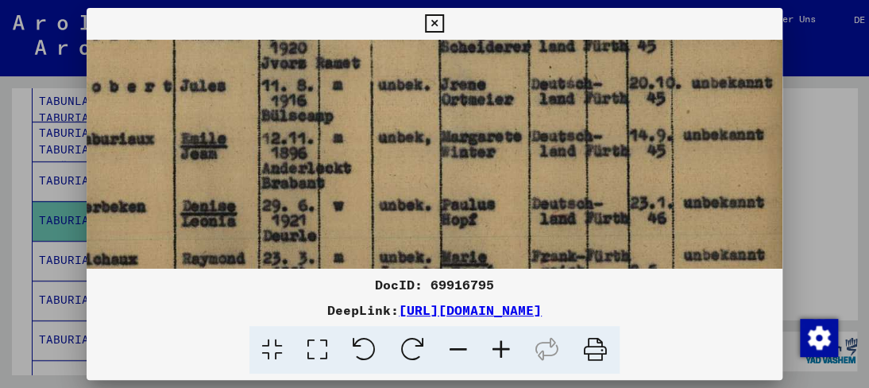
scroll to position [572, 43]
drag, startPoint x: 439, startPoint y: 153, endPoint x: 277, endPoint y: 162, distance: 161.6
click at [436, 21] on icon at bounding box center [434, 23] width 18 height 19
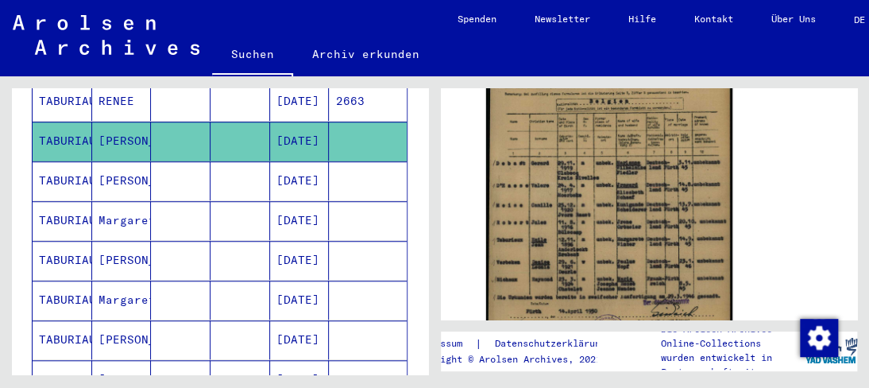
scroll to position [462, 0]
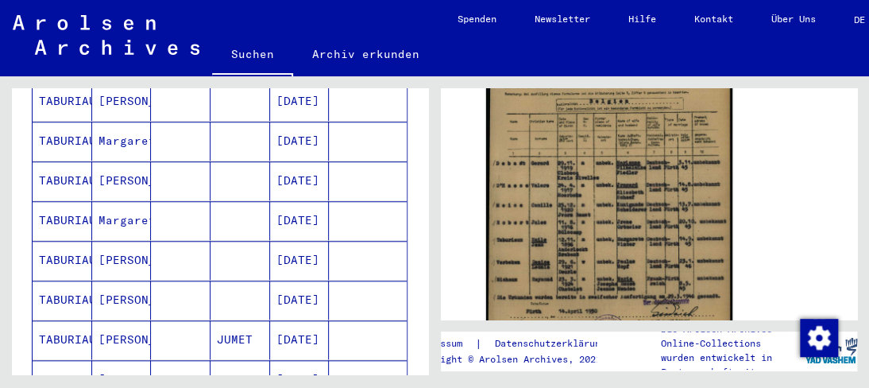
click at [130, 122] on mat-cell "Margarete" at bounding box center [122, 141] width 60 height 39
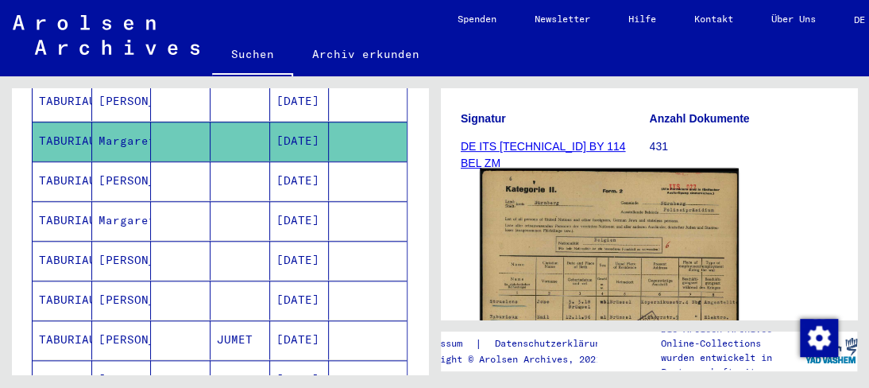
scroll to position [318, 0]
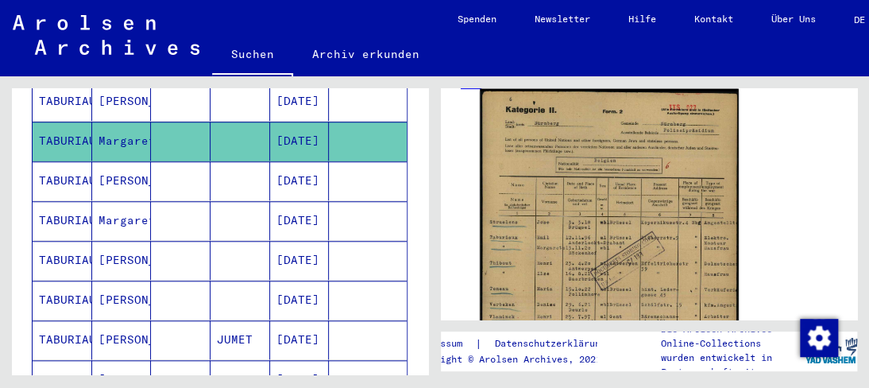
click at [623, 236] on img at bounding box center [609, 274] width 259 height 370
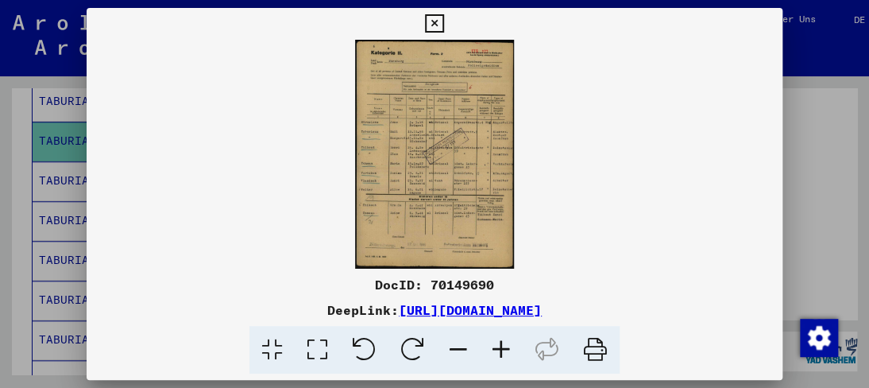
click at [475, 211] on img at bounding box center [434, 154] width 695 height 229
click at [501, 341] on icon at bounding box center [501, 350] width 43 height 48
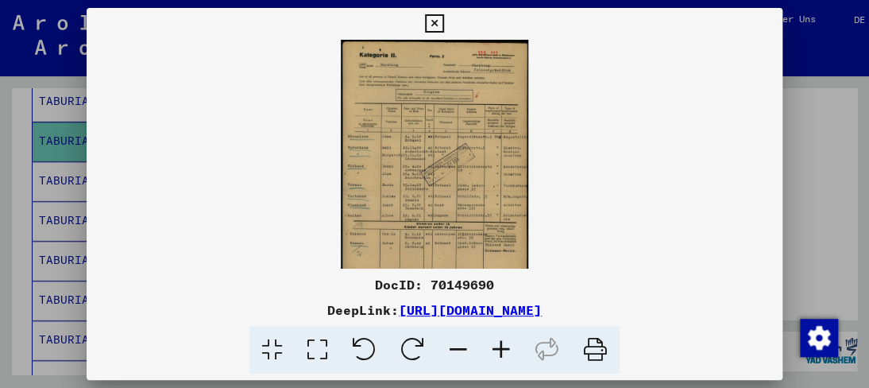
click at [499, 340] on icon at bounding box center [501, 350] width 43 height 48
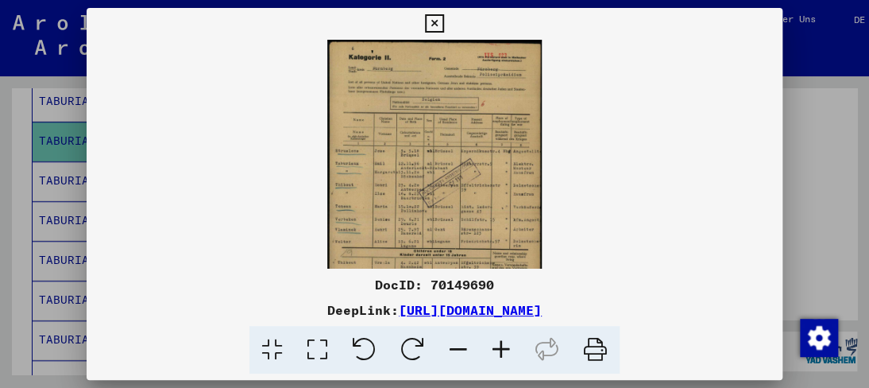
click at [499, 340] on icon at bounding box center [501, 350] width 43 height 48
click at [496, 336] on icon at bounding box center [501, 350] width 43 height 48
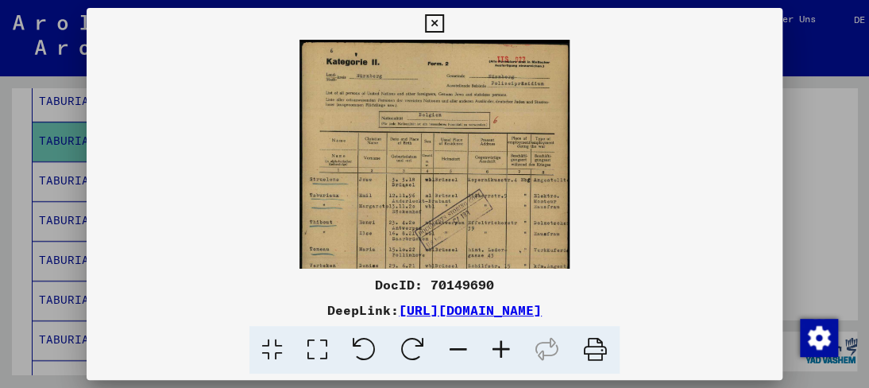
click at [496, 338] on icon at bounding box center [501, 350] width 43 height 48
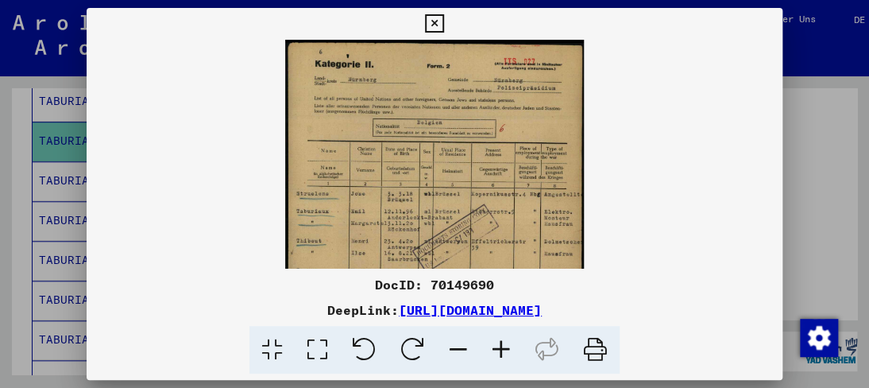
click at [496, 340] on icon at bounding box center [501, 350] width 43 height 48
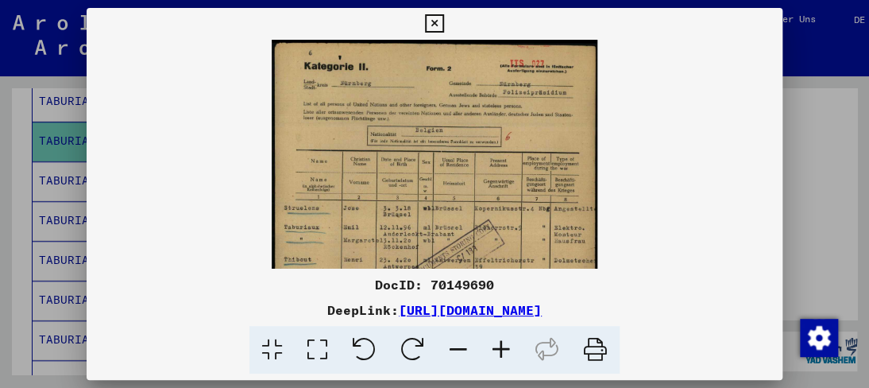
click at [497, 339] on icon at bounding box center [501, 350] width 43 height 48
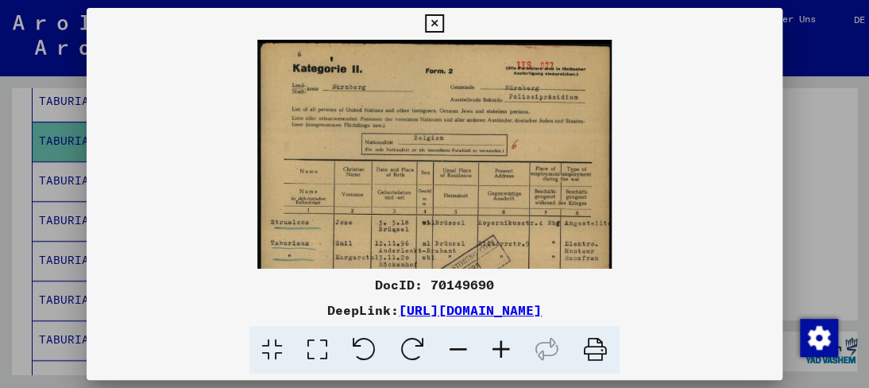
click at [498, 338] on icon at bounding box center [501, 350] width 43 height 48
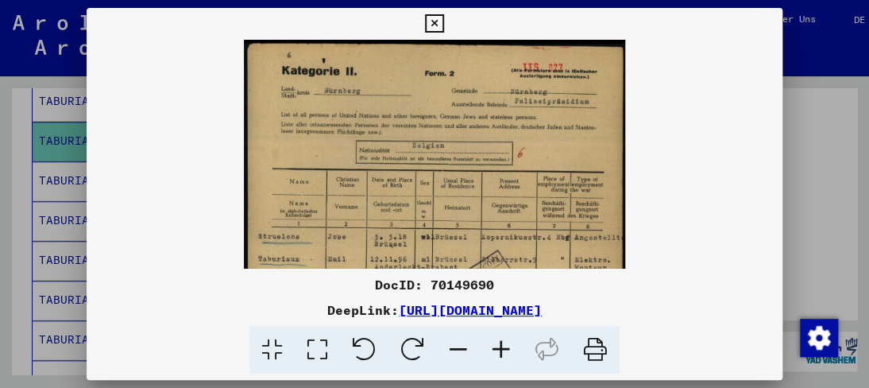
click at [501, 338] on icon at bounding box center [501, 350] width 43 height 48
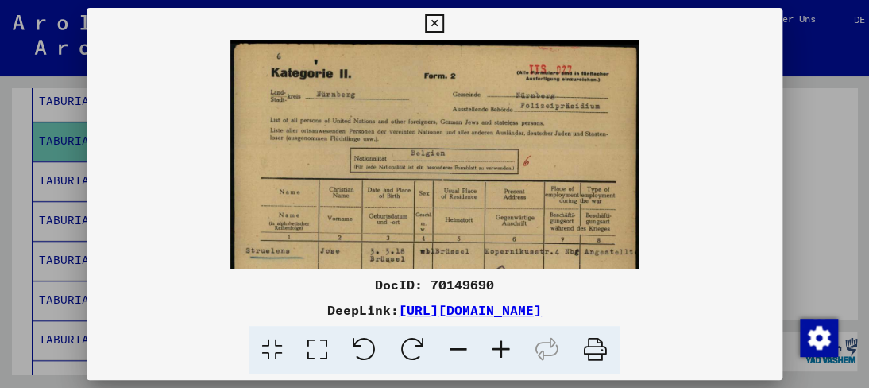
click at [501, 338] on icon at bounding box center [501, 350] width 43 height 48
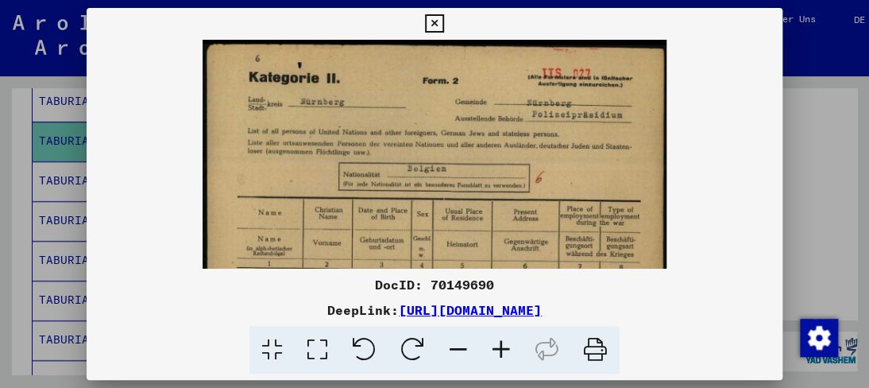
click at [501, 338] on icon at bounding box center [501, 350] width 43 height 48
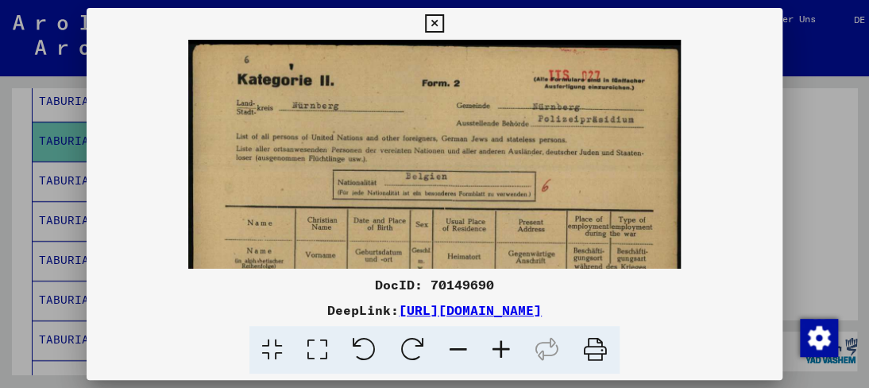
click at [501, 338] on icon at bounding box center [501, 350] width 43 height 48
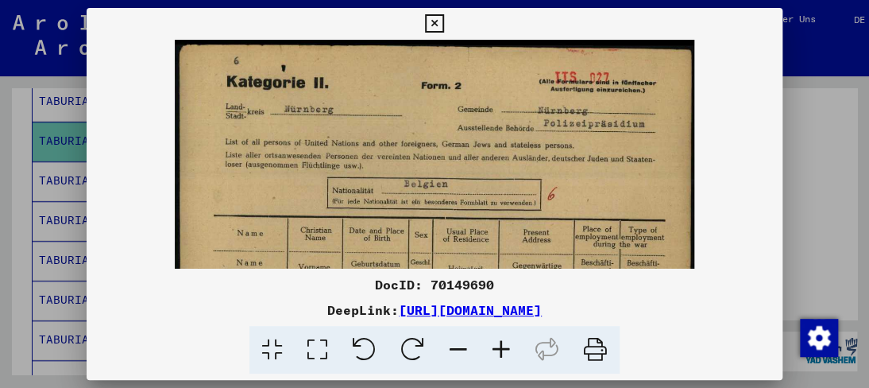
click at [501, 338] on icon at bounding box center [501, 350] width 43 height 48
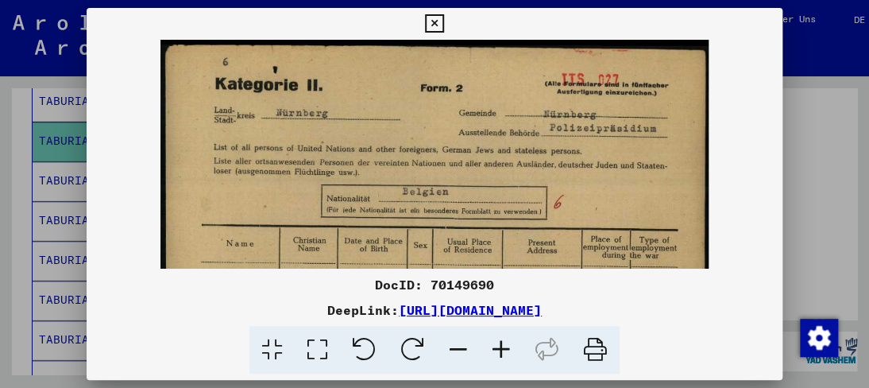
click at [501, 338] on icon at bounding box center [501, 350] width 43 height 48
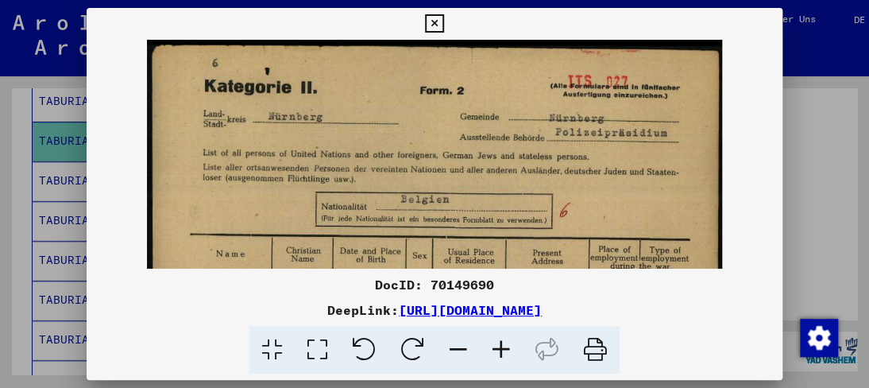
click at [501, 338] on icon at bounding box center [501, 350] width 43 height 48
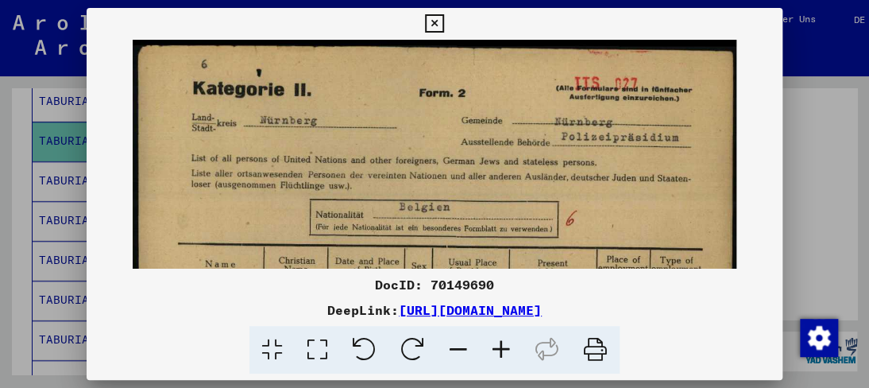
click at [501, 338] on icon at bounding box center [501, 350] width 43 height 48
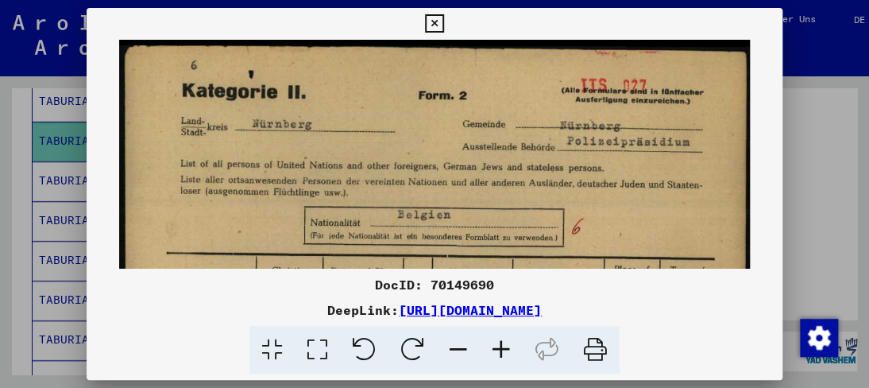
click at [501, 338] on icon at bounding box center [501, 350] width 43 height 48
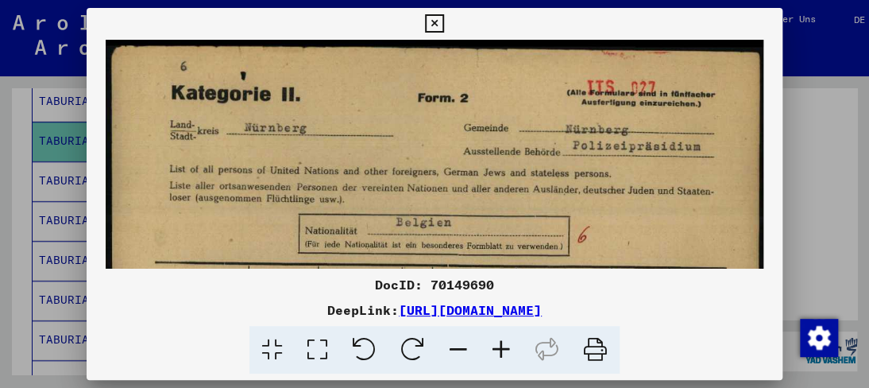
click at [501, 338] on icon at bounding box center [501, 350] width 43 height 48
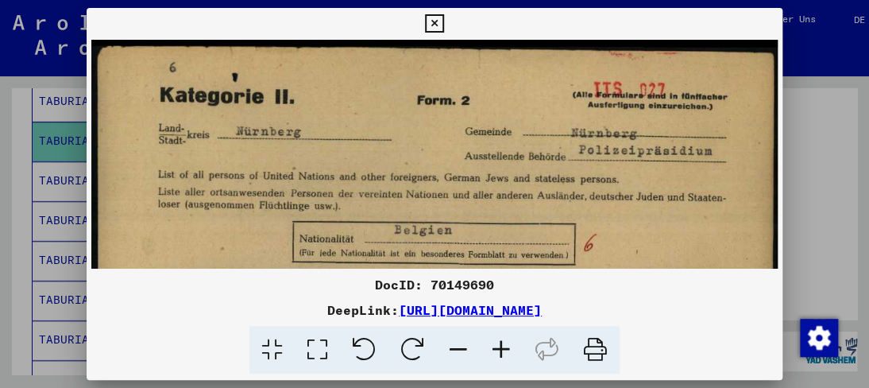
click at [501, 338] on icon at bounding box center [501, 350] width 43 height 48
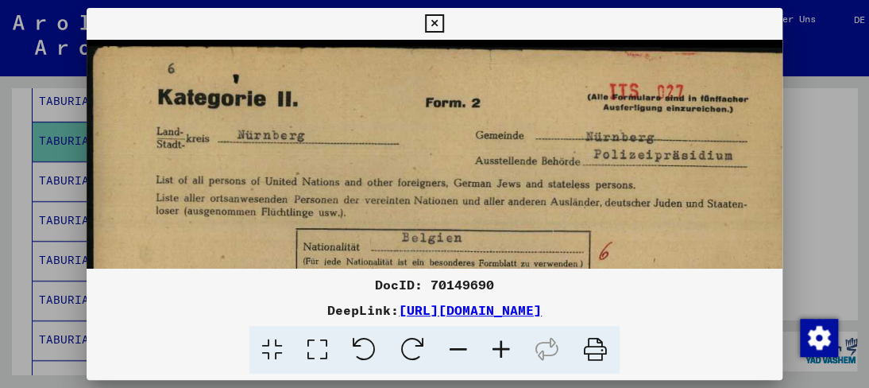
click at [501, 338] on icon at bounding box center [501, 350] width 43 height 48
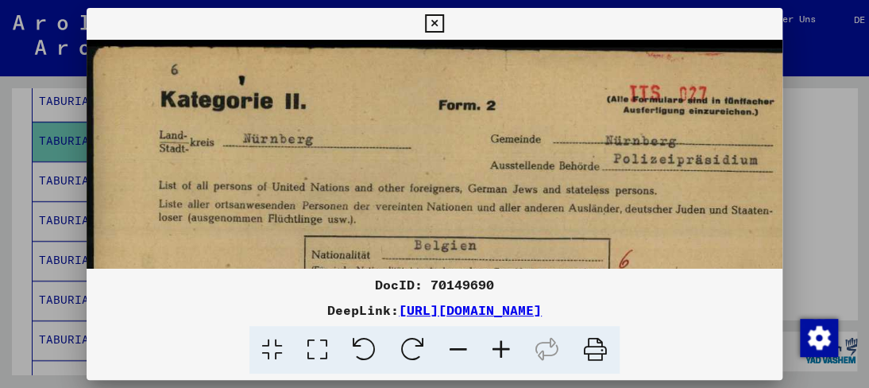
click at [501, 338] on icon at bounding box center [501, 350] width 43 height 48
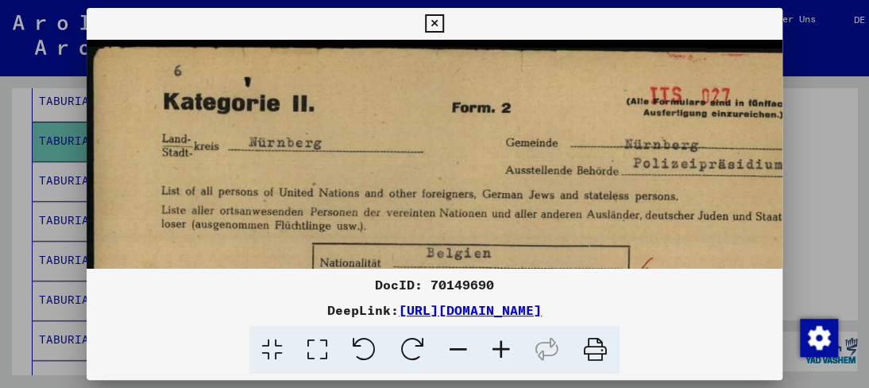
drag, startPoint x: 395, startPoint y: 208, endPoint x: 364, endPoint y: 126, distance: 88.3
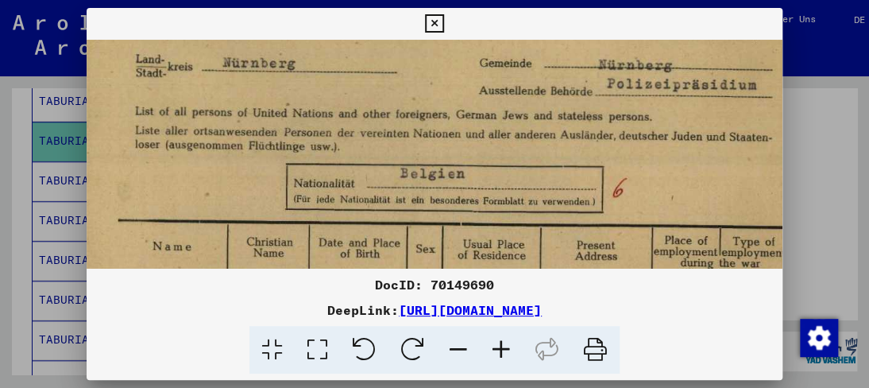
drag, startPoint x: 346, startPoint y: 237, endPoint x: 327, endPoint y: 144, distance: 94.8
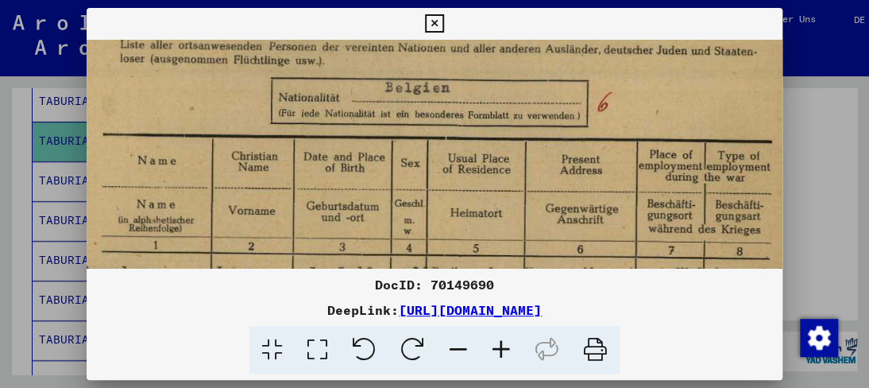
drag, startPoint x: 308, startPoint y: 218, endPoint x: 309, endPoint y: 107, distance: 110.5
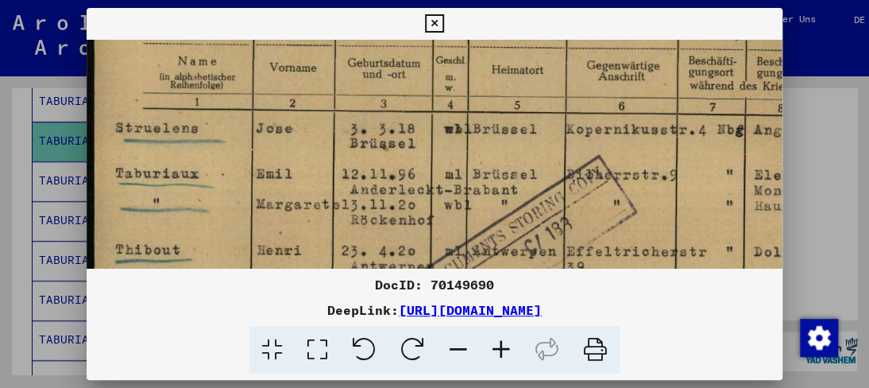
scroll to position [344, 0]
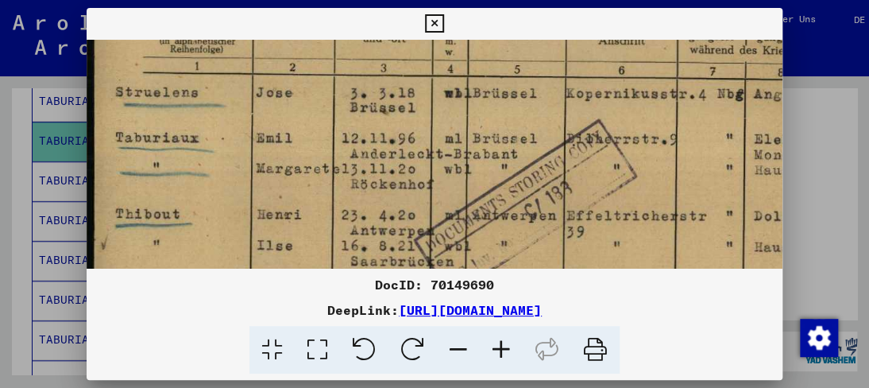
drag, startPoint x: 302, startPoint y: 198, endPoint x: 430, endPoint y: 129, distance: 145.4
click at [430, 129] on img at bounding box center [472, 247] width 770 height 1103
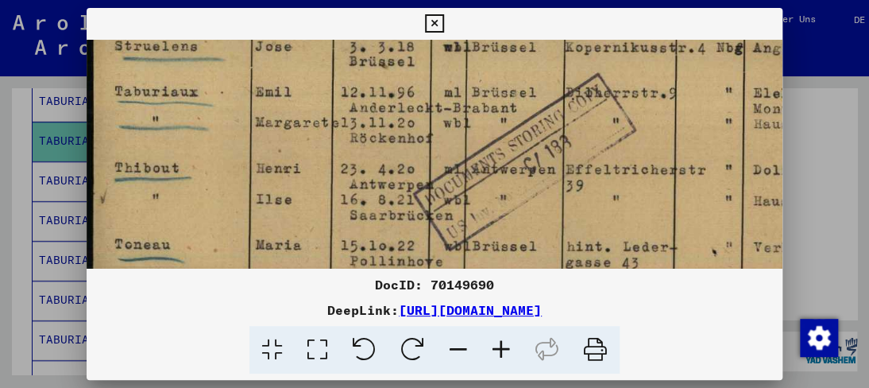
drag, startPoint x: 364, startPoint y: 207, endPoint x: 362, endPoint y: 163, distance: 44.5
click at [362, 163] on img at bounding box center [471, 201] width 770 height 1103
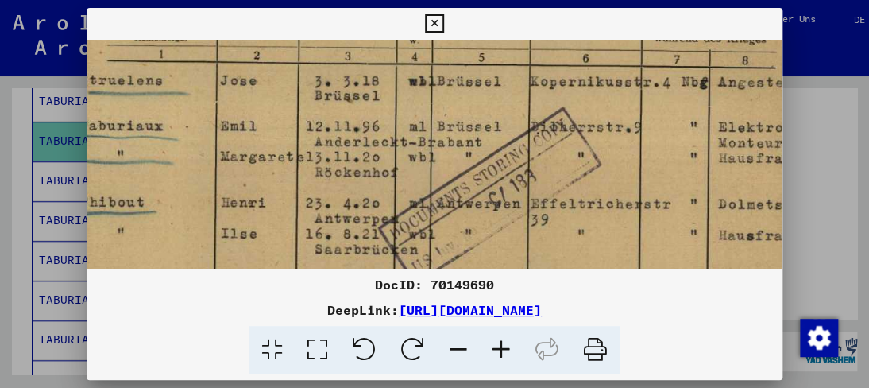
drag, startPoint x: 343, startPoint y: 201, endPoint x: 308, endPoint y: 236, distance: 49.5
click at [308, 236] on img at bounding box center [436, 235] width 770 height 1103
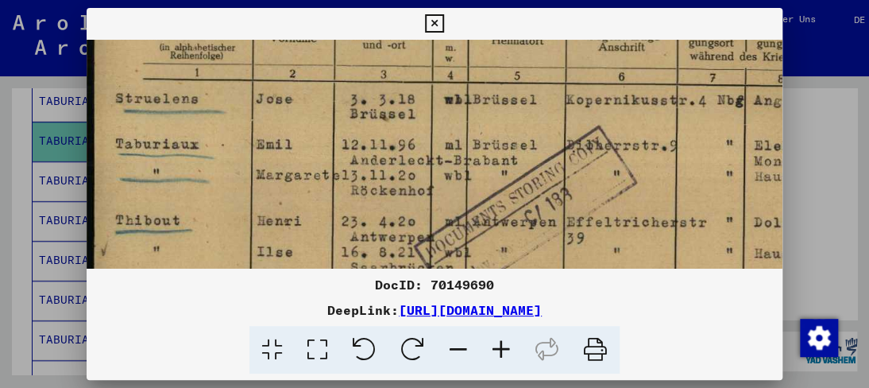
scroll to position [341, 74]
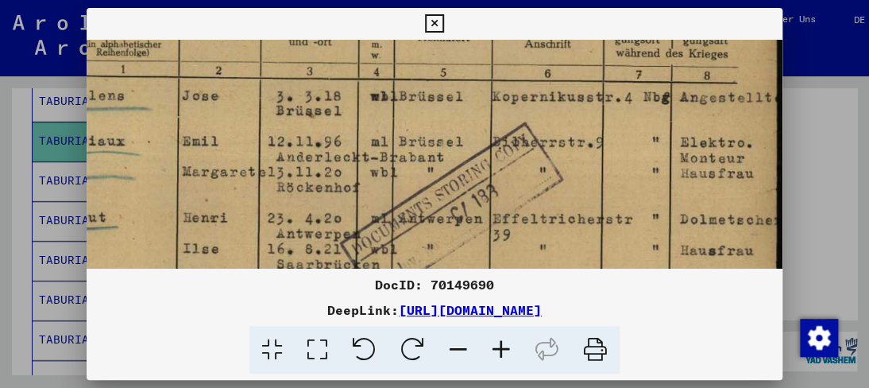
drag, startPoint x: 286, startPoint y: 168, endPoint x: 339, endPoint y: 179, distance: 53.5
click at [319, 185] on img at bounding box center [398, 250] width 770 height 1103
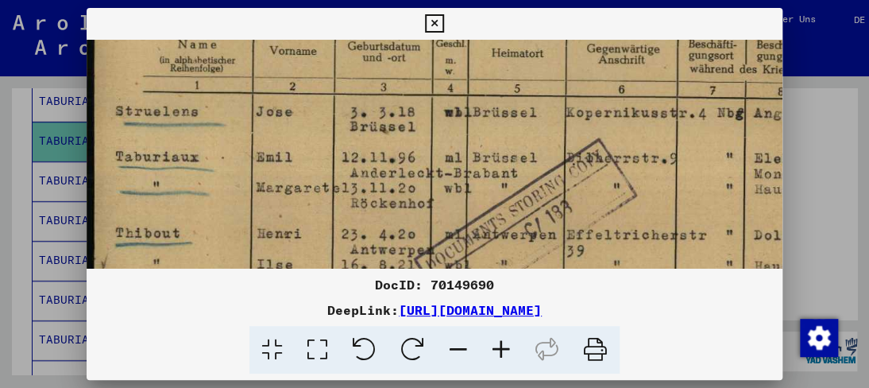
scroll to position [322, 0]
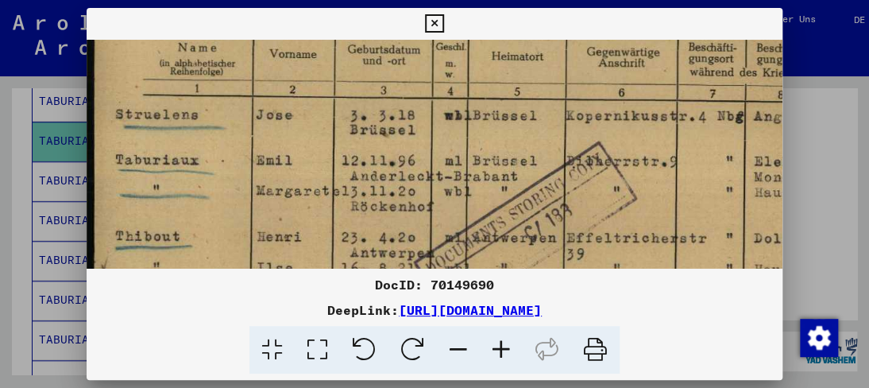
drag, startPoint x: 540, startPoint y: 153, endPoint x: 598, endPoint y: 172, distance: 60.6
click at [598, 172] on img at bounding box center [472, 269] width 770 height 1103
click at [440, 26] on icon at bounding box center [434, 23] width 18 height 19
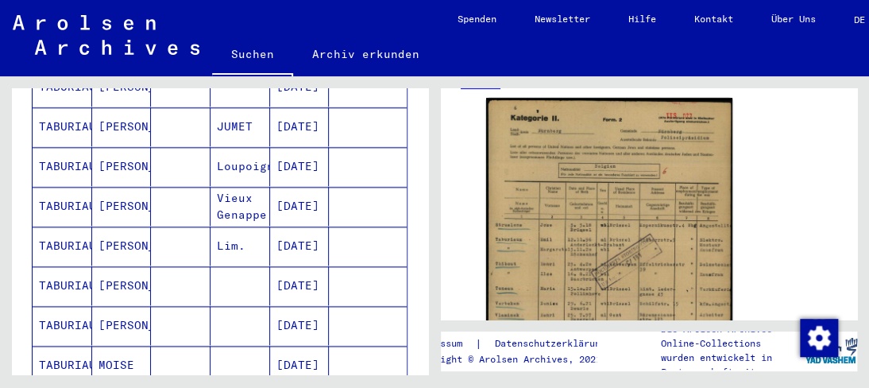
scroll to position [700, 0]
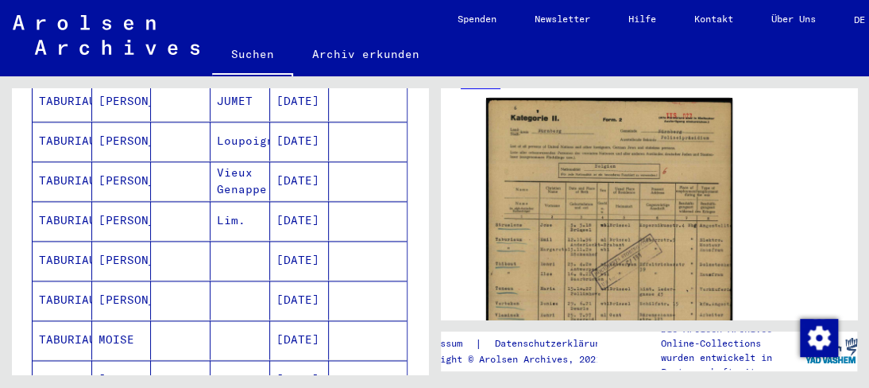
click at [156, 161] on mat-cell at bounding box center [181, 180] width 60 height 39
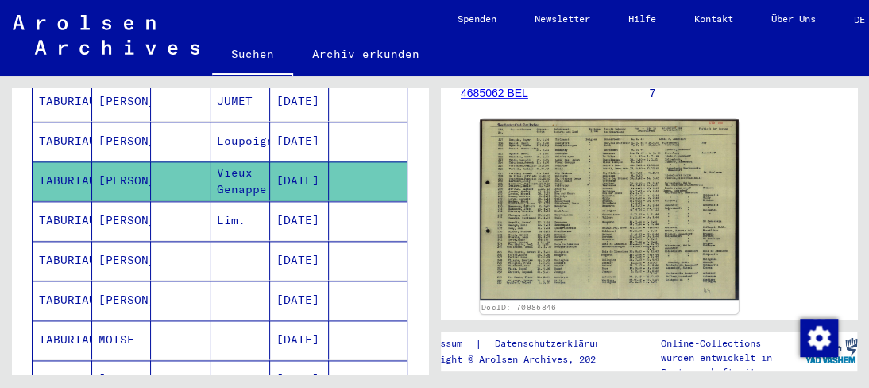
click at [668, 250] on img at bounding box center [609, 209] width 259 height 180
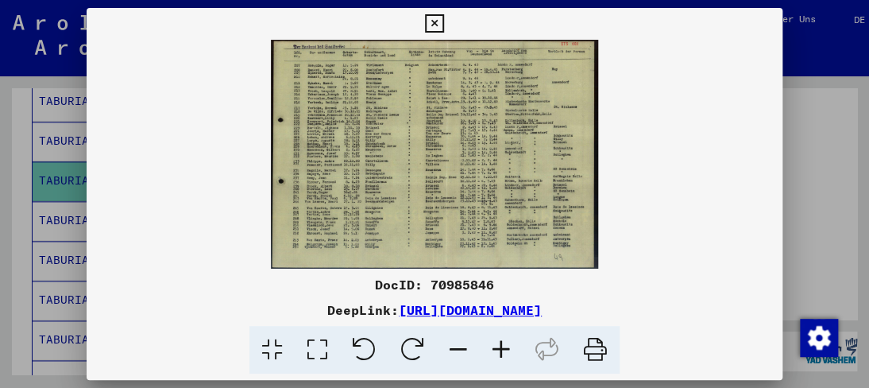
click at [512, 345] on icon at bounding box center [501, 350] width 43 height 48
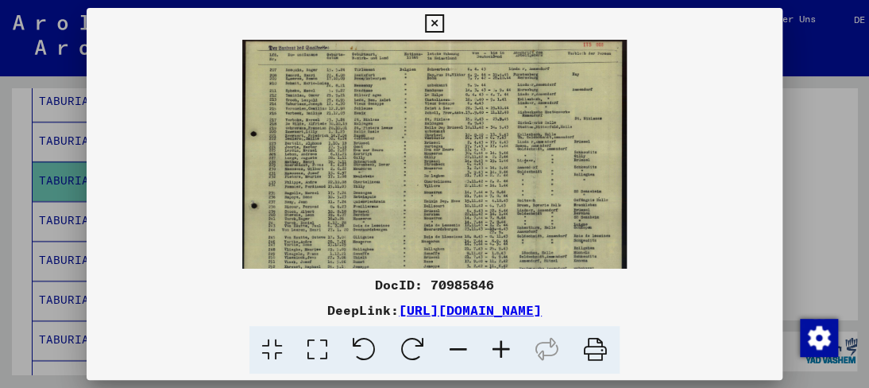
click at [512, 345] on icon at bounding box center [501, 350] width 43 height 48
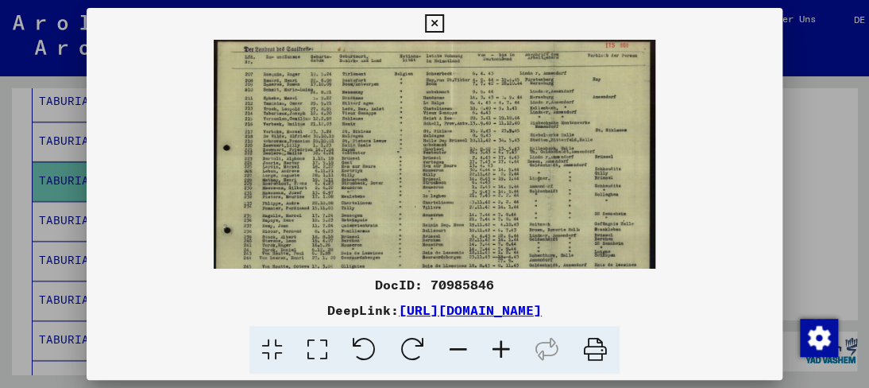
click at [511, 345] on icon at bounding box center [501, 350] width 43 height 48
click at [509, 344] on icon at bounding box center [501, 350] width 43 height 48
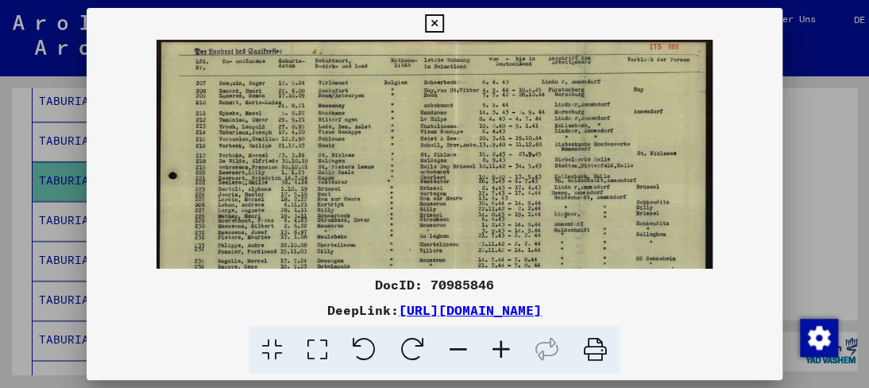
click at [509, 343] on icon at bounding box center [501, 350] width 43 height 48
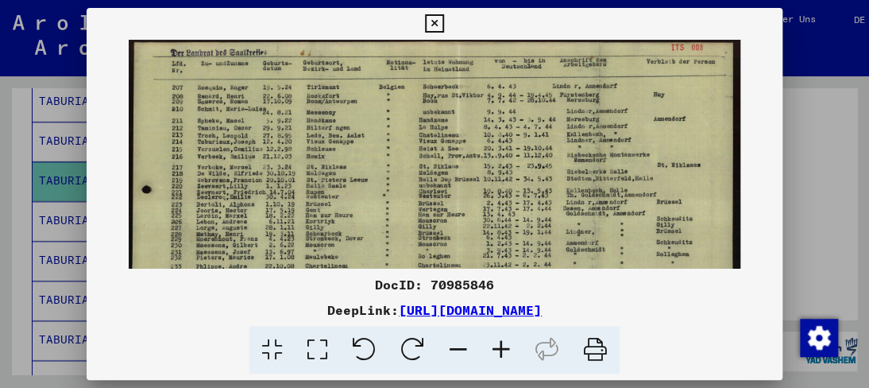
click at [509, 343] on icon at bounding box center [501, 350] width 43 height 48
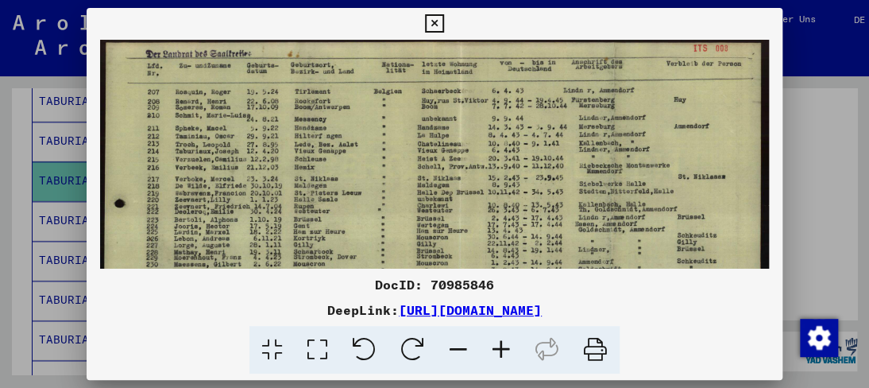
click at [509, 343] on icon at bounding box center [501, 350] width 43 height 48
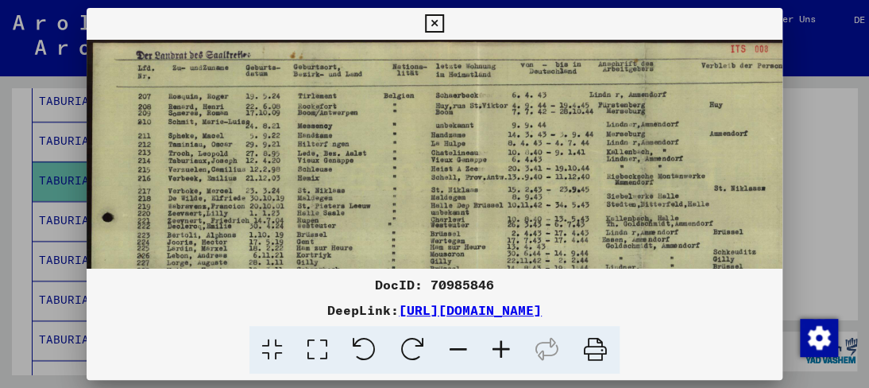
click at [508, 343] on icon at bounding box center [501, 350] width 43 height 48
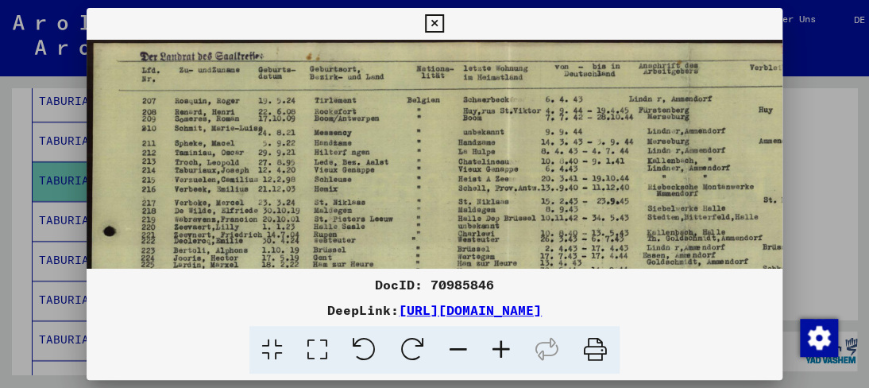
click at [508, 342] on icon at bounding box center [501, 350] width 43 height 48
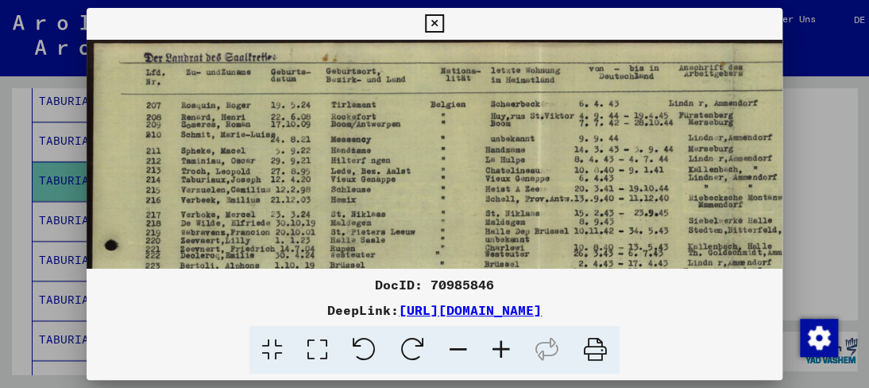
click at [508, 342] on icon at bounding box center [501, 350] width 43 height 48
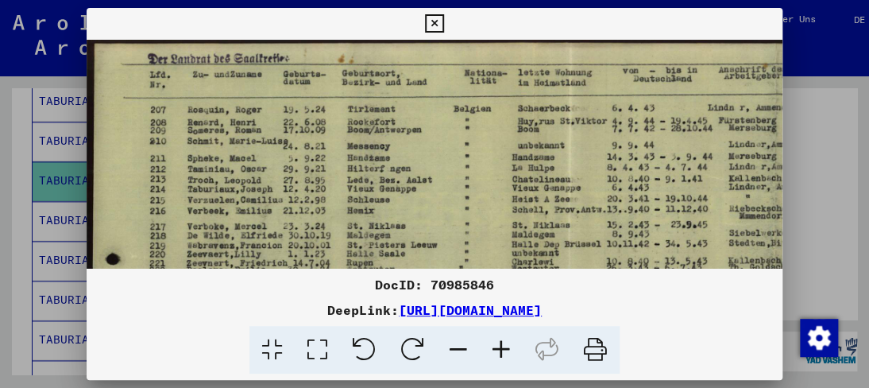
click at [508, 342] on icon at bounding box center [501, 350] width 43 height 48
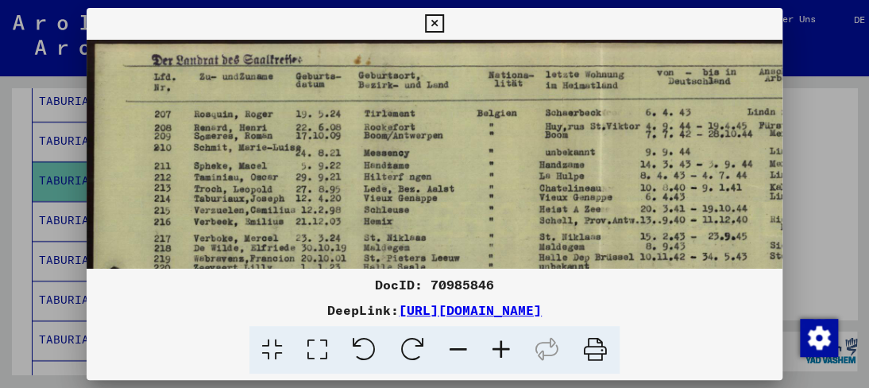
click at [508, 342] on icon at bounding box center [501, 350] width 43 height 48
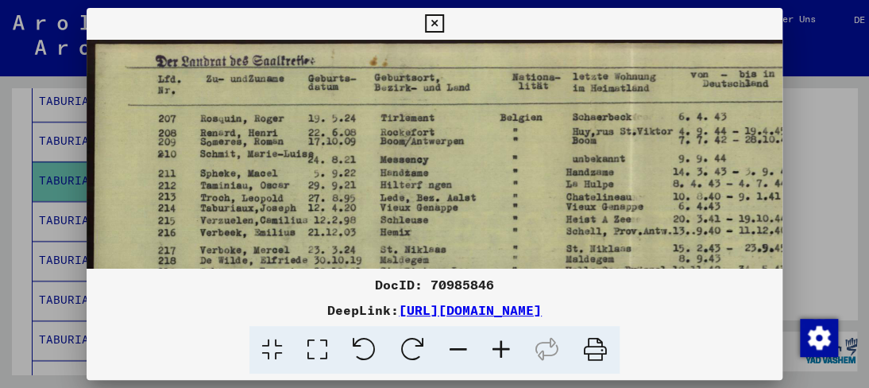
click at [508, 342] on icon at bounding box center [501, 350] width 43 height 48
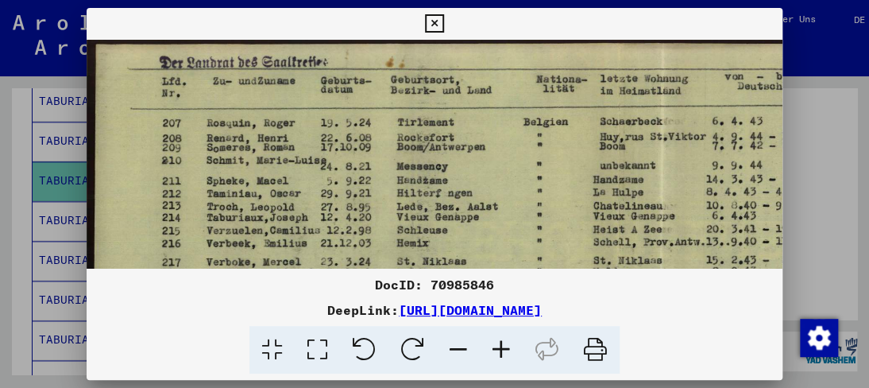
click at [508, 340] on icon at bounding box center [501, 350] width 43 height 48
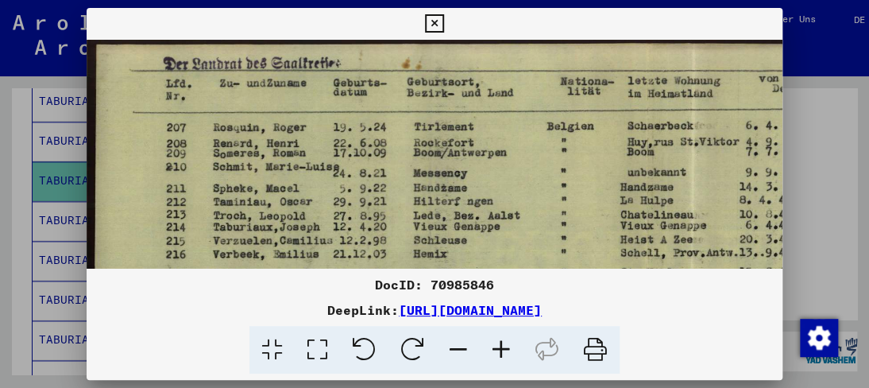
click at [509, 339] on icon at bounding box center [501, 350] width 43 height 48
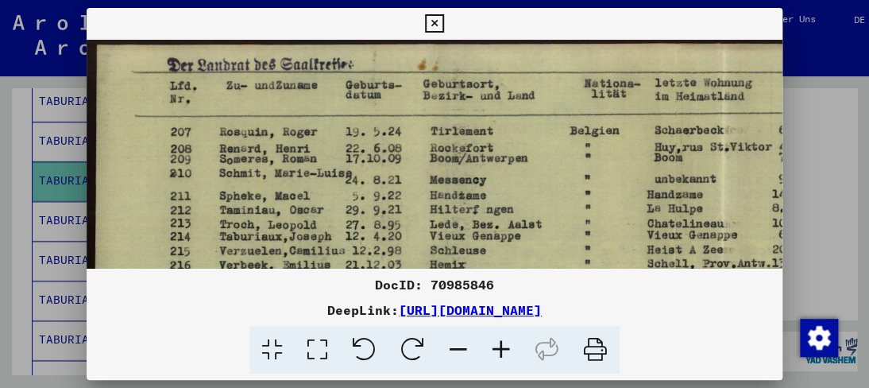
click at [509, 338] on icon at bounding box center [501, 350] width 43 height 48
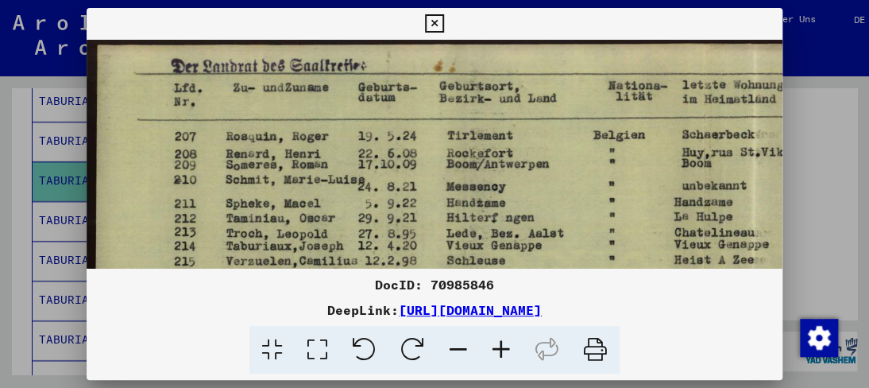
click at [509, 338] on icon at bounding box center [501, 350] width 43 height 48
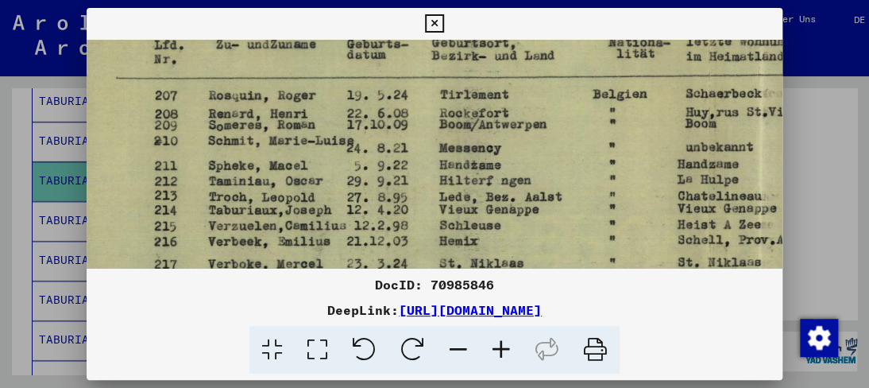
drag, startPoint x: 338, startPoint y: 220, endPoint x: 309, endPoint y: 168, distance: 59.1
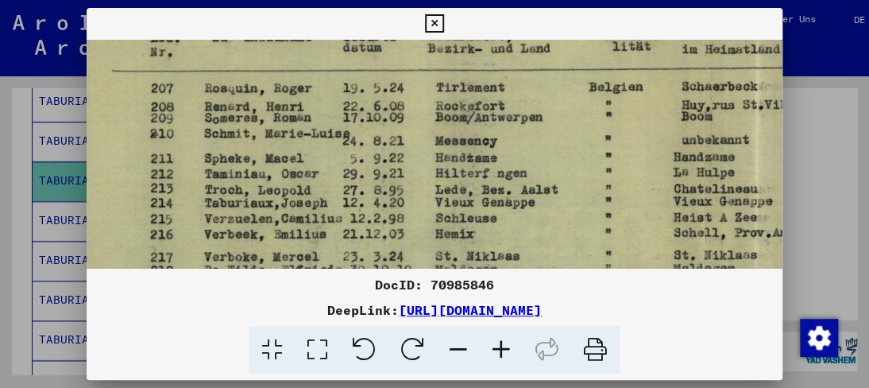
scroll to position [87, 145]
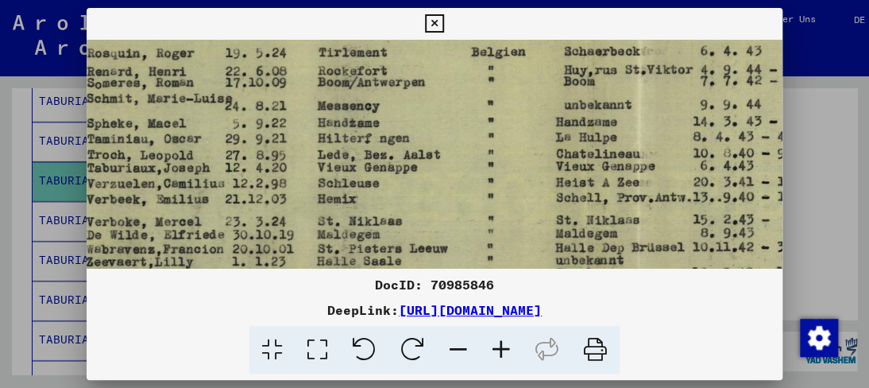
drag, startPoint x: 326, startPoint y: 211, endPoint x: 208, endPoint y: 176, distance: 122.7
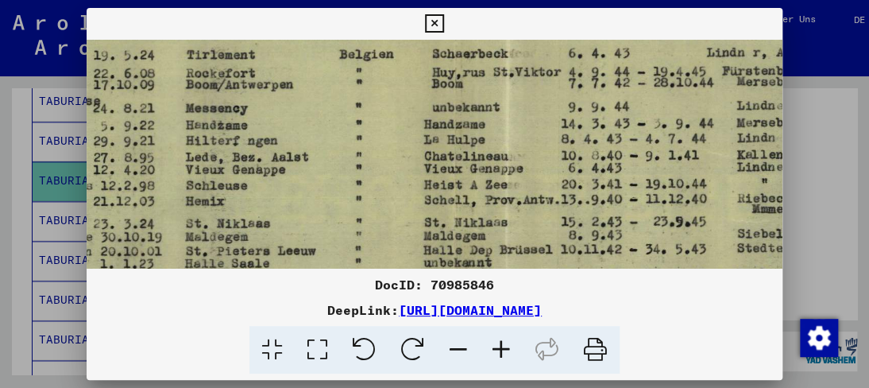
scroll to position [89, 331]
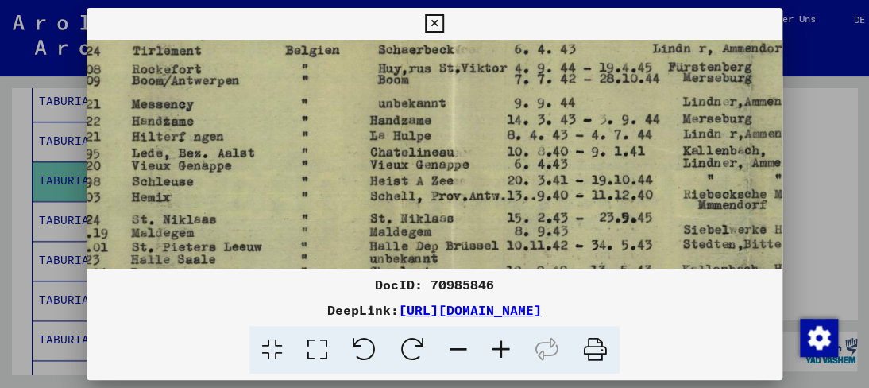
drag, startPoint x: 580, startPoint y: 192, endPoint x: 395, endPoint y: 192, distance: 185.2
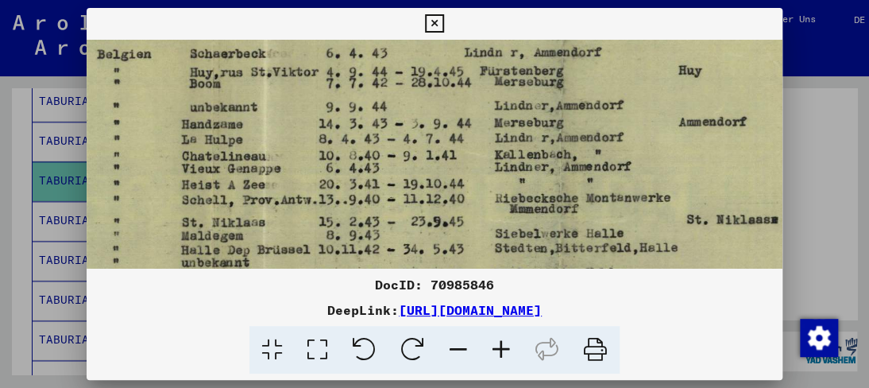
scroll to position [85, 540]
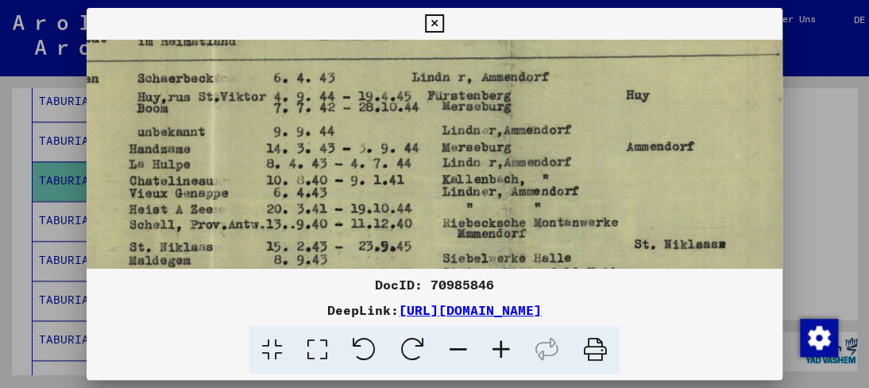
drag, startPoint x: 532, startPoint y: 177, endPoint x: 495, endPoint y: 201, distance: 43.6
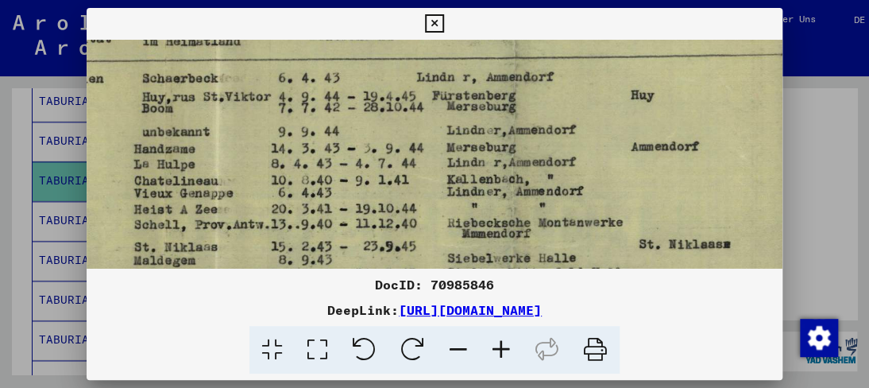
click at [500, 338] on icon at bounding box center [501, 350] width 43 height 48
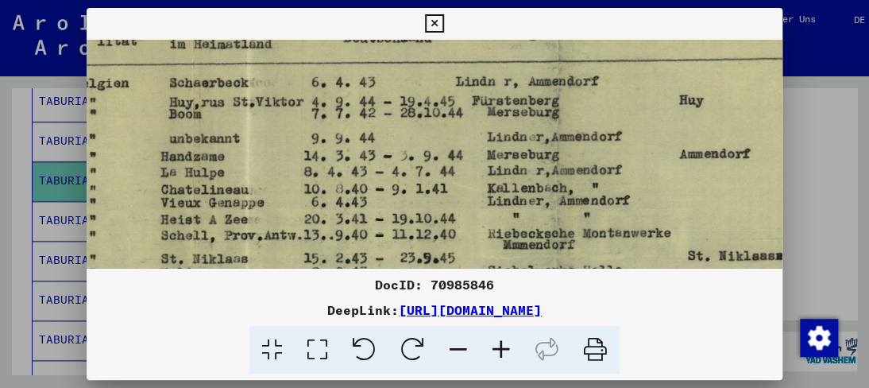
click at [497, 338] on icon at bounding box center [501, 350] width 43 height 48
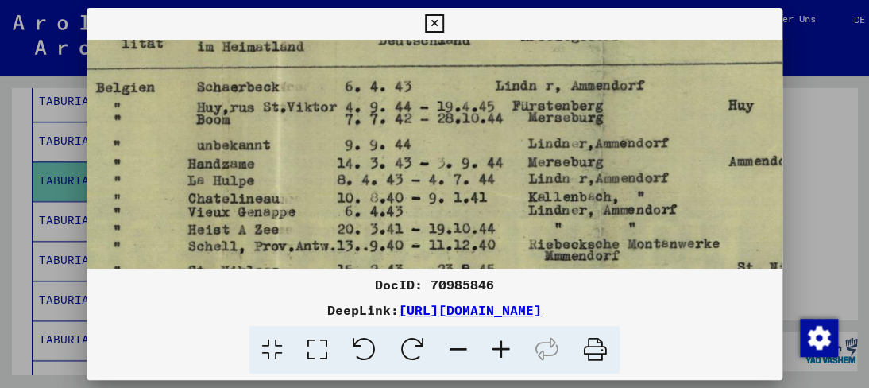
click at [497, 338] on icon at bounding box center [501, 350] width 43 height 48
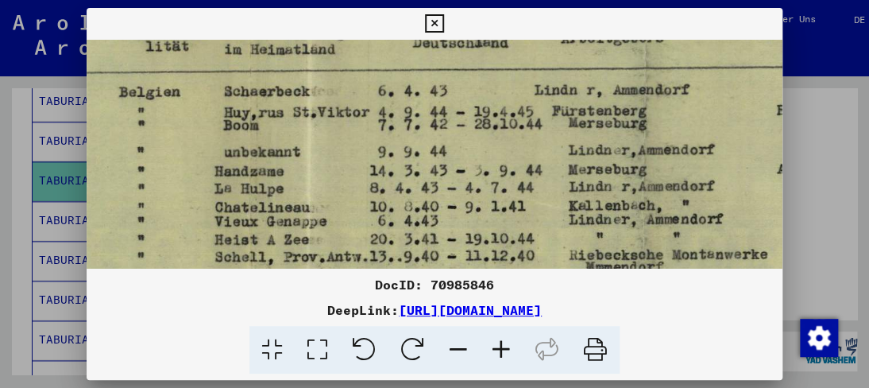
click at [497, 338] on icon at bounding box center [501, 350] width 43 height 48
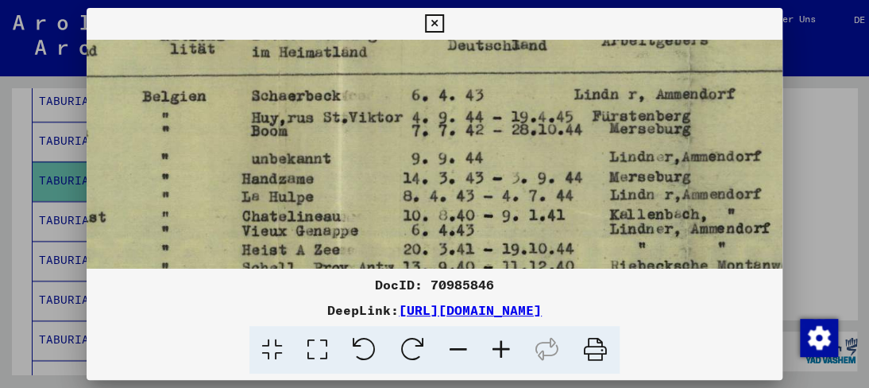
scroll to position [138, 713]
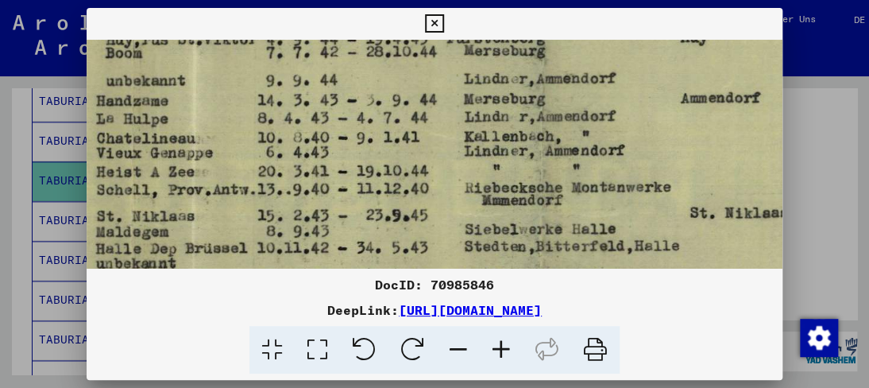
drag, startPoint x: 576, startPoint y: 252, endPoint x: 432, endPoint y: 176, distance: 163.5
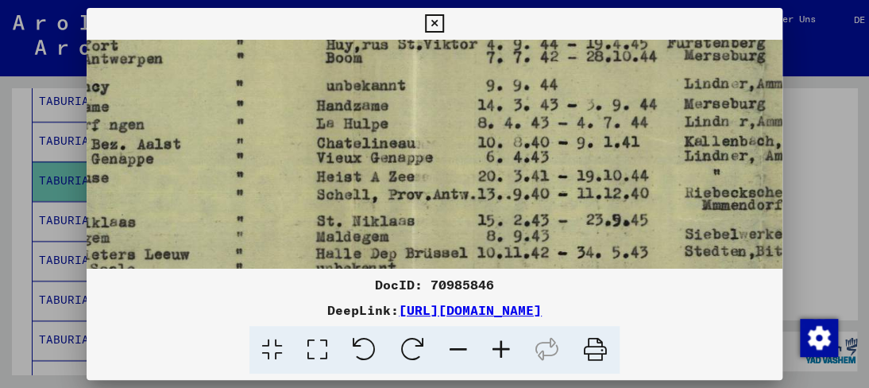
drag, startPoint x: 547, startPoint y: 172, endPoint x: 768, endPoint y: 177, distance: 221.0
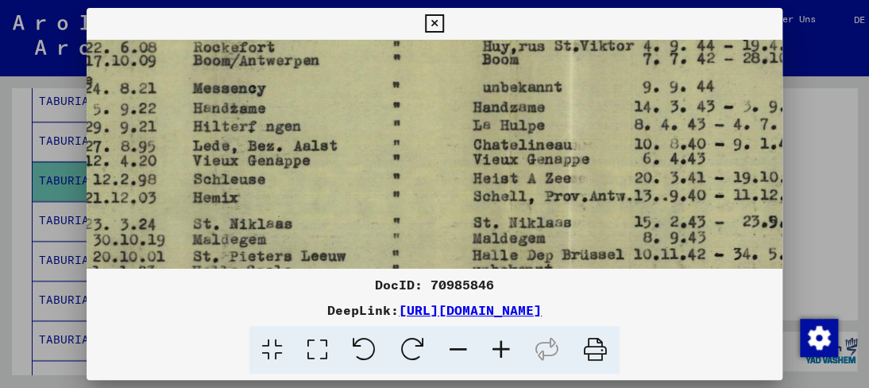
scroll to position [138, 316]
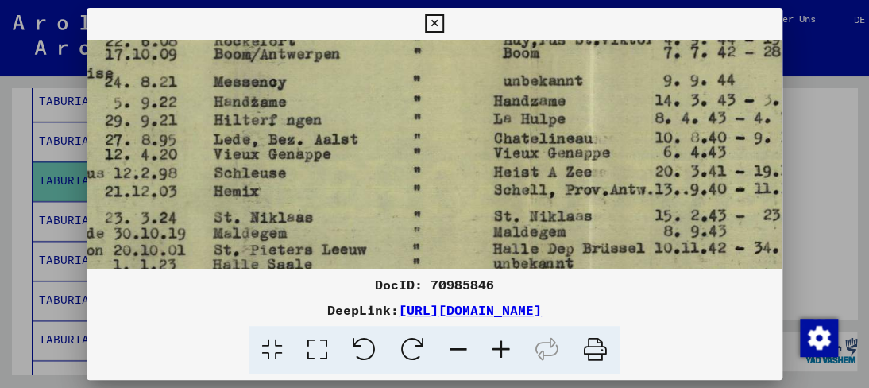
drag, startPoint x: 181, startPoint y: 125, endPoint x: 361, endPoint y: 122, distance: 179.6
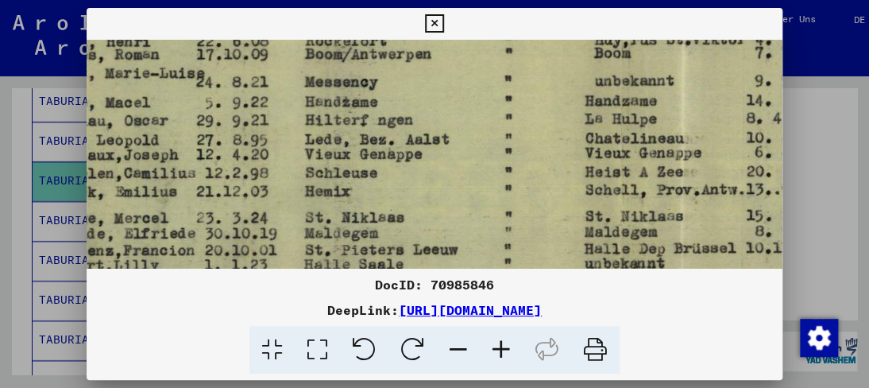
scroll to position [134, 44]
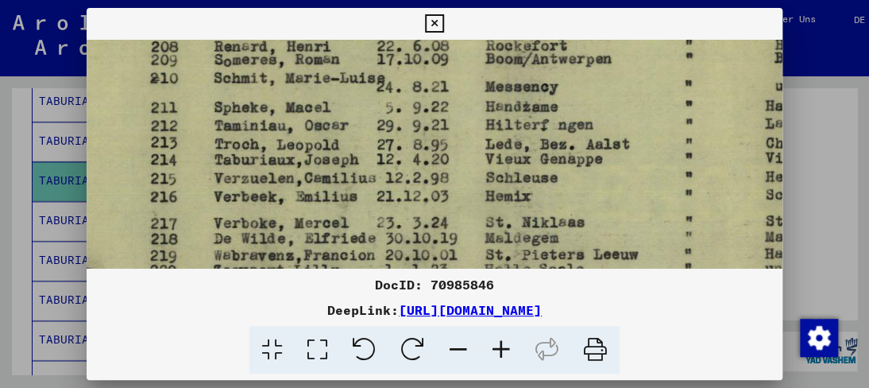
drag, startPoint x: 306, startPoint y: 150, endPoint x: 581, endPoint y: 155, distance: 275.0
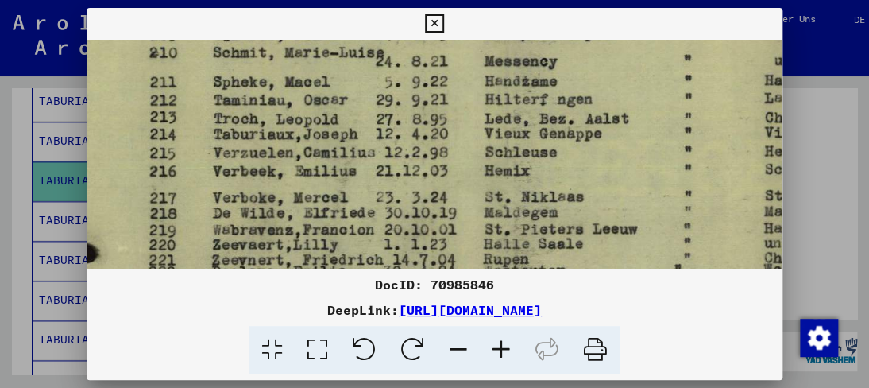
scroll to position [165, 45]
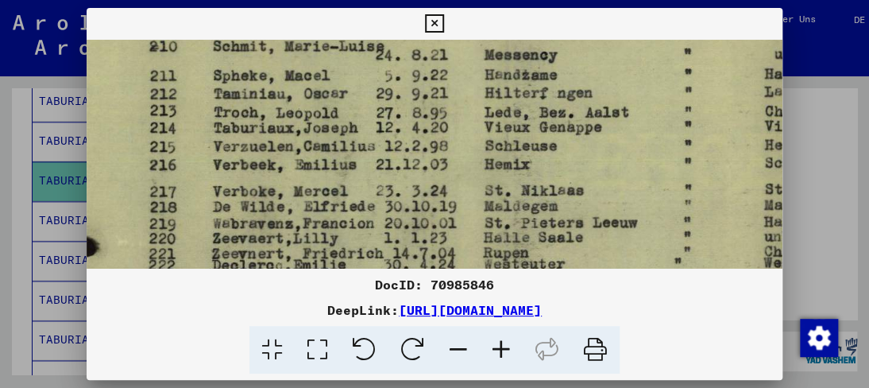
drag, startPoint x: 462, startPoint y: 162, endPoint x: 461, endPoint y: 131, distance: 31.0
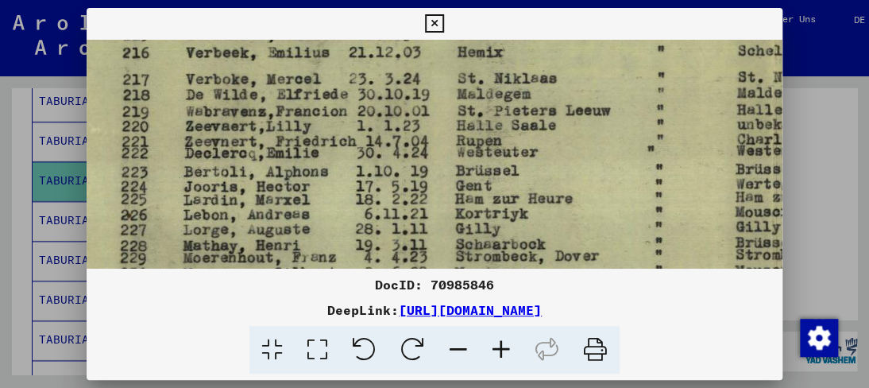
drag, startPoint x: 438, startPoint y: 222, endPoint x: 412, endPoint y: 111, distance: 113.4
click at [412, 111] on img at bounding box center [776, 293] width 1523 height 1063
drag, startPoint x: 389, startPoint y: 197, endPoint x: 393, endPoint y: 118, distance: 78.7
click at [393, 118] on img at bounding box center [776, 293] width 1523 height 1063
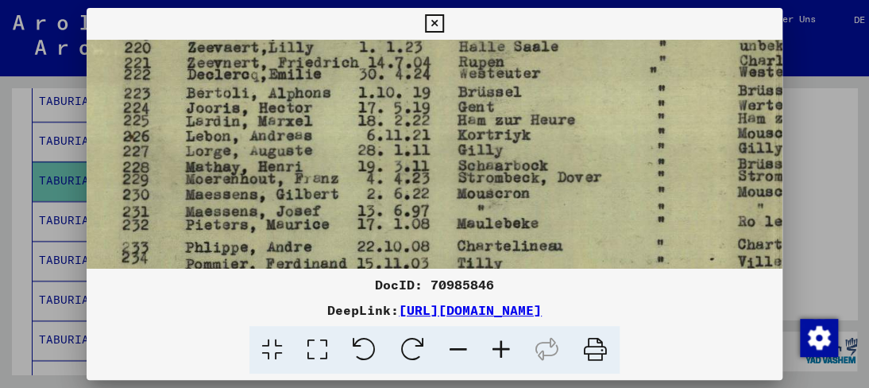
drag, startPoint x: 360, startPoint y: 176, endPoint x: 358, endPoint y: 81, distance: 94.6
click at [358, 81] on img at bounding box center [778, 215] width 1523 height 1063
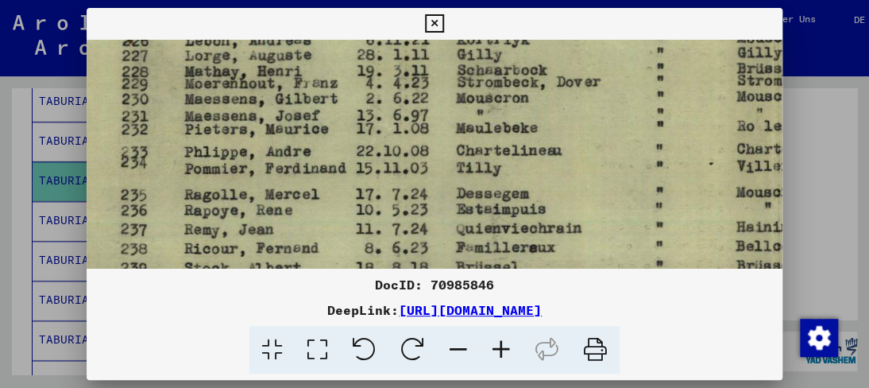
scroll to position [527, 64]
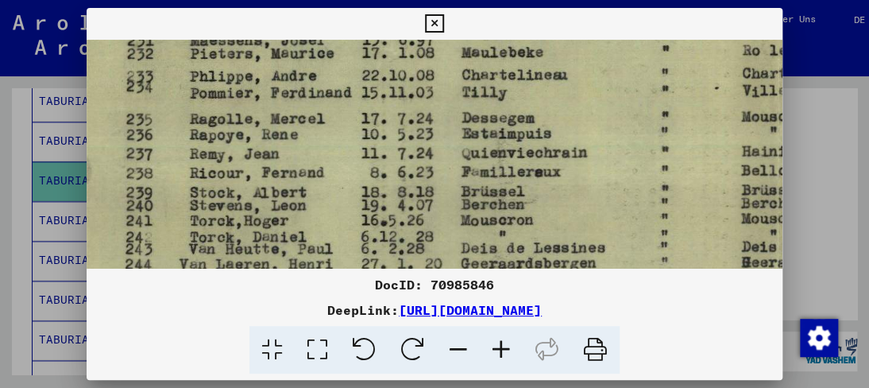
drag, startPoint x: 338, startPoint y: 186, endPoint x: 345, endPoint y: 112, distance: 74.3
click at [345, 112] on img at bounding box center [783, 44] width 1523 height 1063
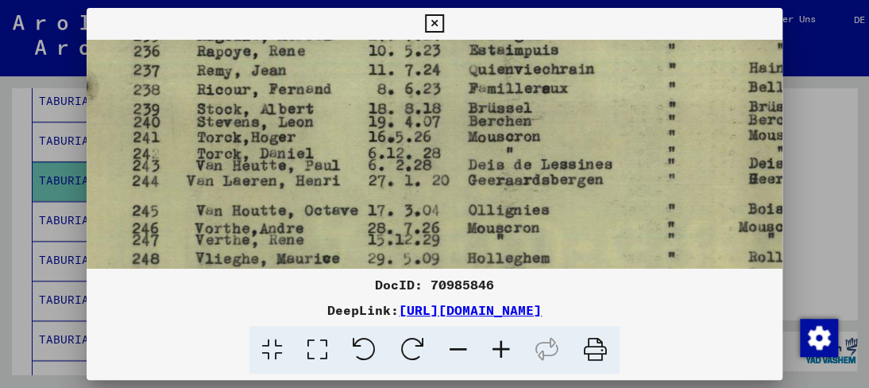
drag, startPoint x: 320, startPoint y: 192, endPoint x: 331, endPoint y: 109, distance: 83.3
drag, startPoint x: 314, startPoint y: 188, endPoint x: 326, endPoint y: 102, distance: 87.4
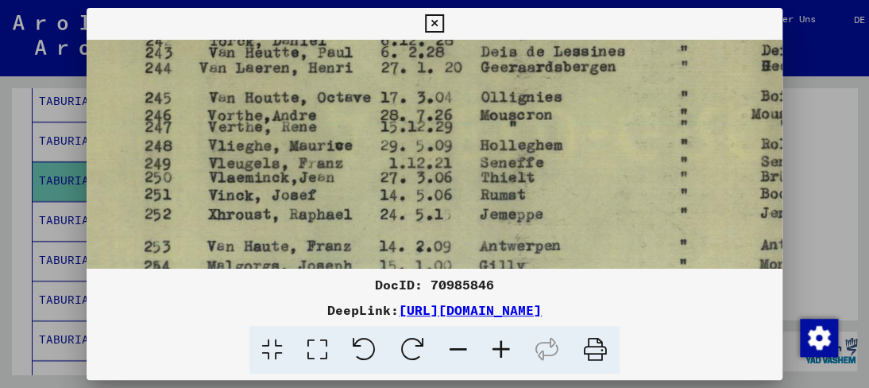
click at [436, 29] on icon at bounding box center [434, 23] width 18 height 19
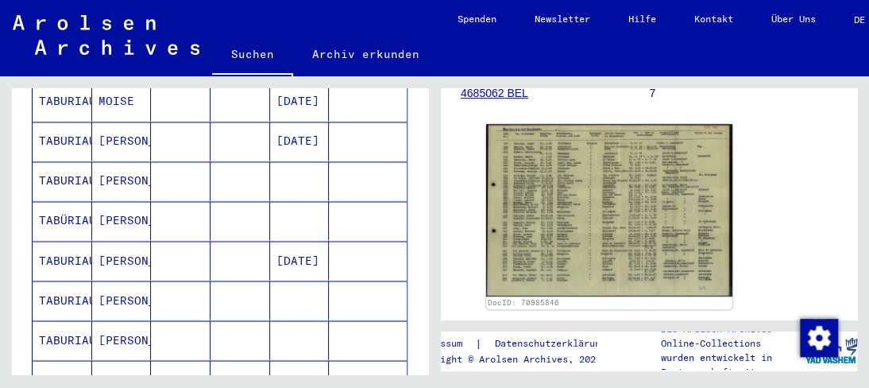
scroll to position [1018, 0]
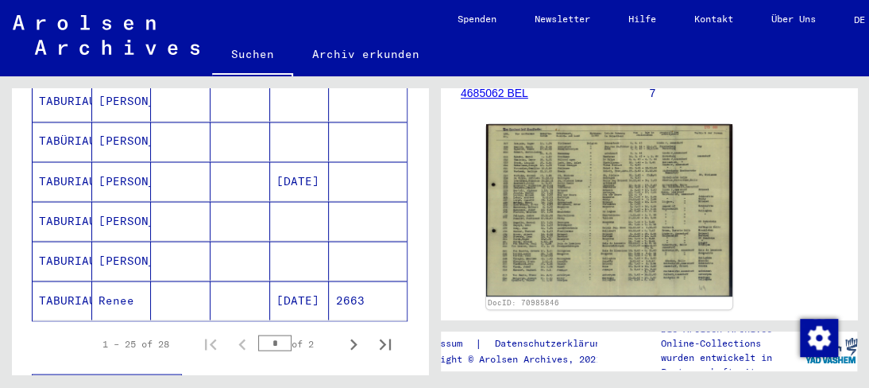
click at [122, 161] on mat-cell "[PERSON_NAME]" at bounding box center [122, 180] width 60 height 39
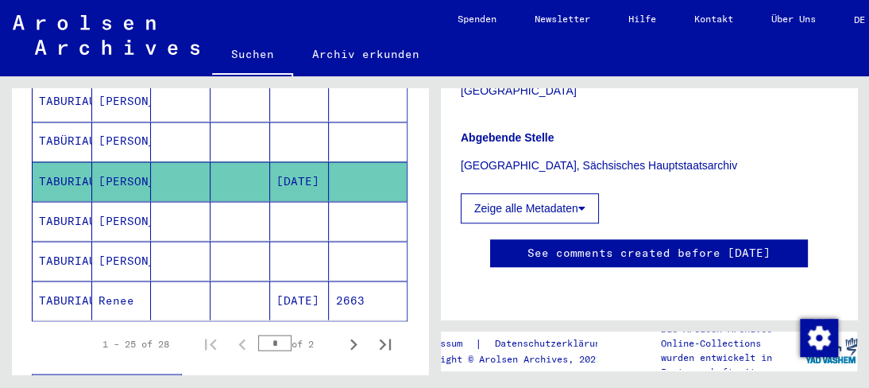
scroll to position [983, 0]
